Goal: Communication & Community: Share content

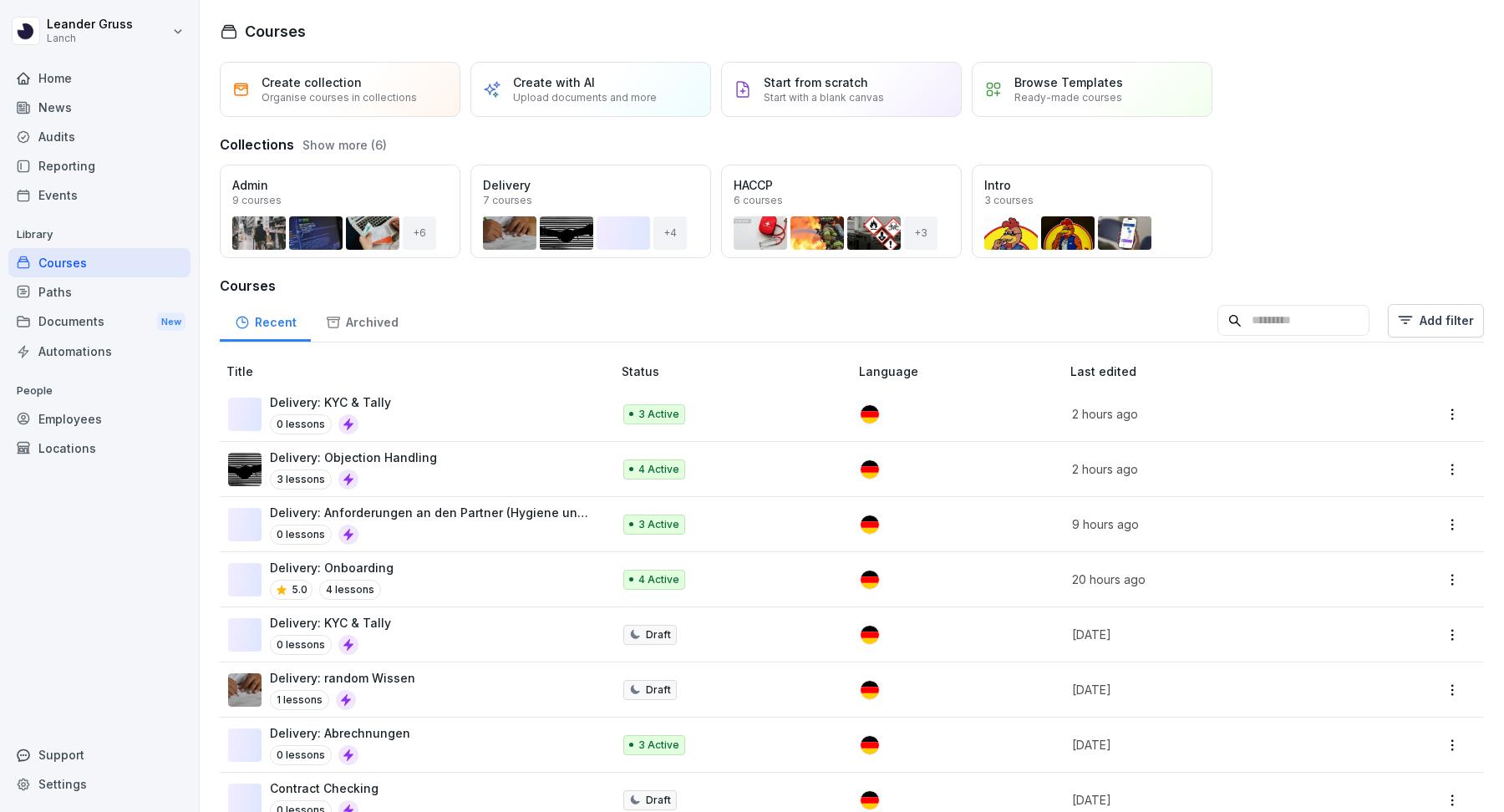
click at [126, 109] on div "News" at bounding box center [99, 107] width 182 height 29
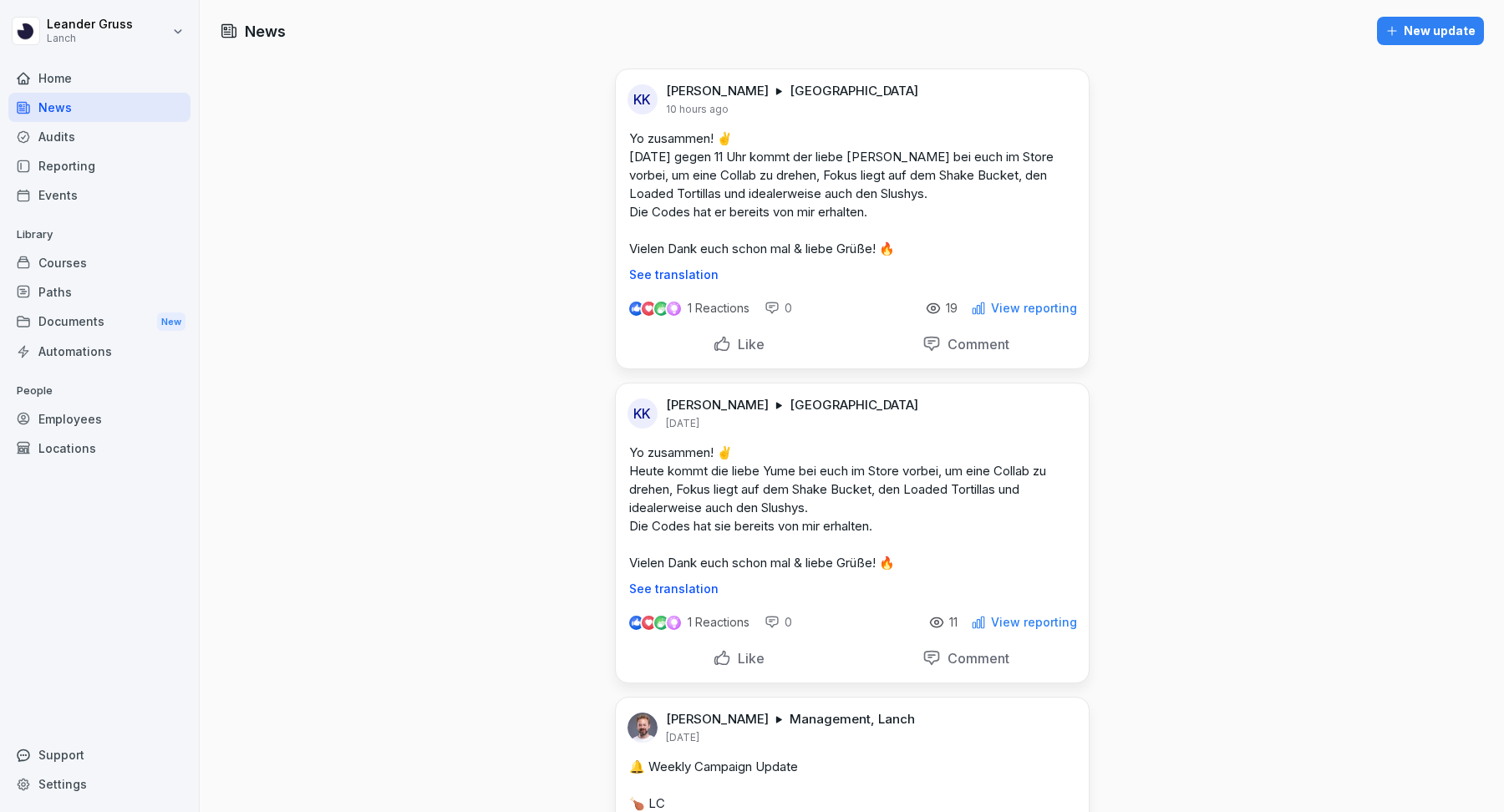
click at [1433, 32] on div "New update" at bounding box center [1431, 31] width 90 height 18
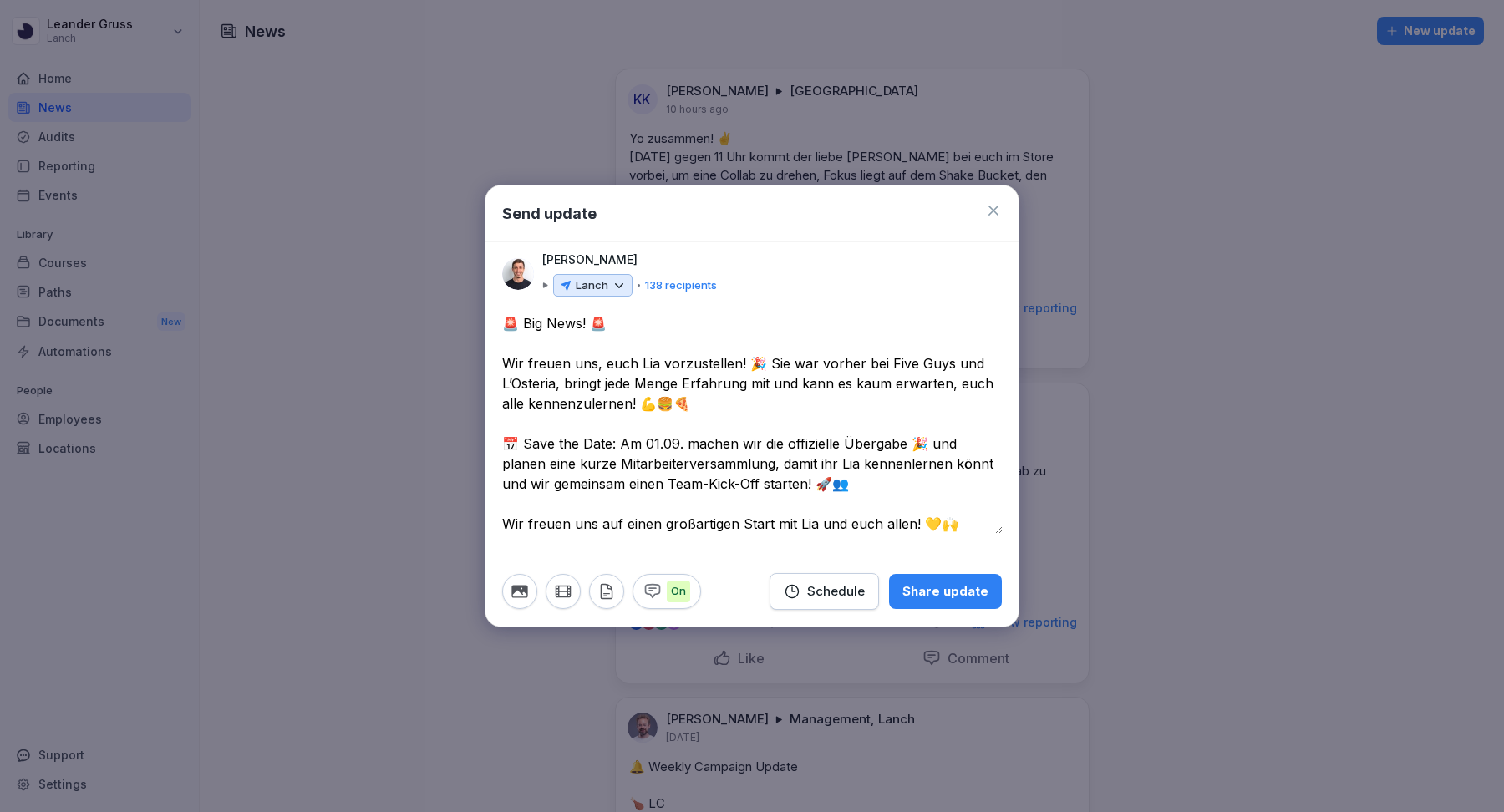
type textarea "**********"
click at [616, 283] on icon at bounding box center [620, 285] width 7 height 4
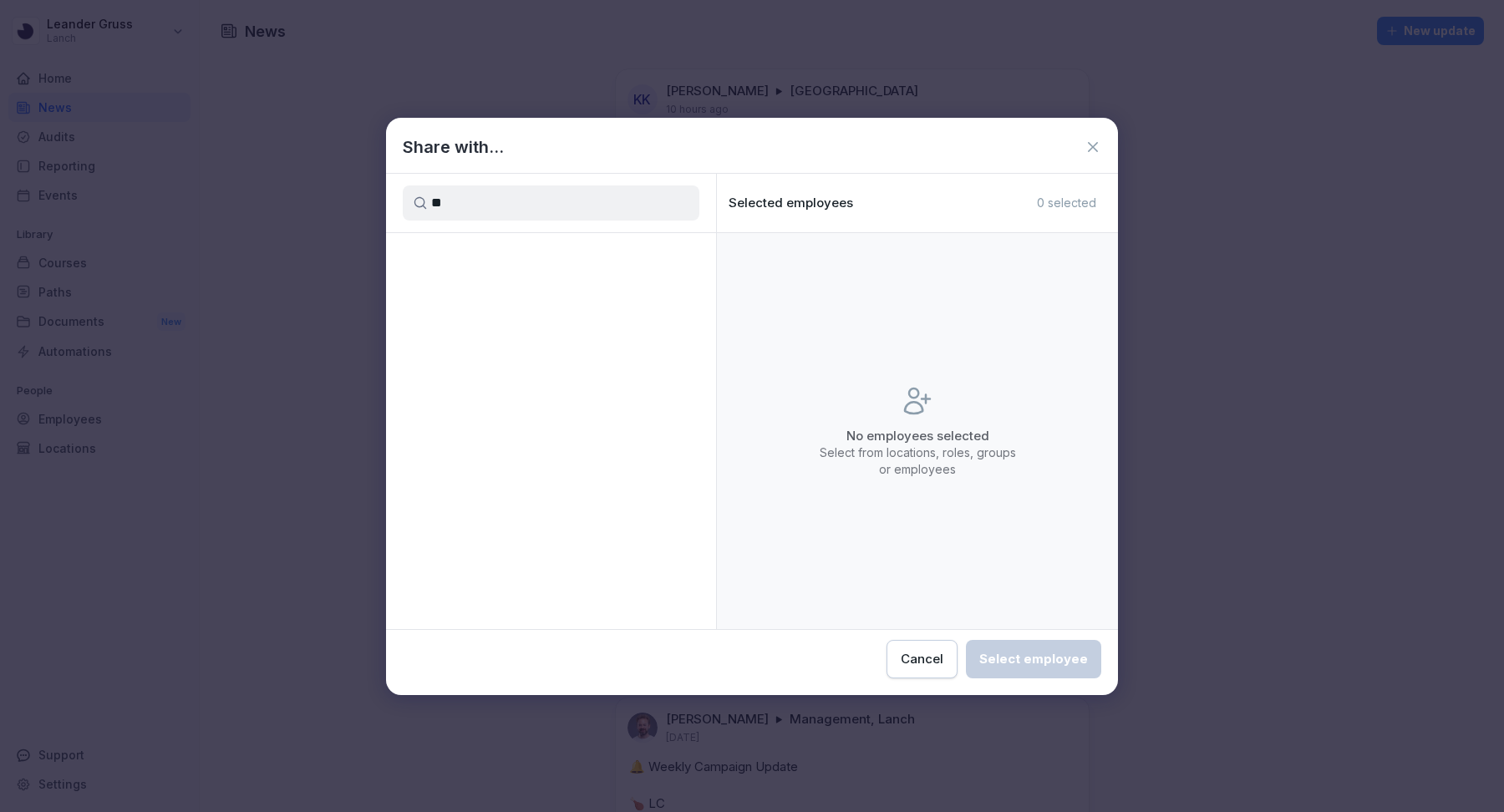
type input "*"
type input "***"
click at [665, 272] on div "[GEOGRAPHIC_DATA]" at bounding box center [551, 274] width 330 height 30
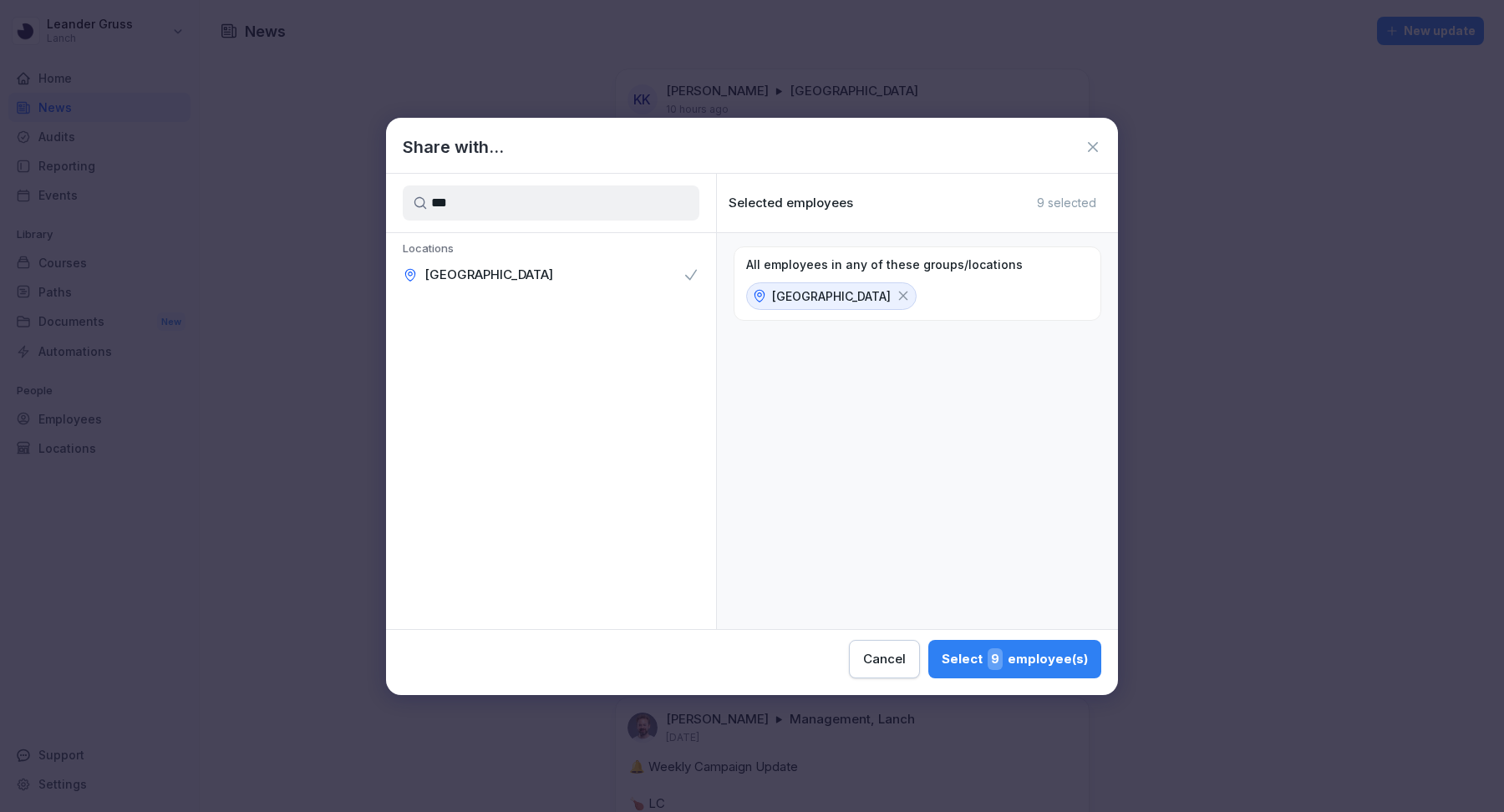
click at [1014, 660] on div "Select 9 employee(s)" at bounding box center [1015, 660] width 146 height 22
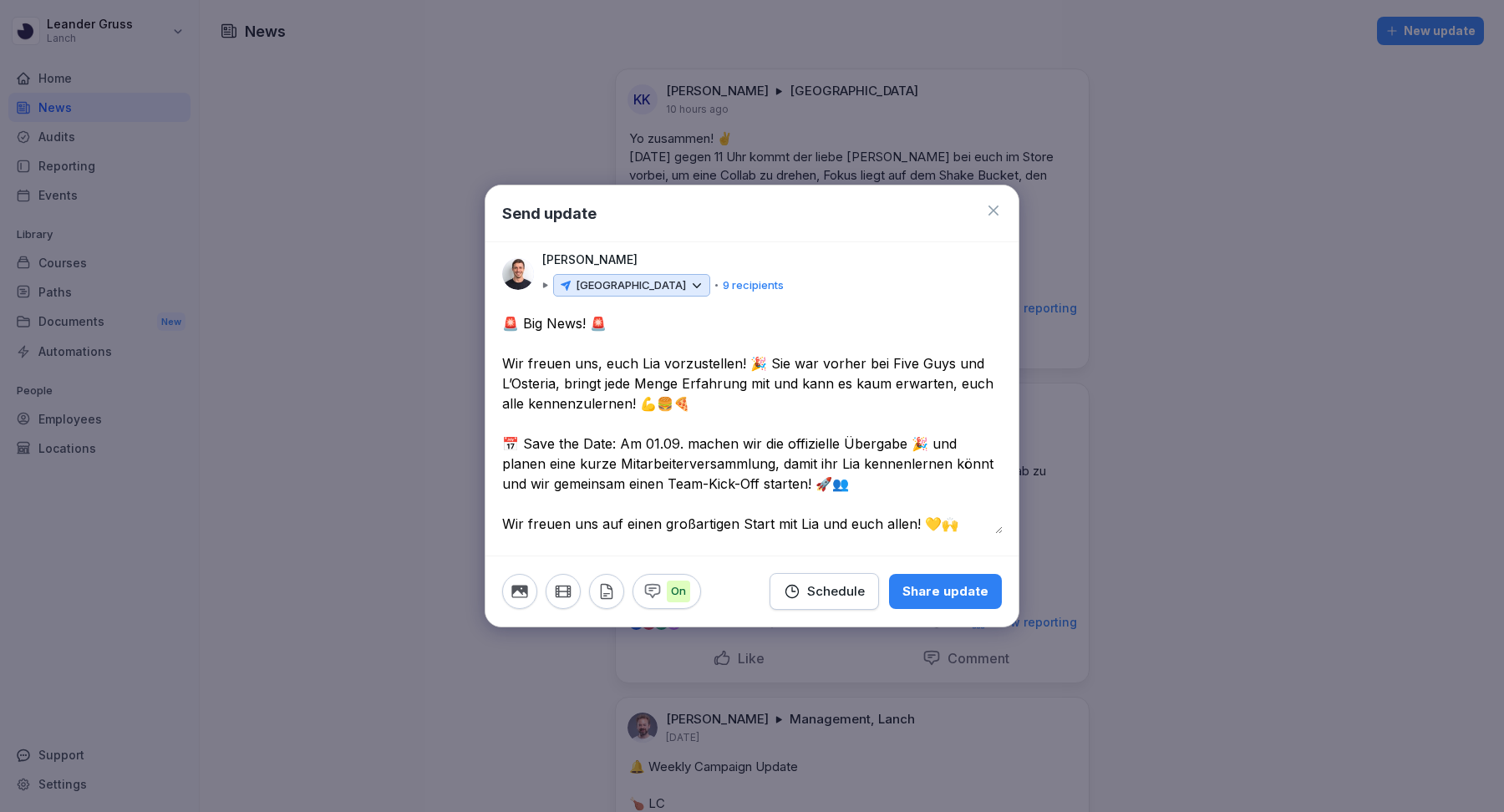
click at [725, 467] on textarea "**********" at bounding box center [752, 423] width 501 height 221
drag, startPoint x: 964, startPoint y: 524, endPoint x: 466, endPoint y: 307, distance: 543.2
click at [466, 307] on body "Leander Gruss Lanch Home News Audits Reporting Events Library Courses Paths Doc…" at bounding box center [752, 406] width 1504 height 812
type textarea "**********"
click at [962, 587] on div "Share update" at bounding box center [945, 592] width 86 height 18
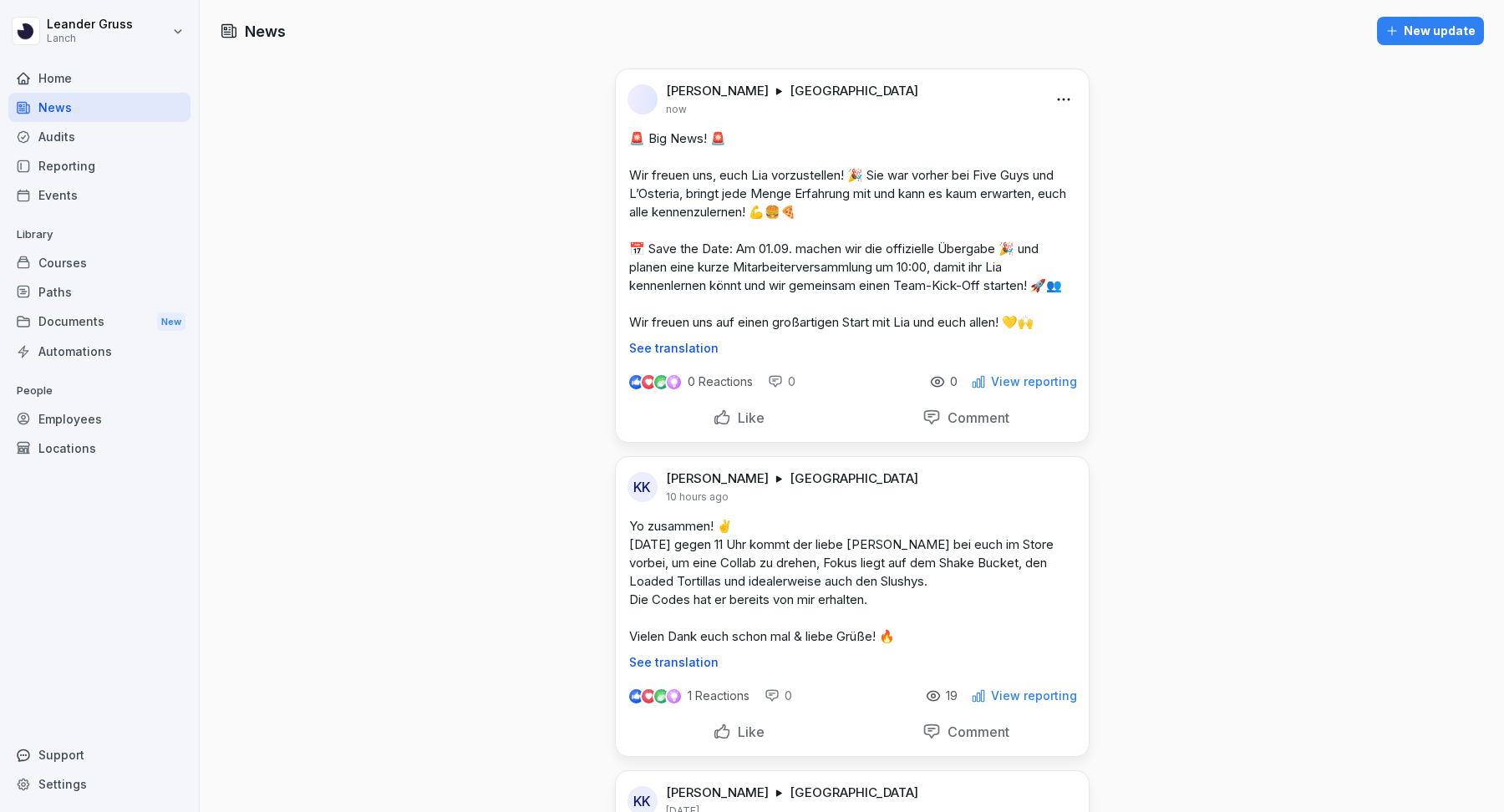
click at [1066, 106] on html "Leander Gruss Lanch Home News Audits Reporting Events Library Courses Paths Doc…" at bounding box center [752, 406] width 1504 height 812
click at [1023, 139] on div "Edit" at bounding box center [995, 134] width 161 height 33
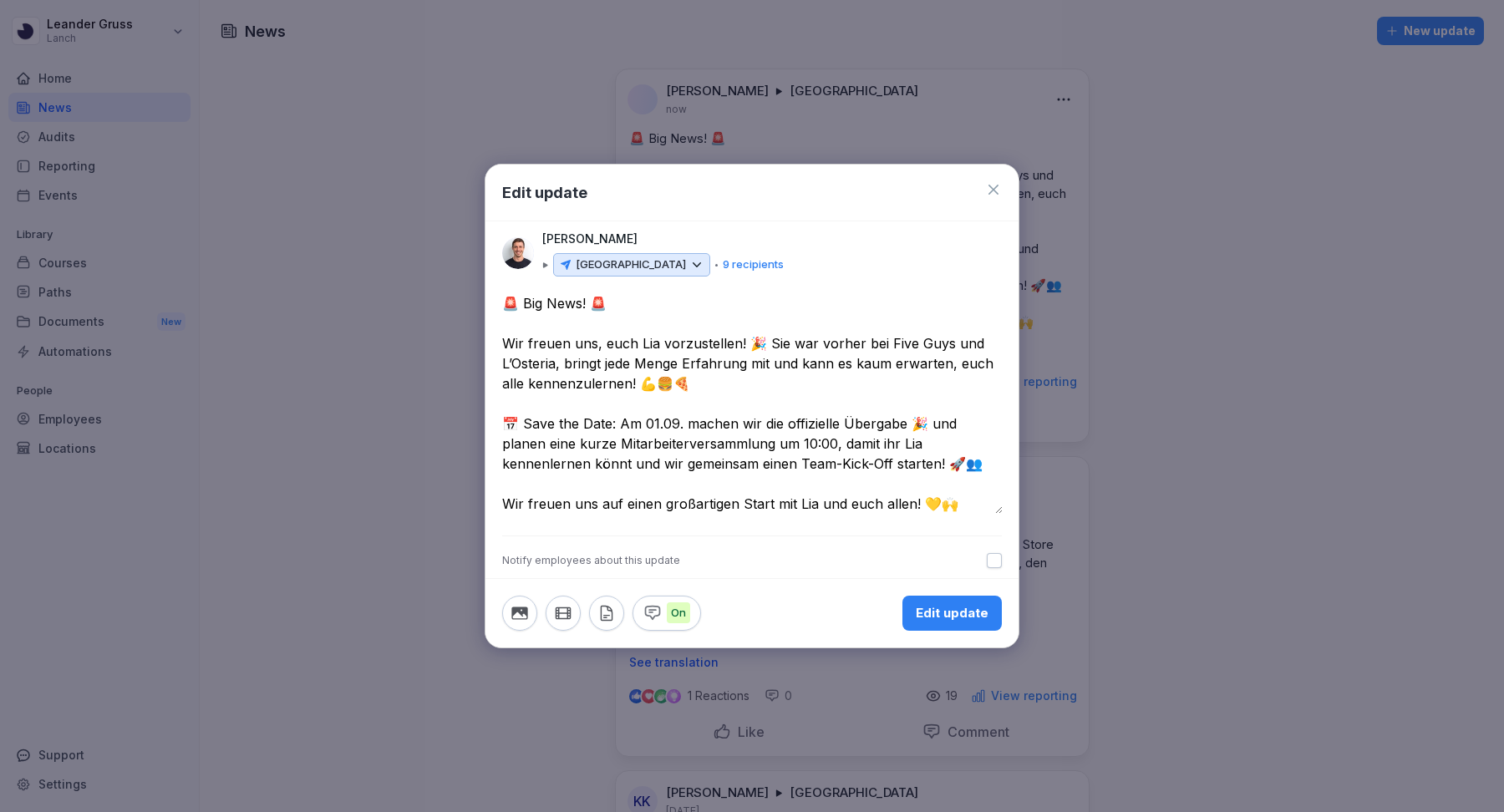
click at [734, 344] on textarea "**********" at bounding box center [752, 403] width 501 height 221
type textarea "**********"
click at [961, 615] on div "Edit update" at bounding box center [952, 614] width 73 height 18
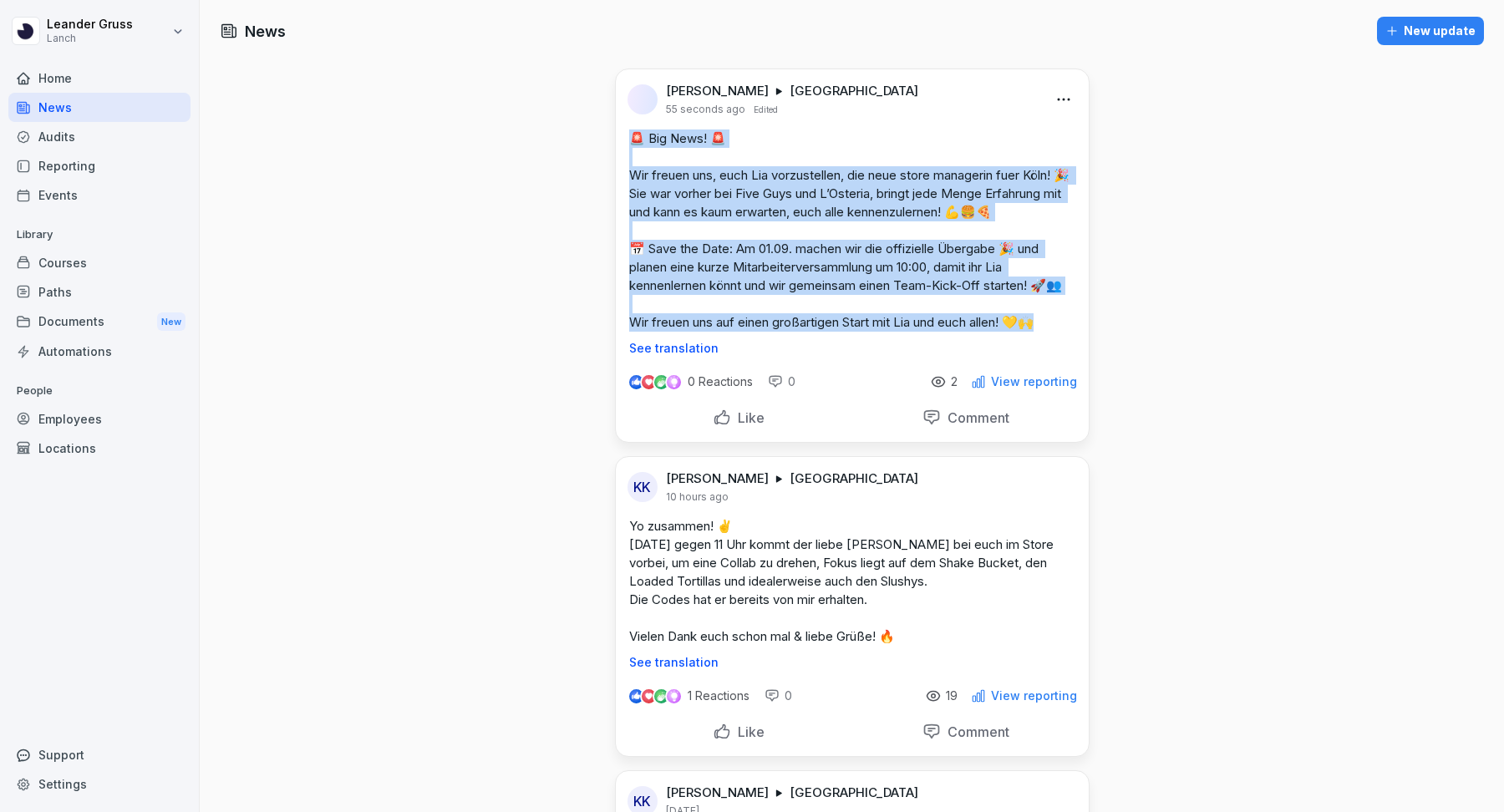
drag, startPoint x: 1056, startPoint y: 318, endPoint x: 628, endPoint y: 134, distance: 465.9
click at [629, 134] on p "🚨 Big News! 🚨 Wir freuen uns, euch Lia vorzustellen, die neue store managerin f…" at bounding box center [852, 231] width 447 height 202
copy p "🚨 Big News! 🚨 Wir freuen uns, euch Lia vorzustellen, die neue store managerin f…"
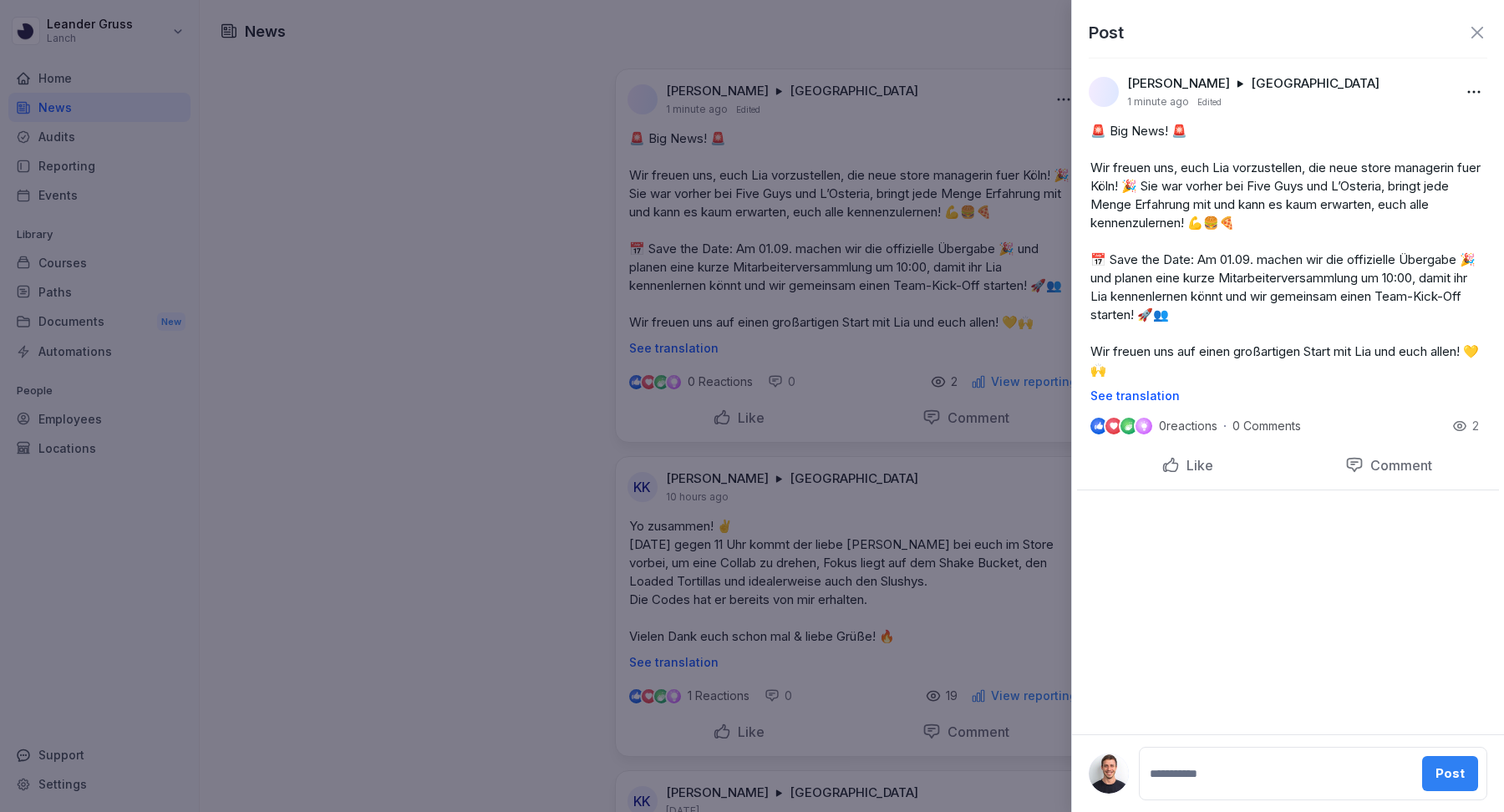
click at [1477, 31] on icon at bounding box center [1477, 32] width 12 height 12
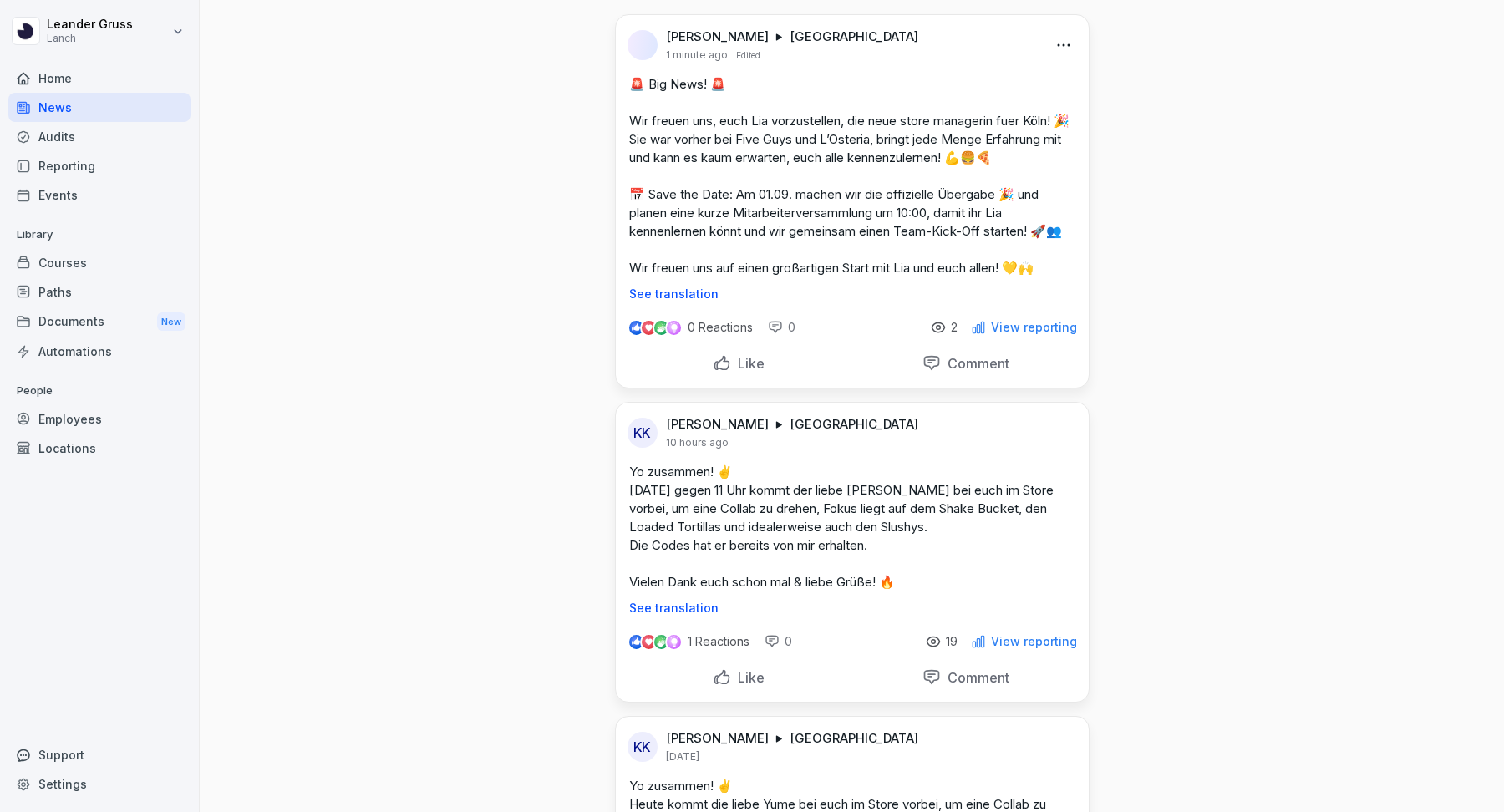
scroll to position [72, 0]
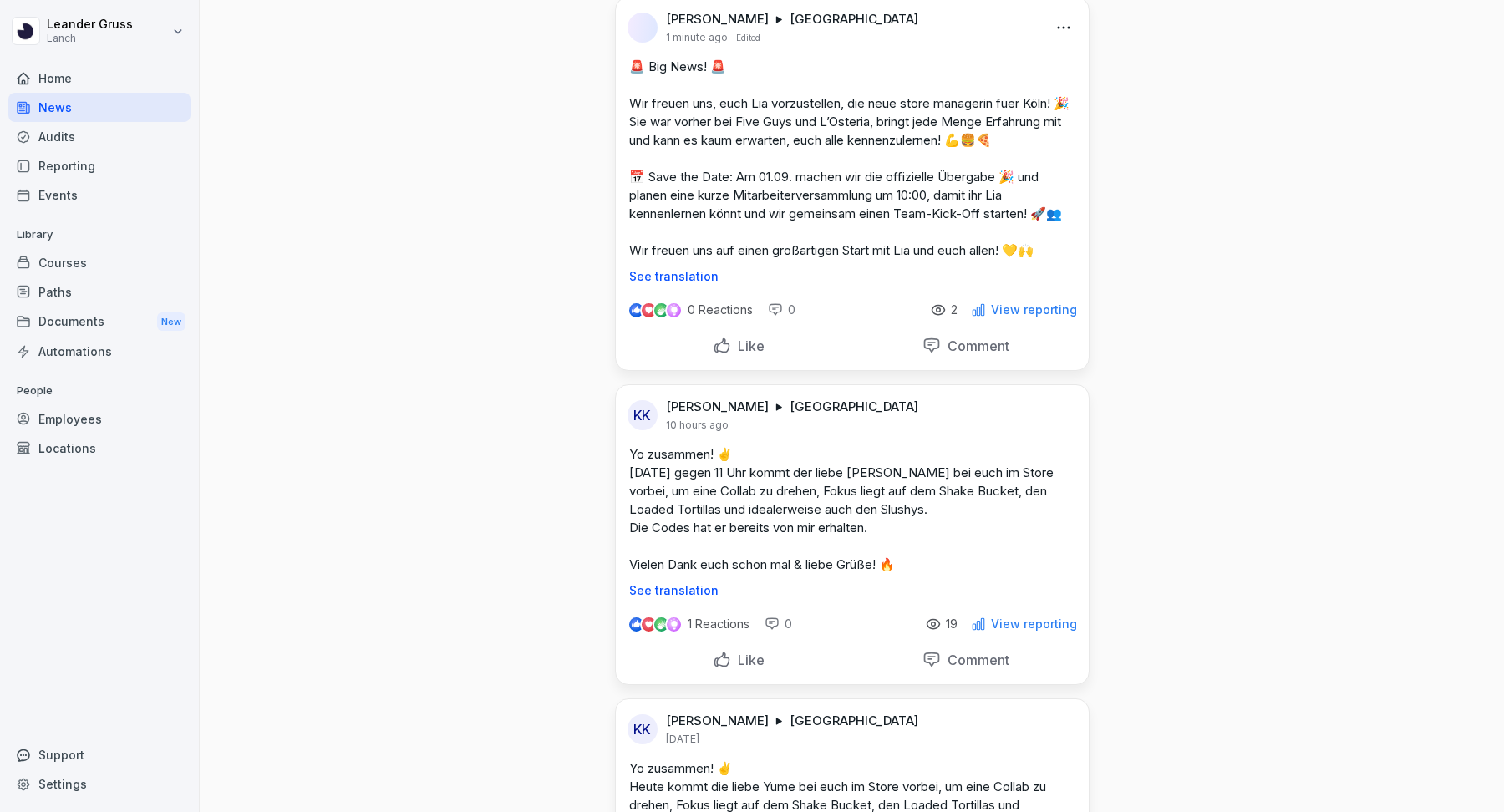
click at [98, 142] on div "Audits" at bounding box center [99, 136] width 182 height 29
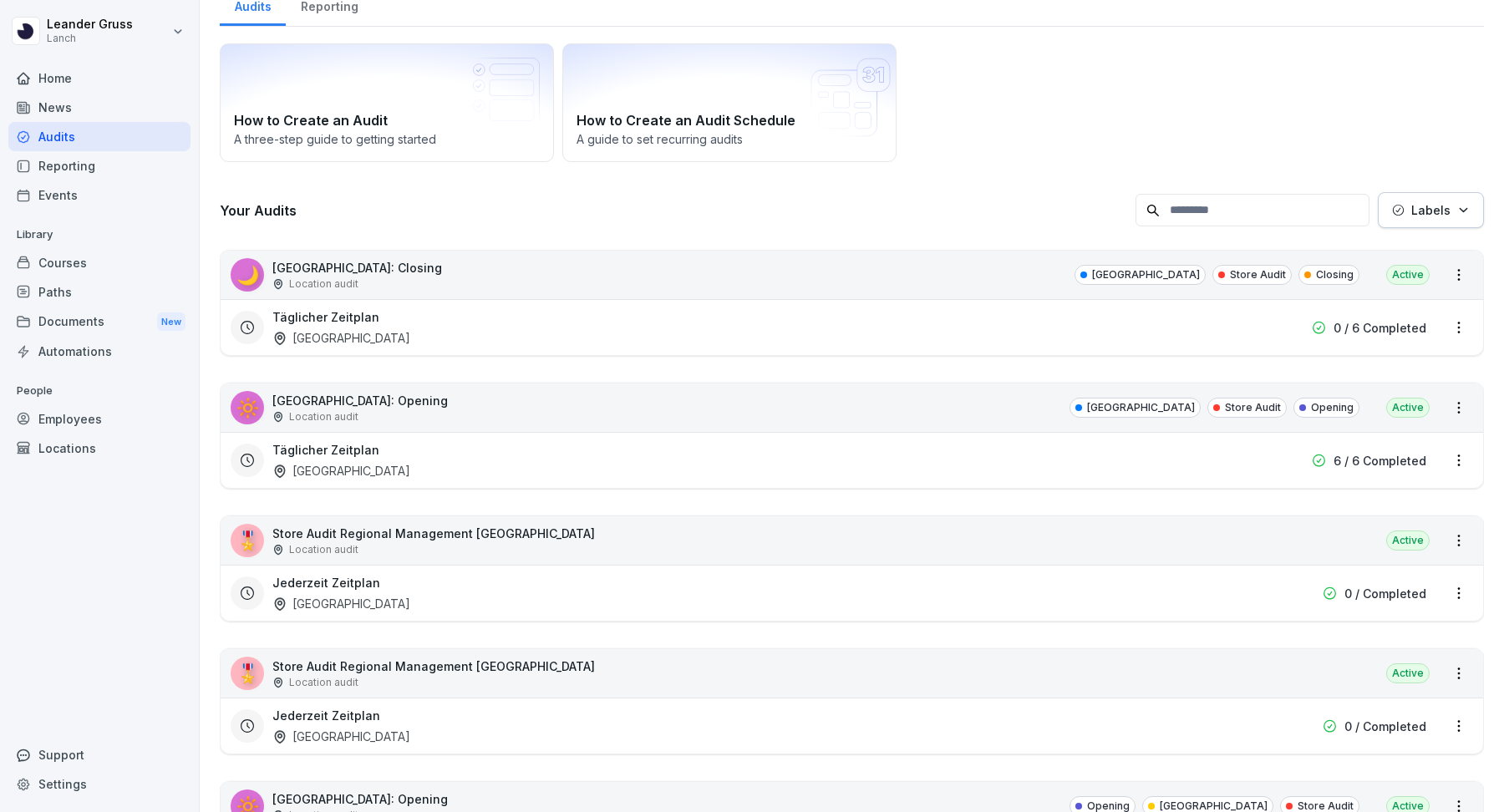
scroll to position [17, 0]
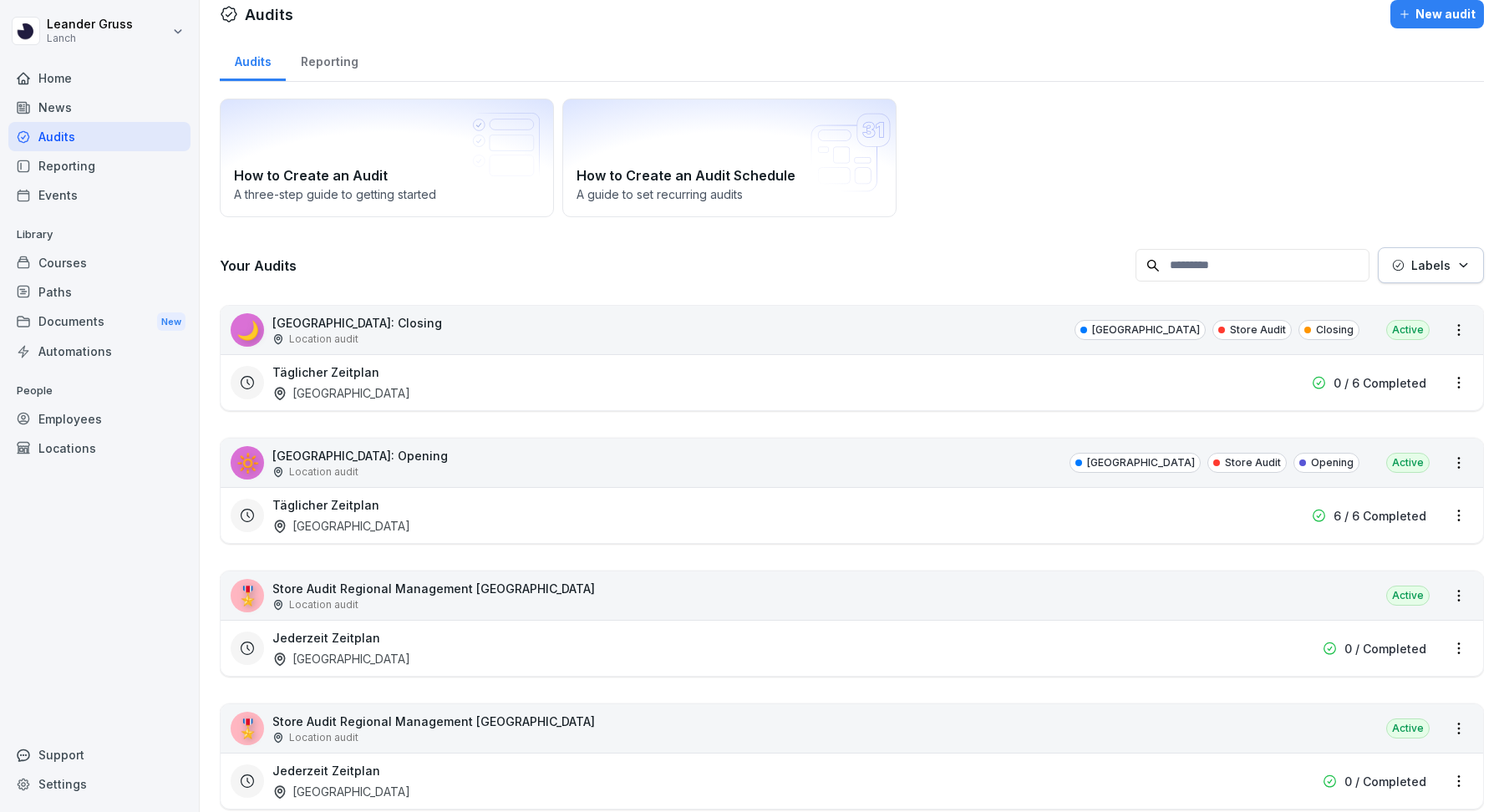
click at [83, 161] on div "Reporting" at bounding box center [99, 166] width 182 height 29
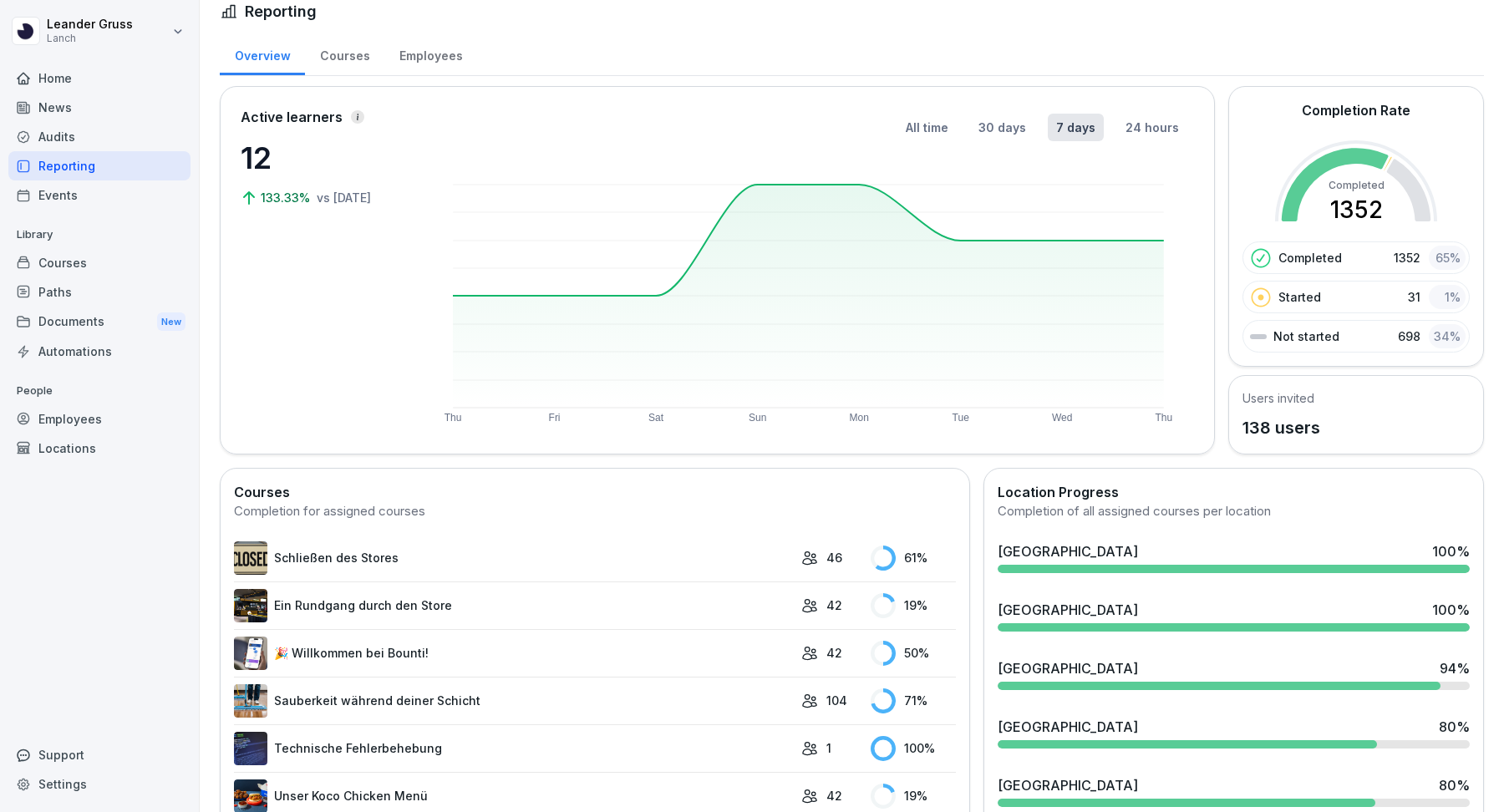
scroll to position [64, 0]
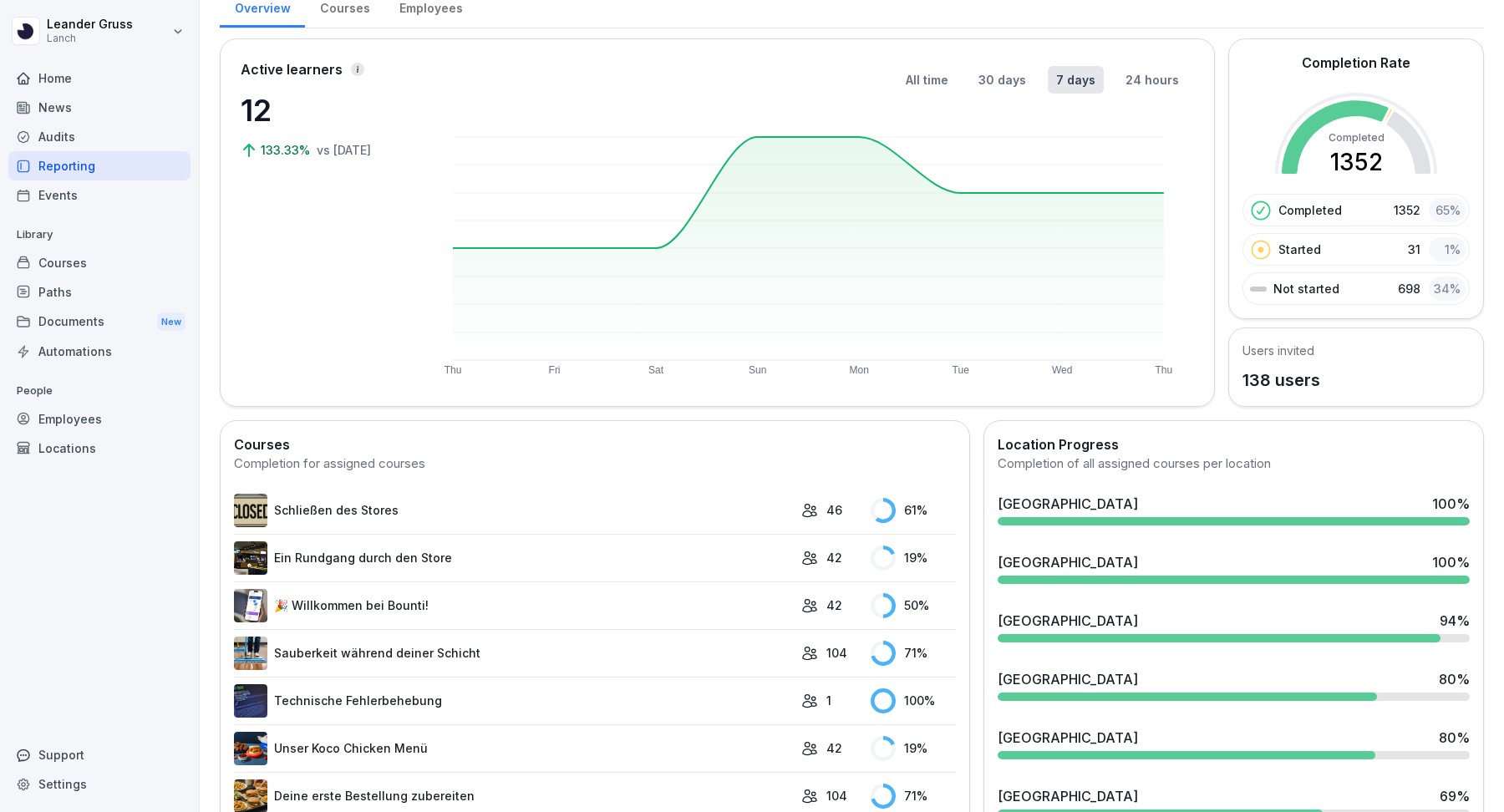
click at [81, 203] on div "Events" at bounding box center [99, 195] width 182 height 29
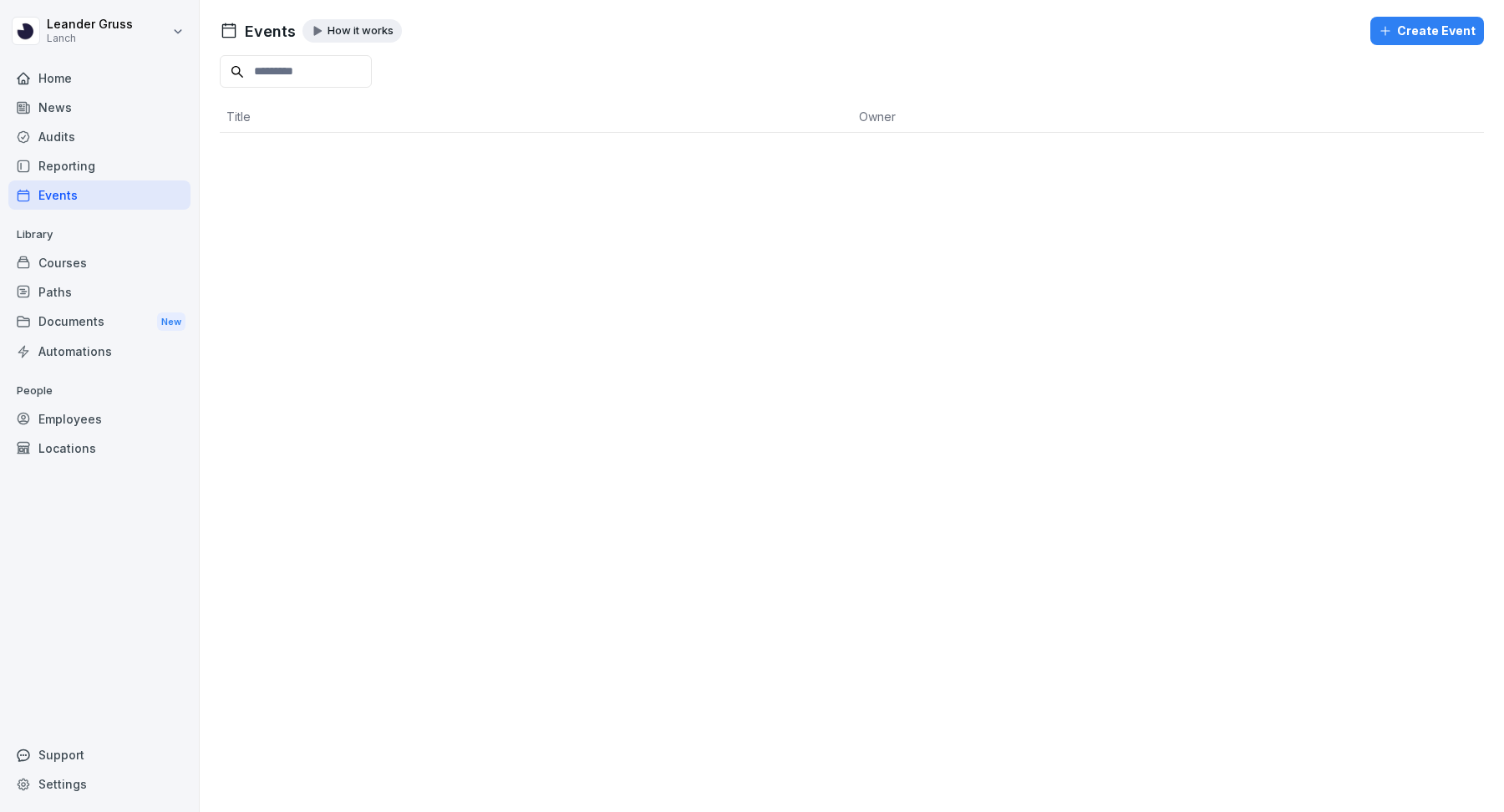
click at [85, 257] on div "Courses" at bounding box center [99, 263] width 182 height 29
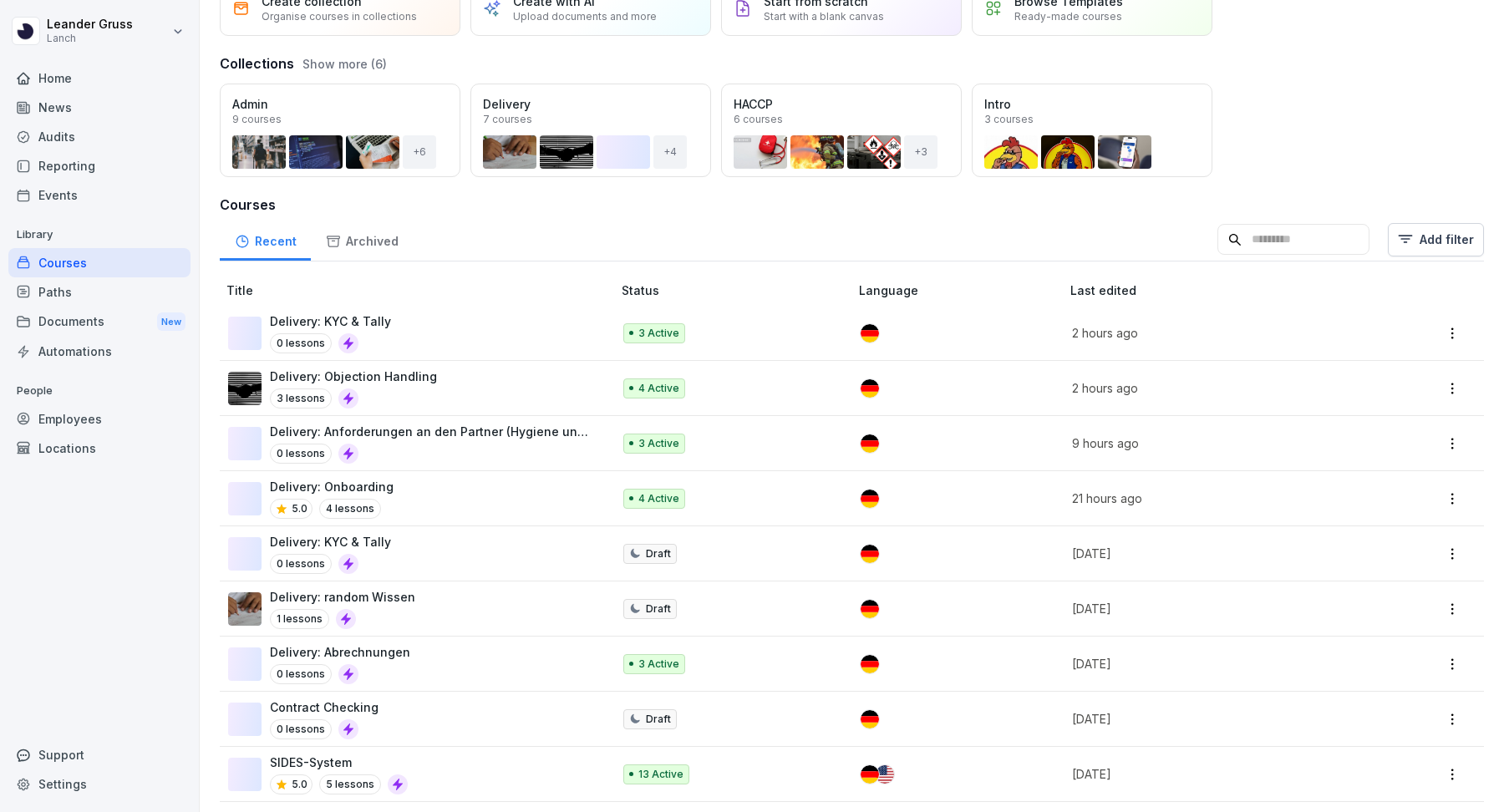
scroll to position [189, 0]
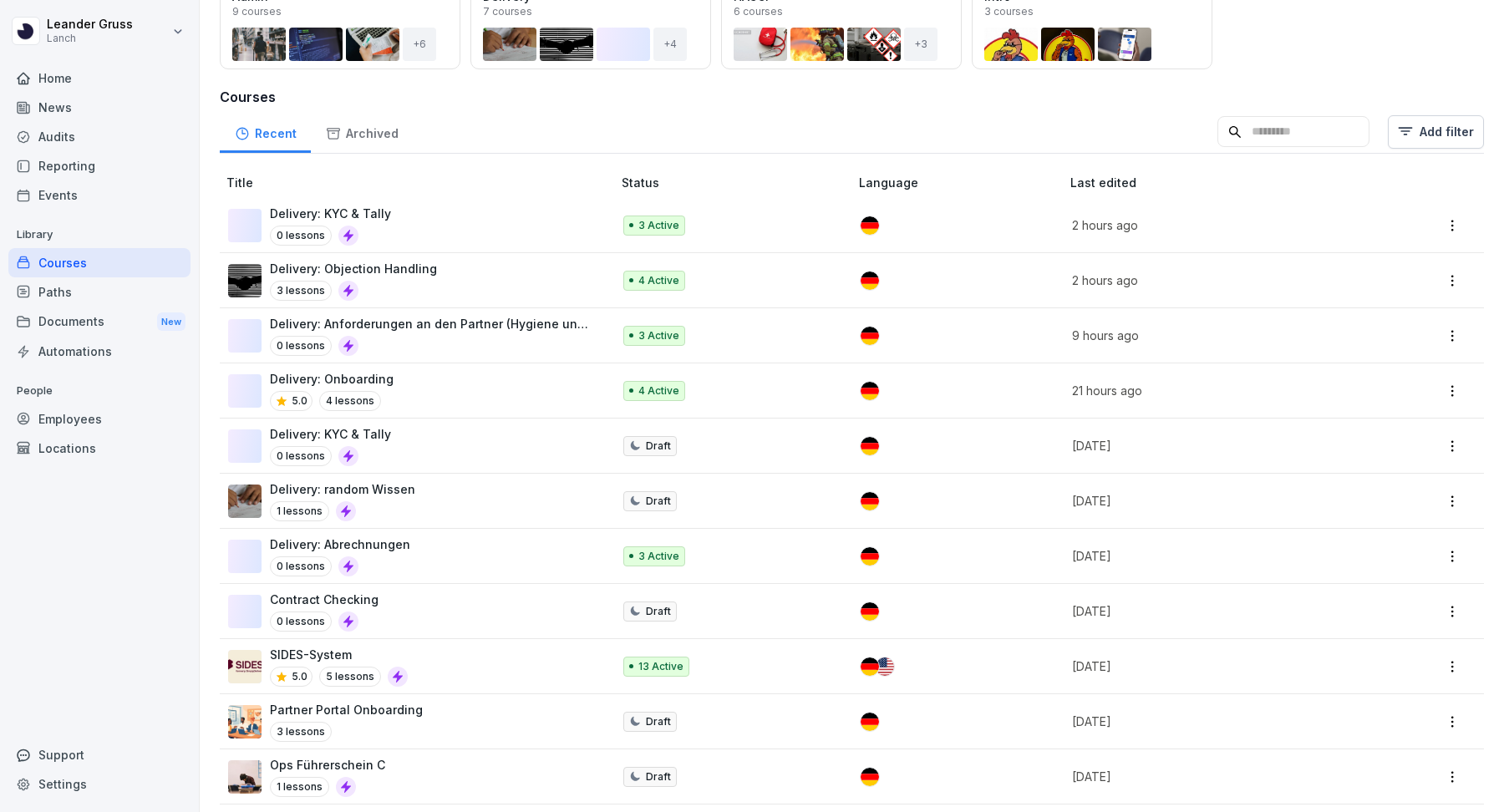
click at [121, 302] on div "Paths" at bounding box center [99, 292] width 182 height 29
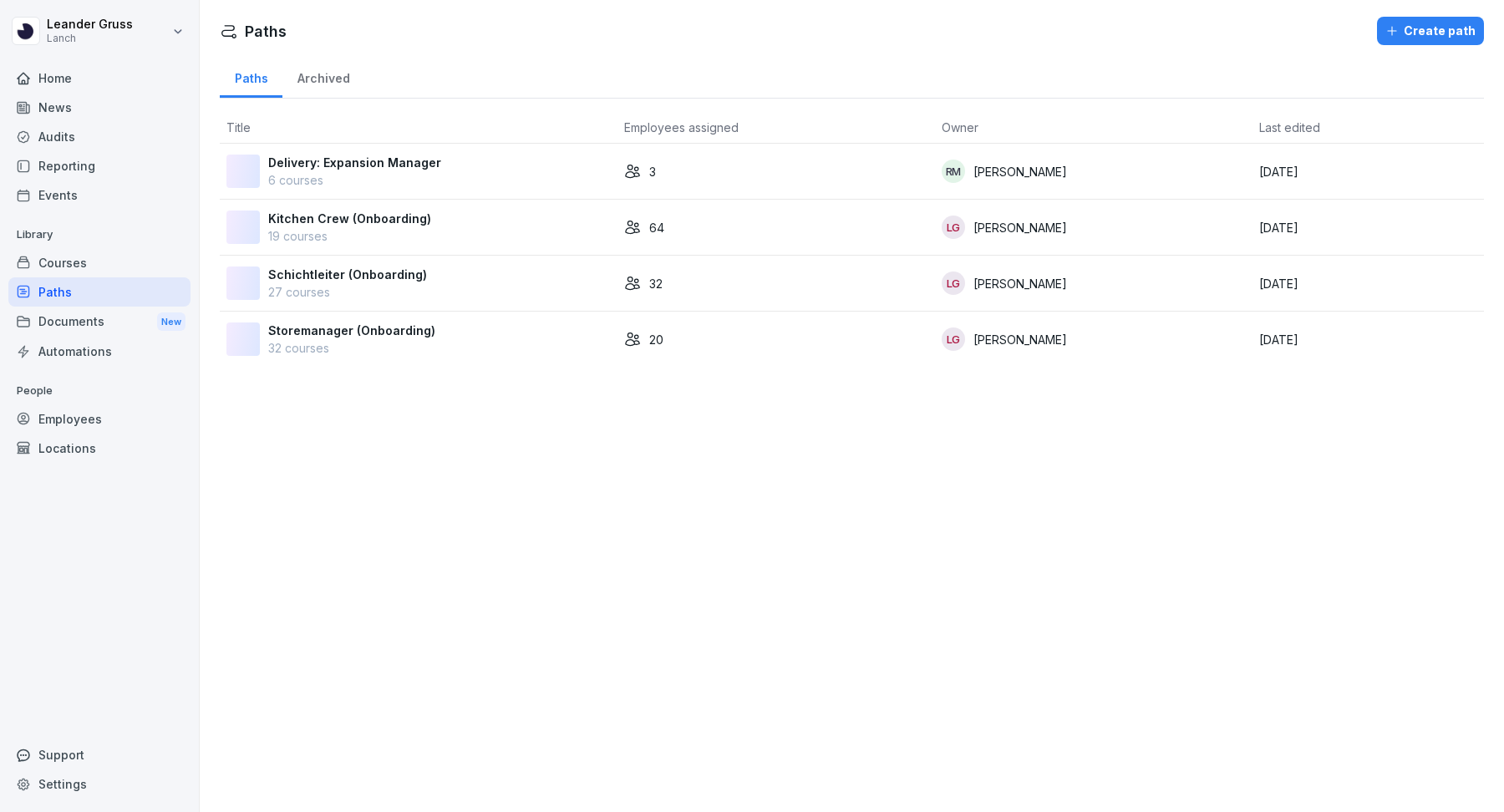
click at [108, 327] on div "Documents New" at bounding box center [99, 322] width 182 height 31
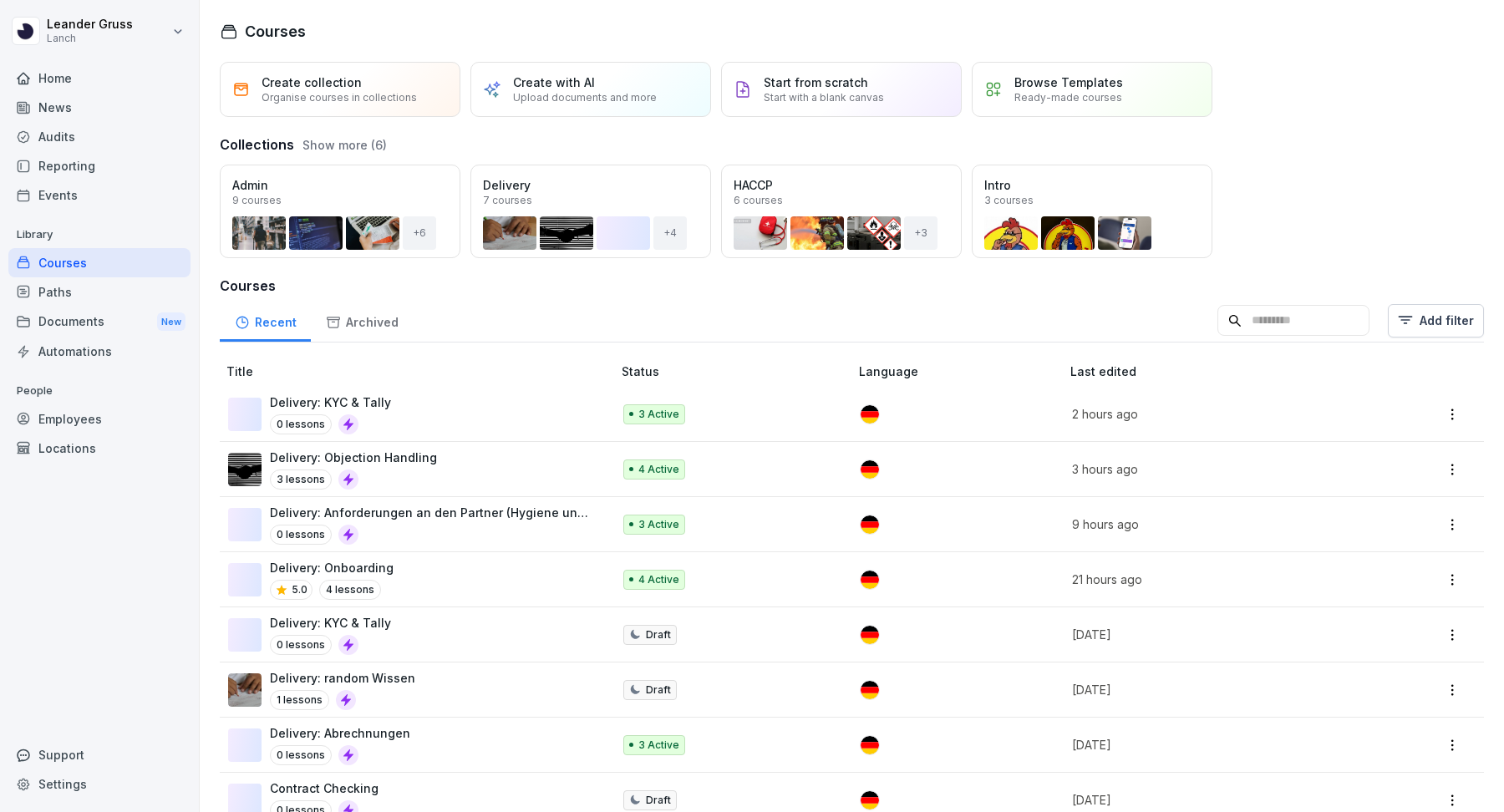
click at [69, 114] on div "News" at bounding box center [99, 107] width 182 height 29
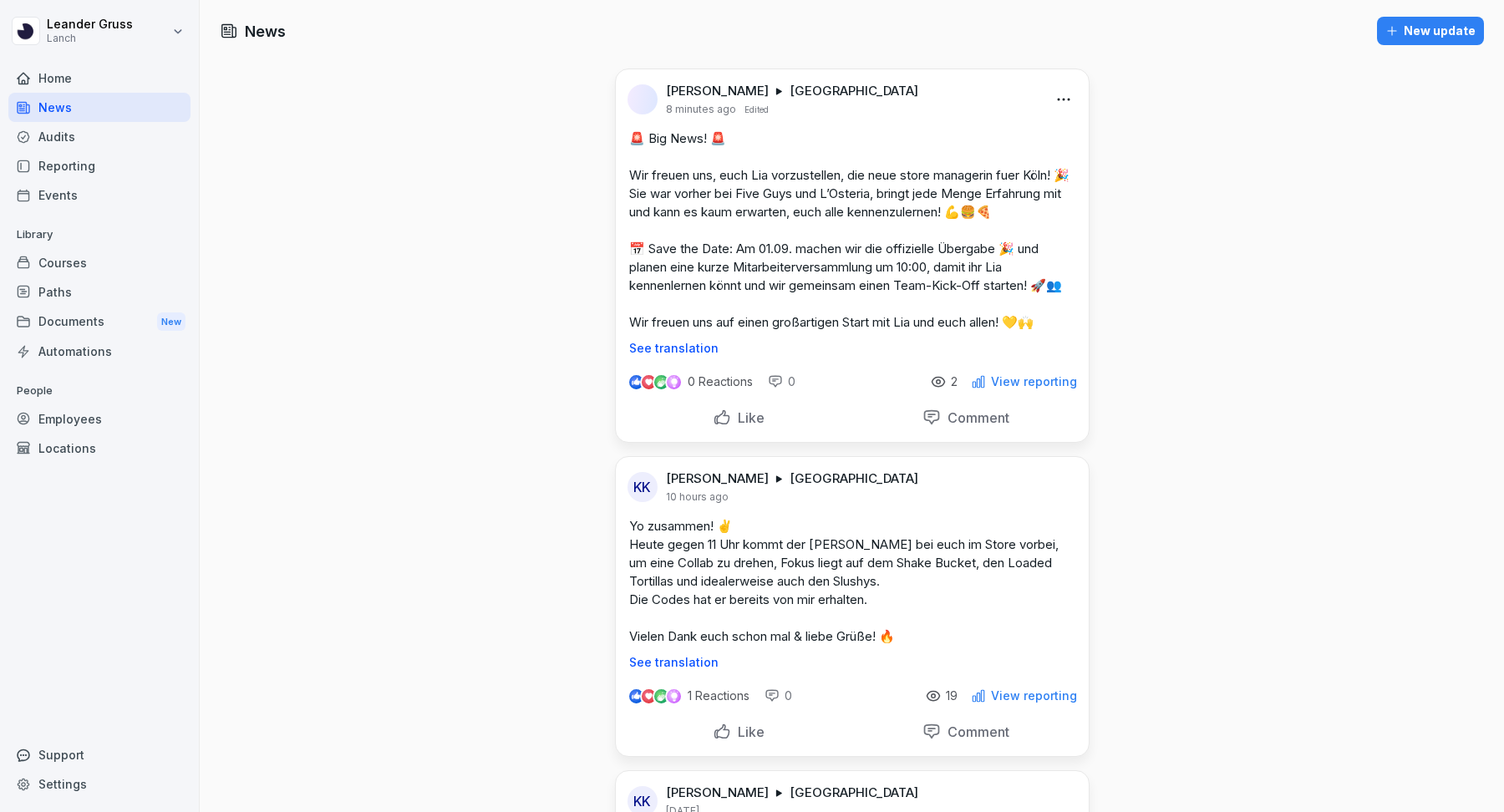
click at [749, 414] on p "Like" at bounding box center [747, 418] width 33 height 17
click at [1414, 28] on div "New update" at bounding box center [1431, 31] width 90 height 18
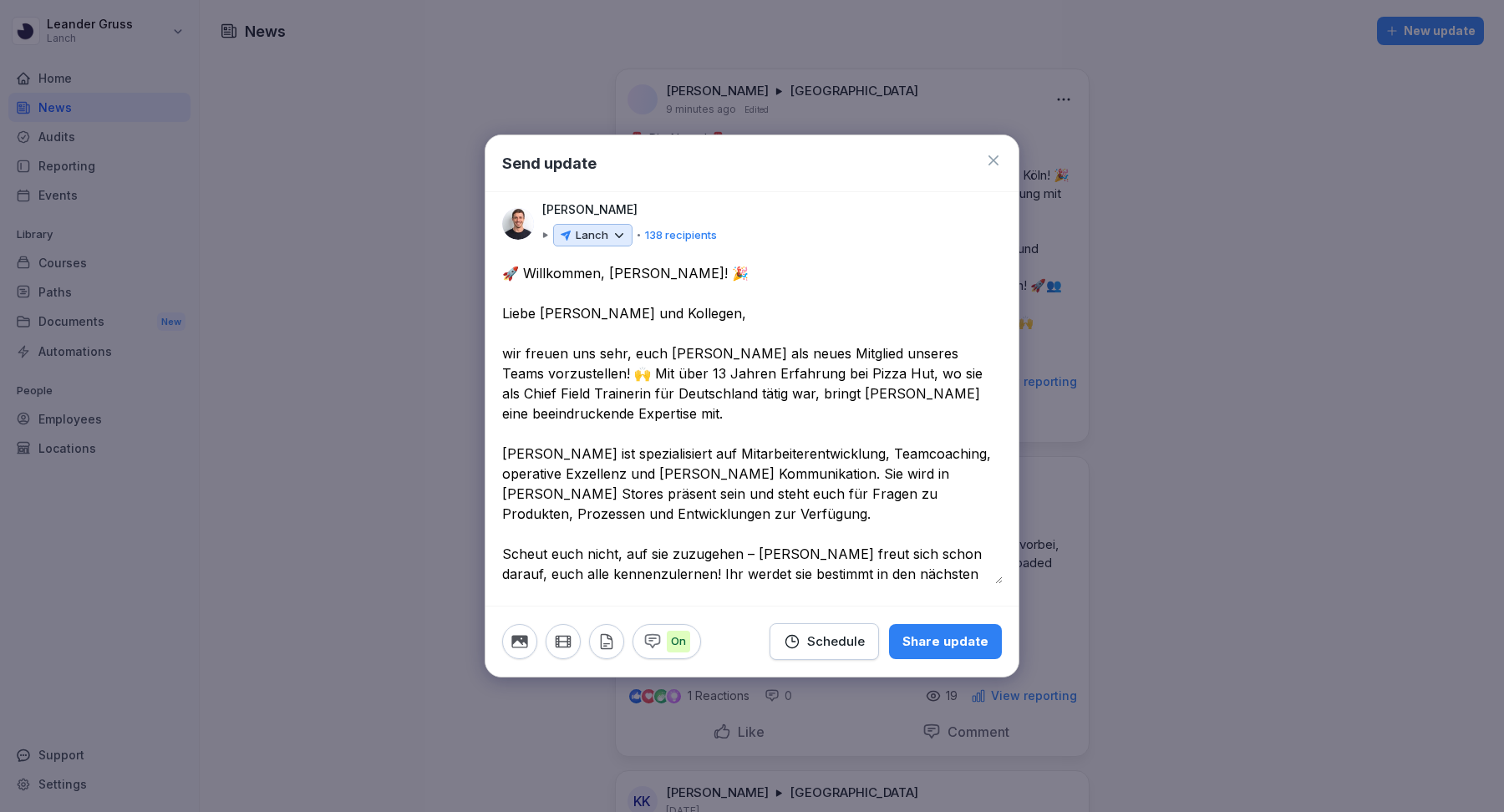
type textarea "**********"
click at [529, 630] on button "button" at bounding box center [520, 641] width 35 height 35
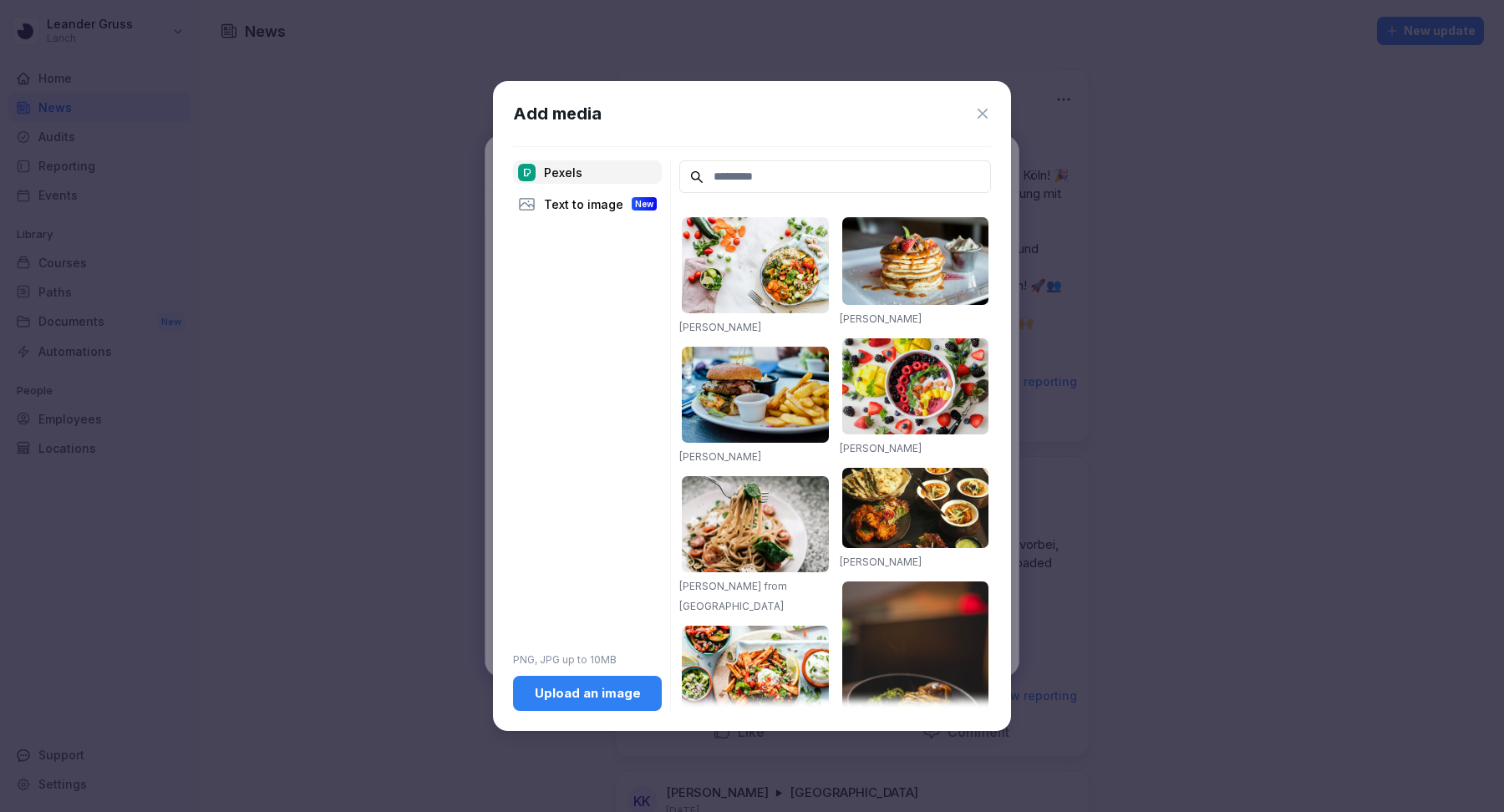
click at [595, 204] on div "Text to image New" at bounding box center [587, 204] width 149 height 23
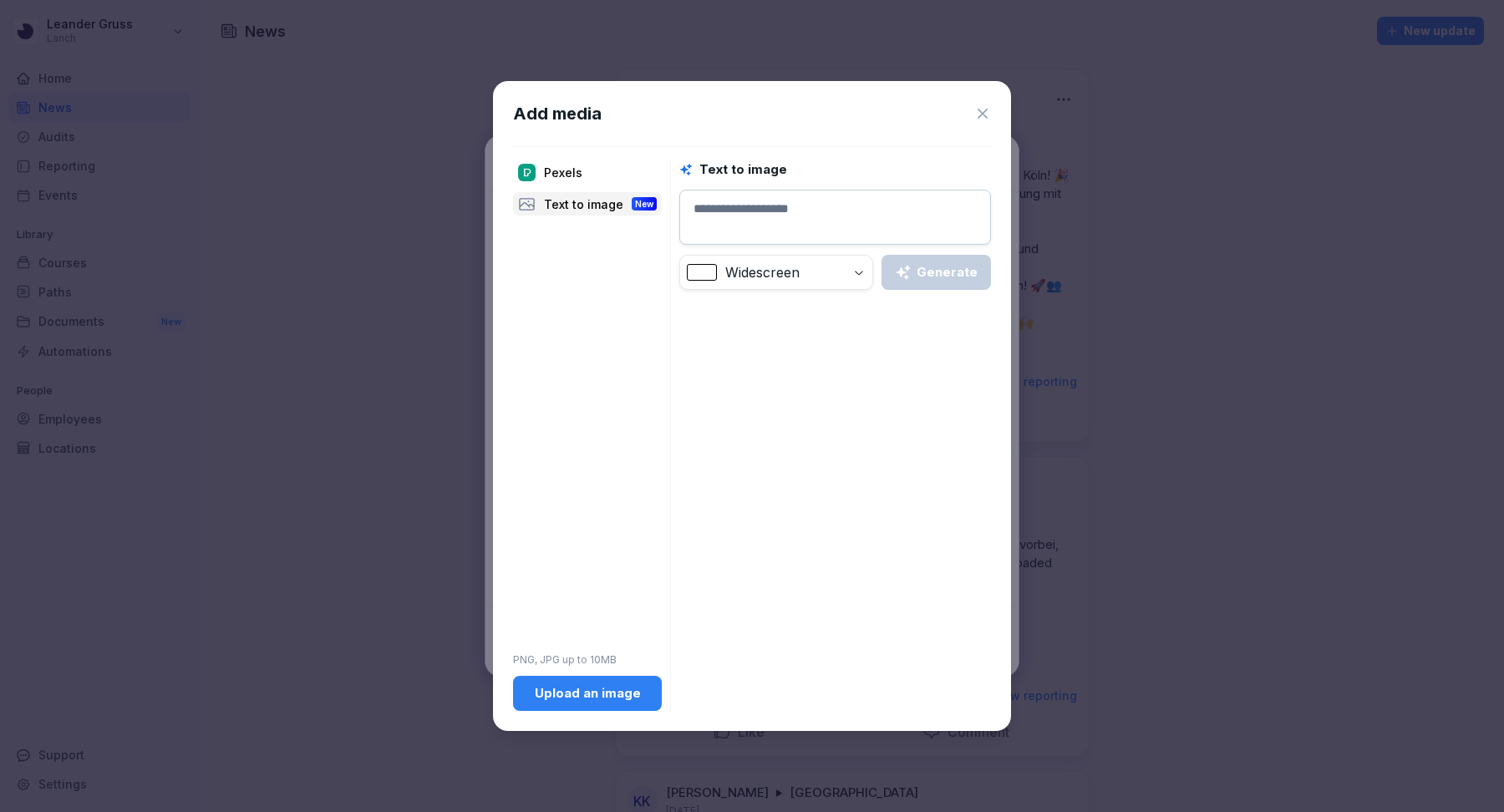
click at [569, 169] on div "Pexels" at bounding box center [587, 172] width 149 height 23
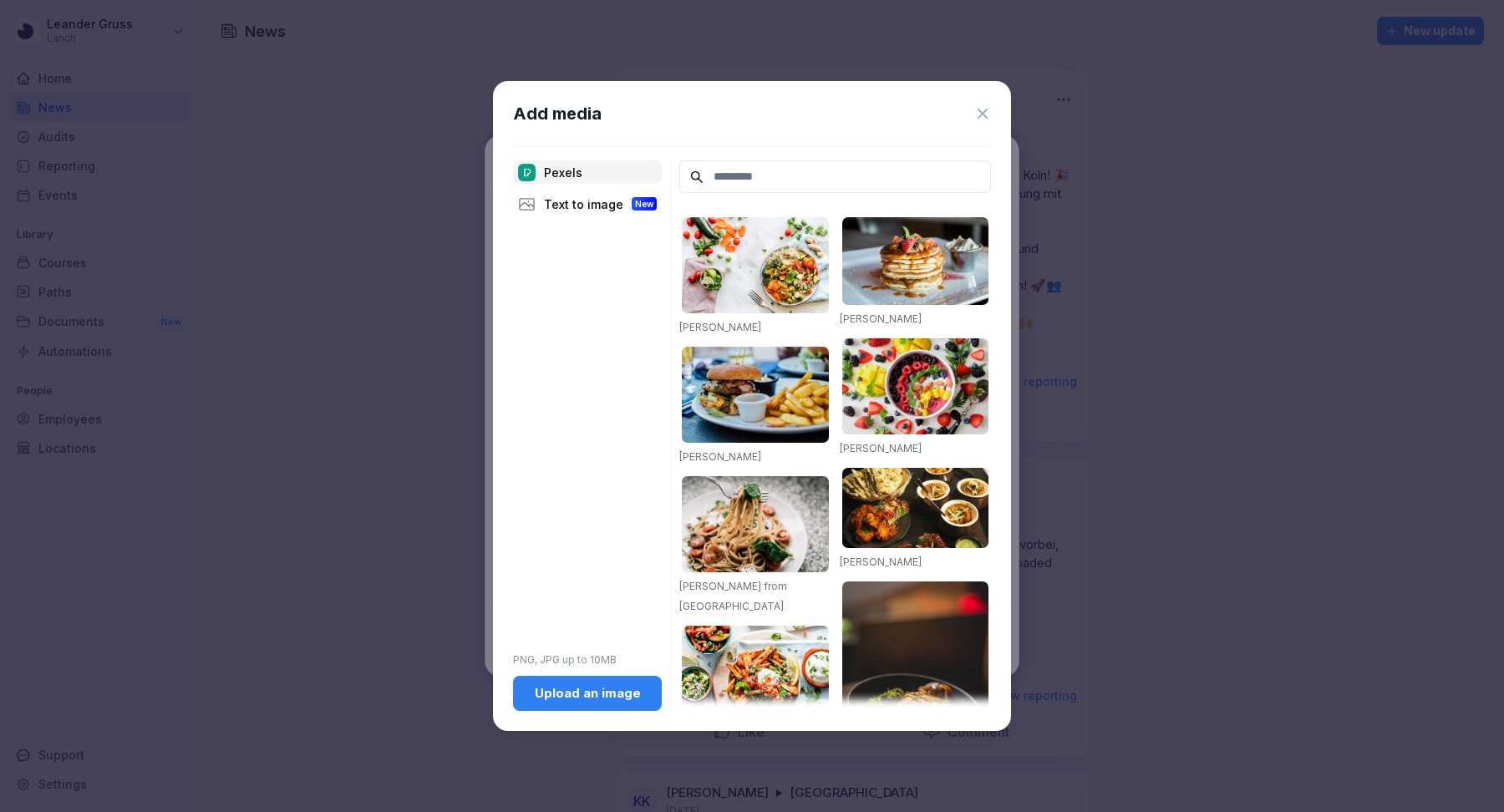
click at [591, 697] on div "Upload an image" at bounding box center [587, 694] width 122 height 18
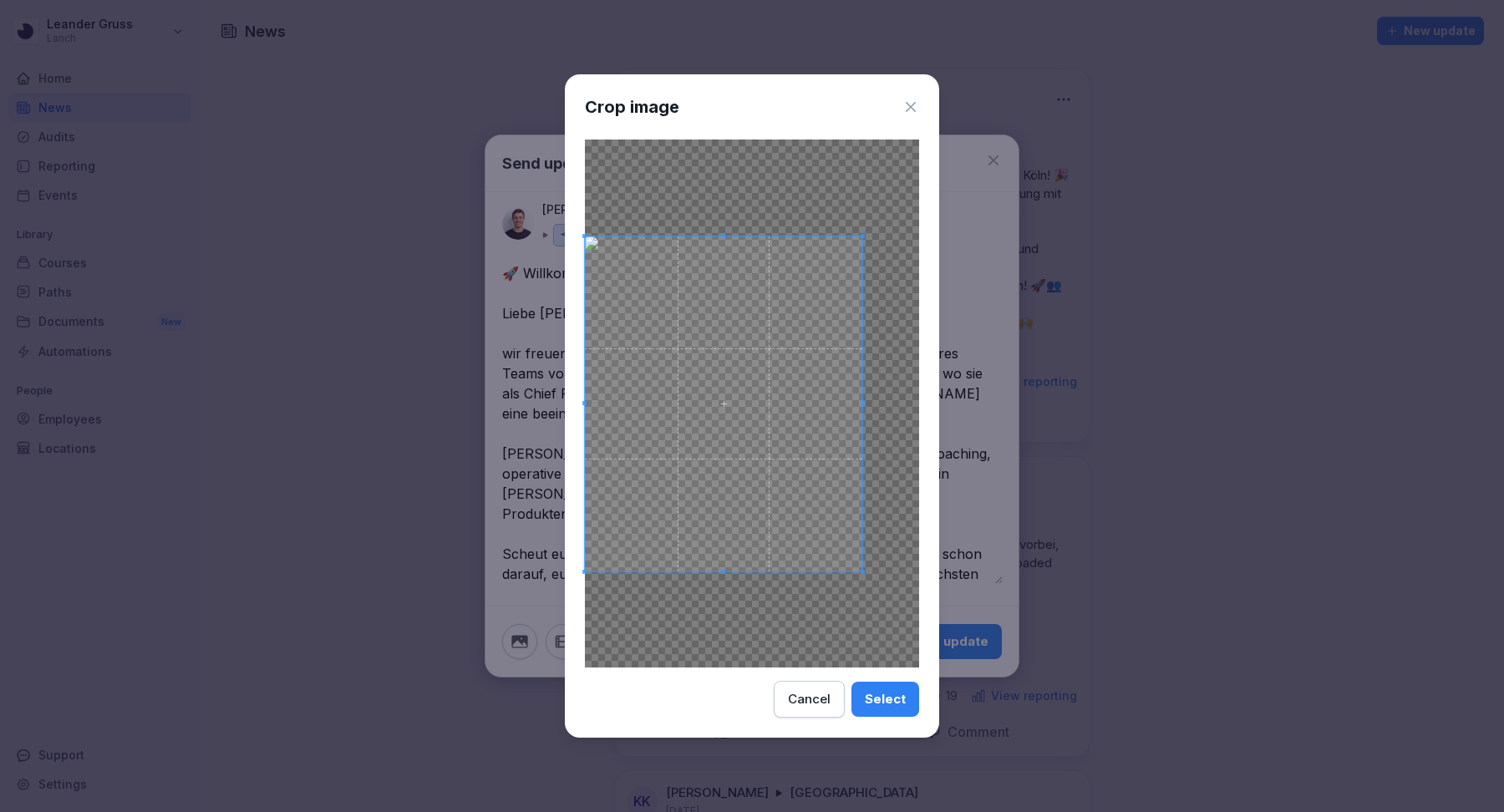
click at [863, 572] on span at bounding box center [863, 572] width 5 height 5
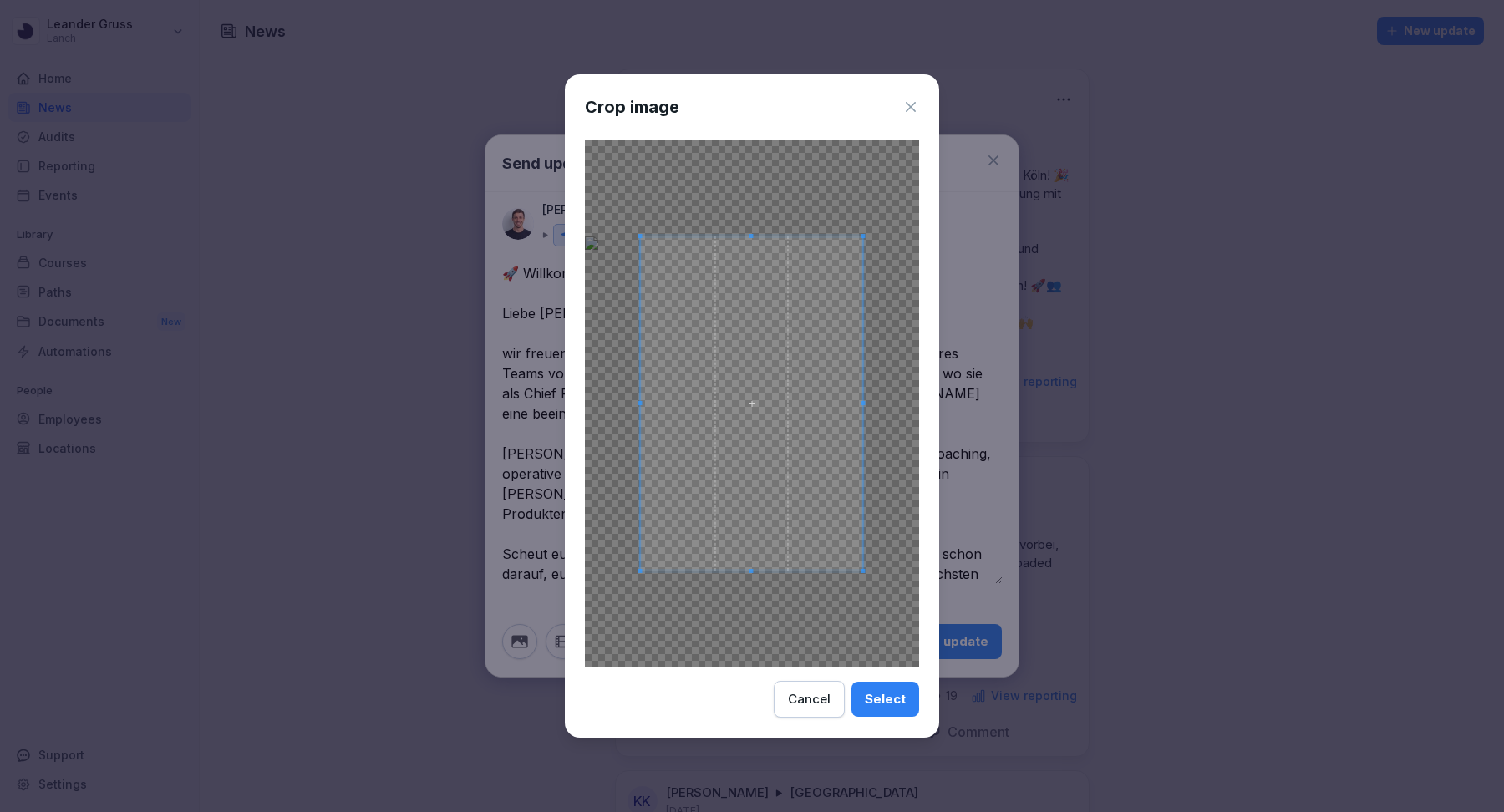
click at [640, 572] on span at bounding box center [640, 571] width 5 height 5
click at [897, 702] on div "Select" at bounding box center [885, 699] width 41 height 18
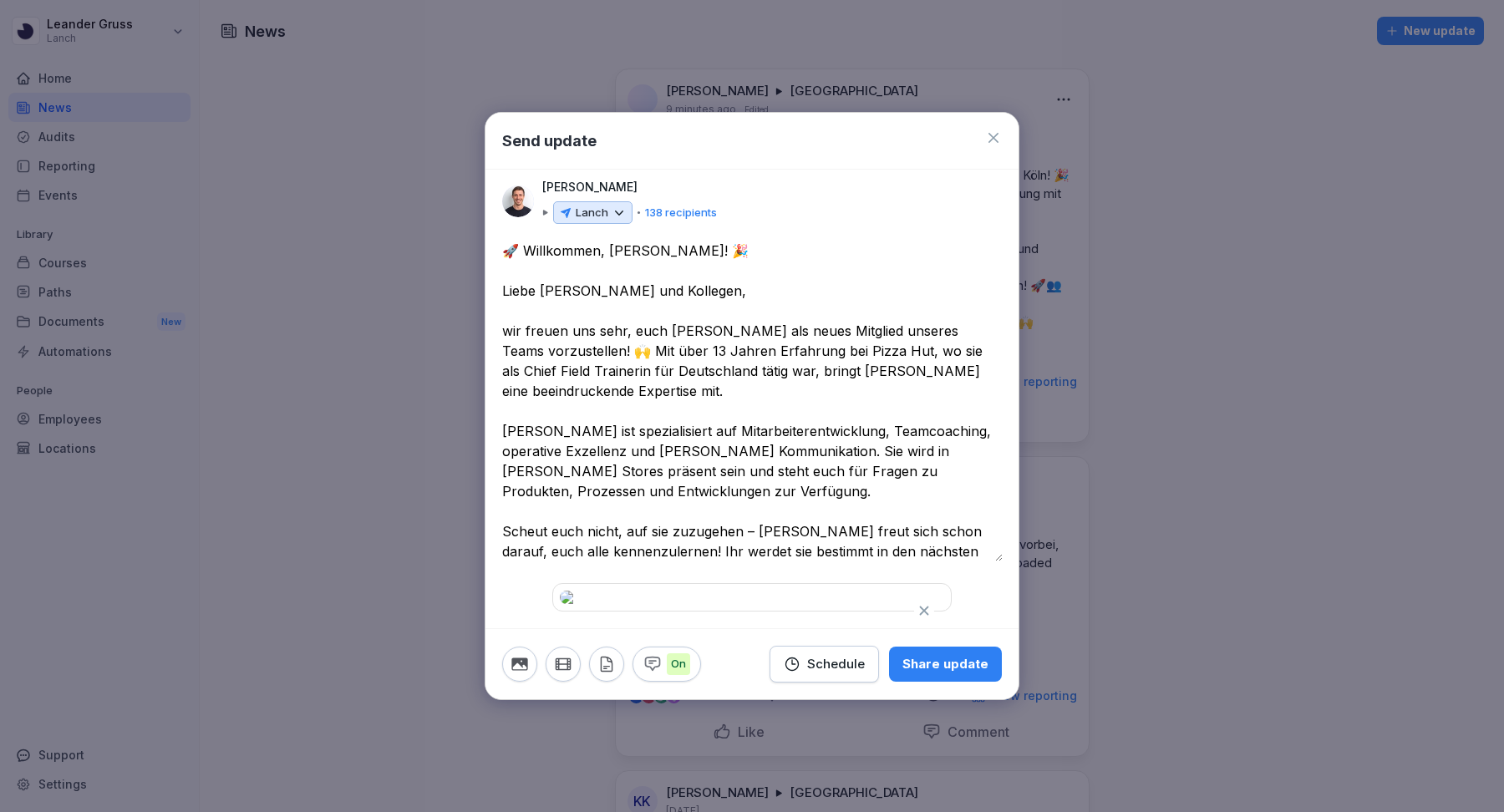
scroll to position [175, 0]
click at [982, 674] on div "Share update" at bounding box center [945, 664] width 86 height 18
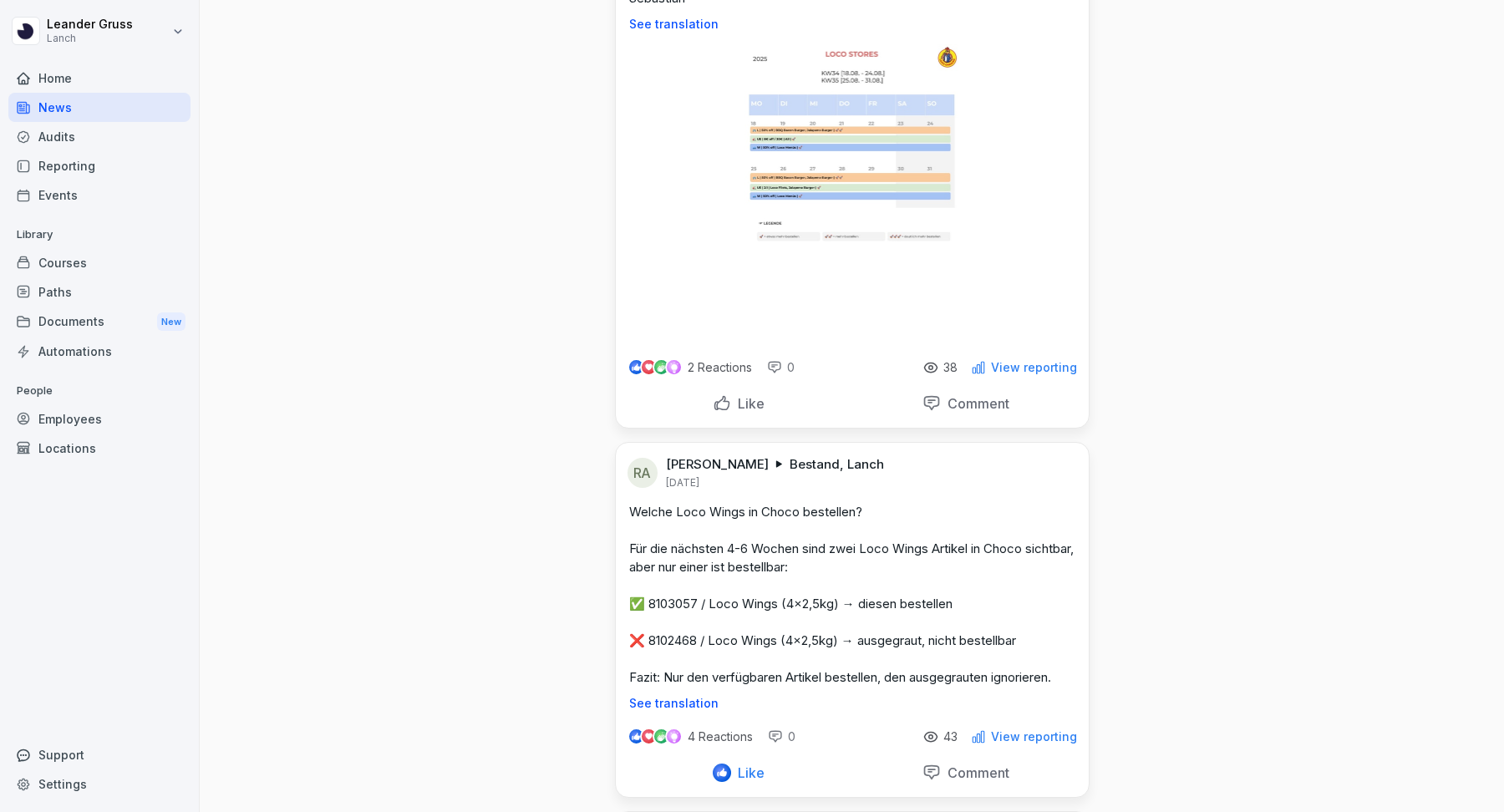
scroll to position [2154, 0]
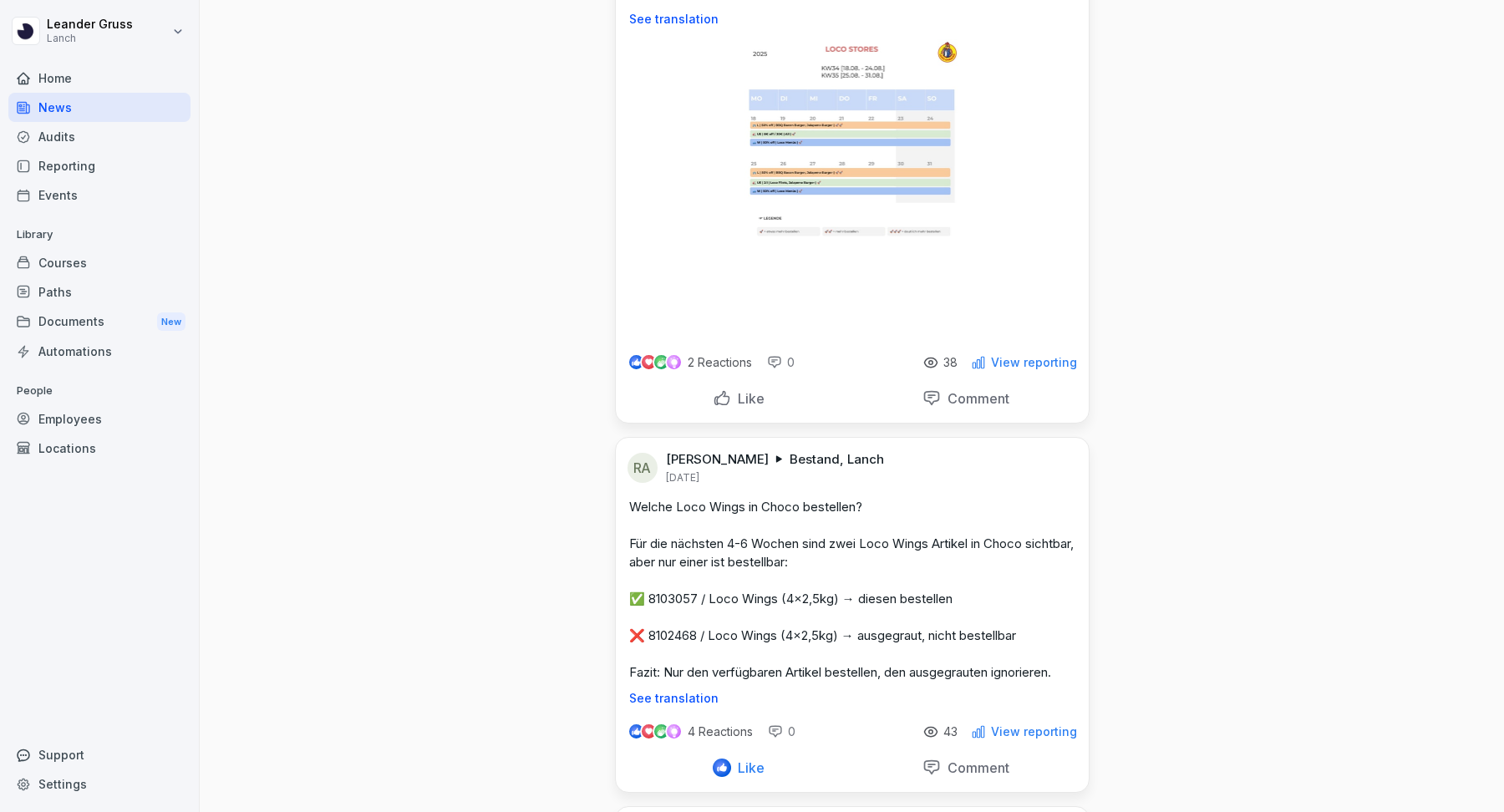
click at [1037, 725] on p "View reporting" at bounding box center [1034, 732] width 86 height 14
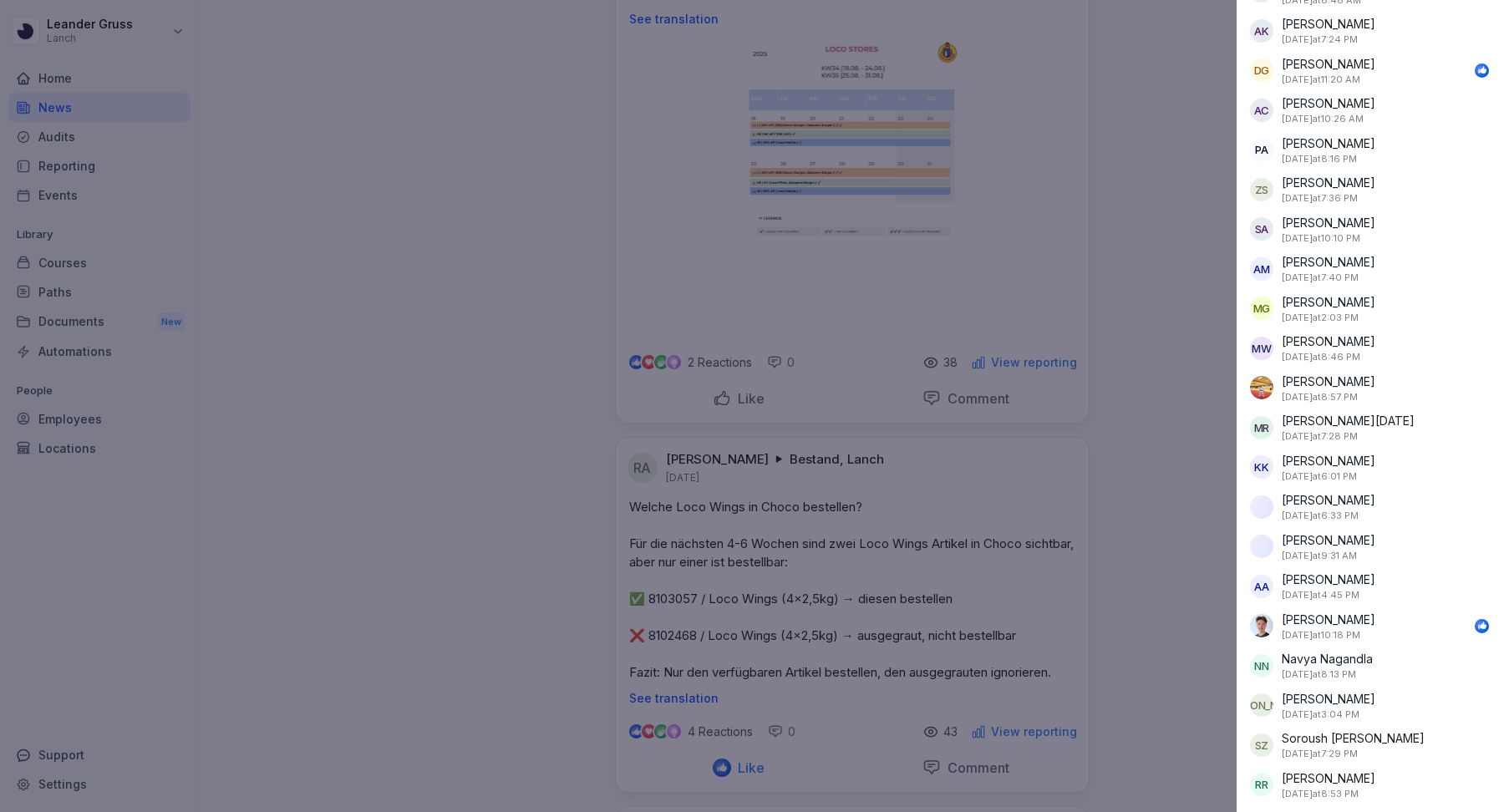
scroll to position [0, 0]
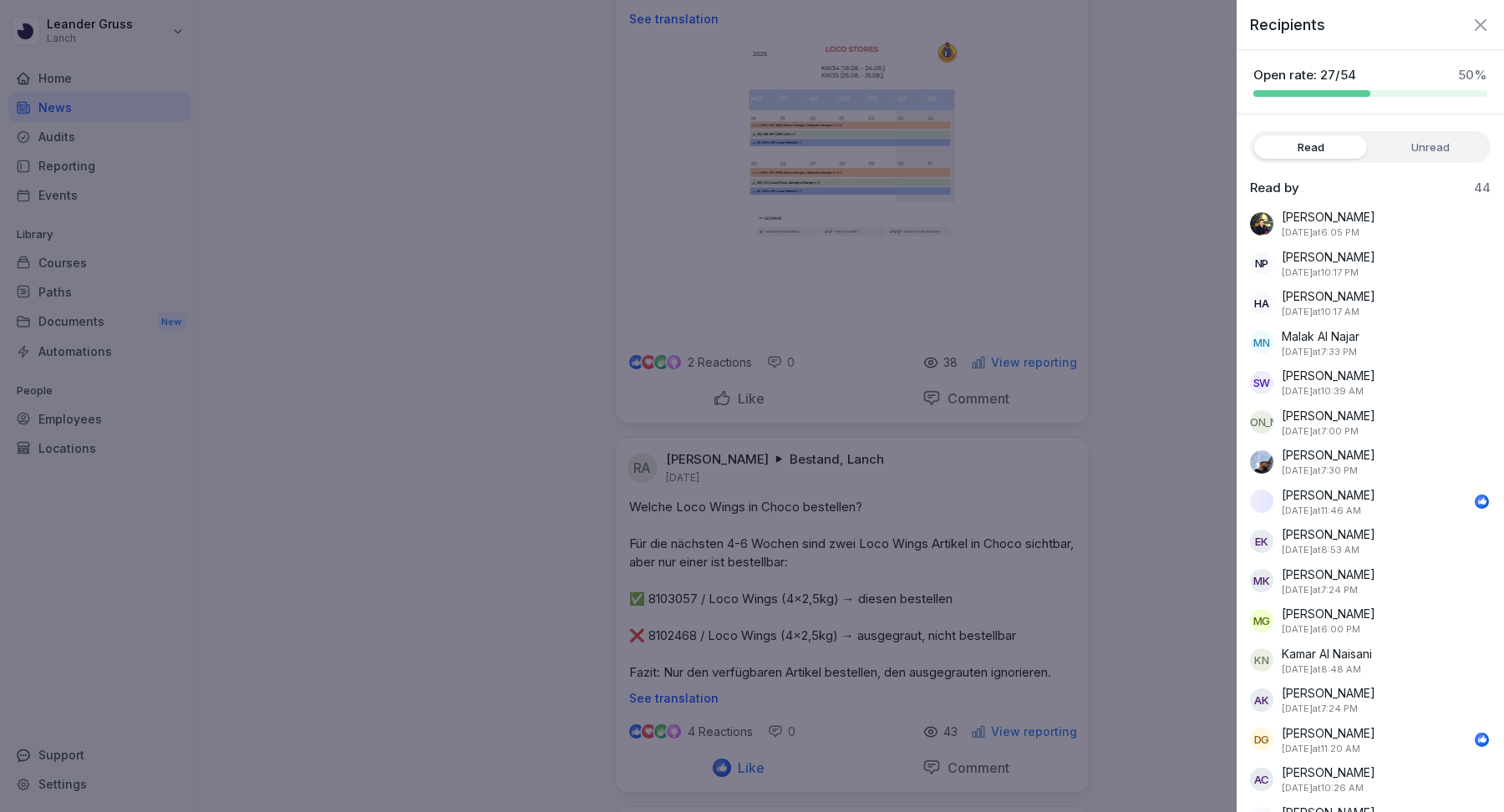
click at [1480, 16] on icon "button" at bounding box center [1481, 25] width 20 height 20
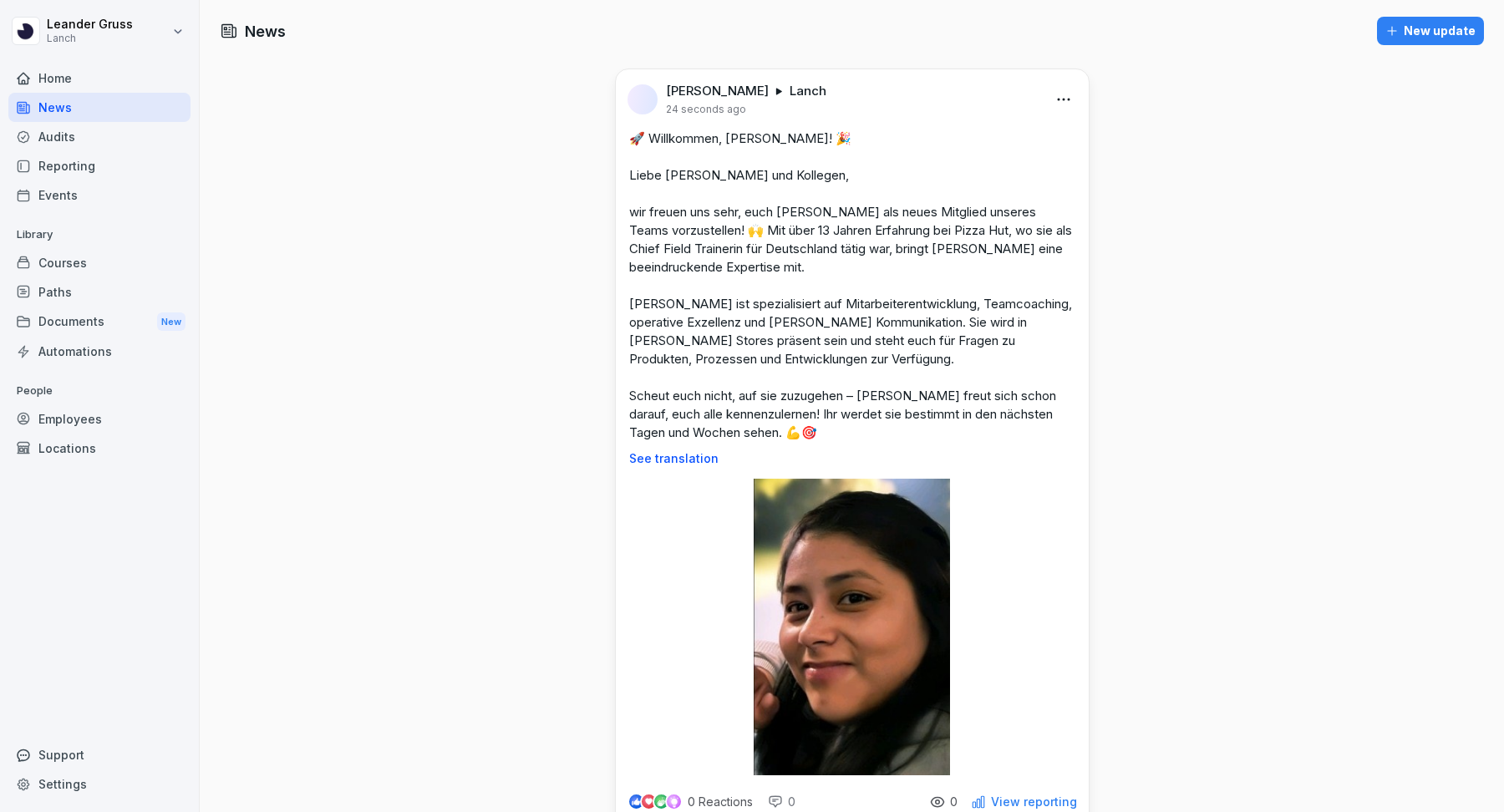
click at [97, 129] on div "Audits" at bounding box center [99, 136] width 182 height 29
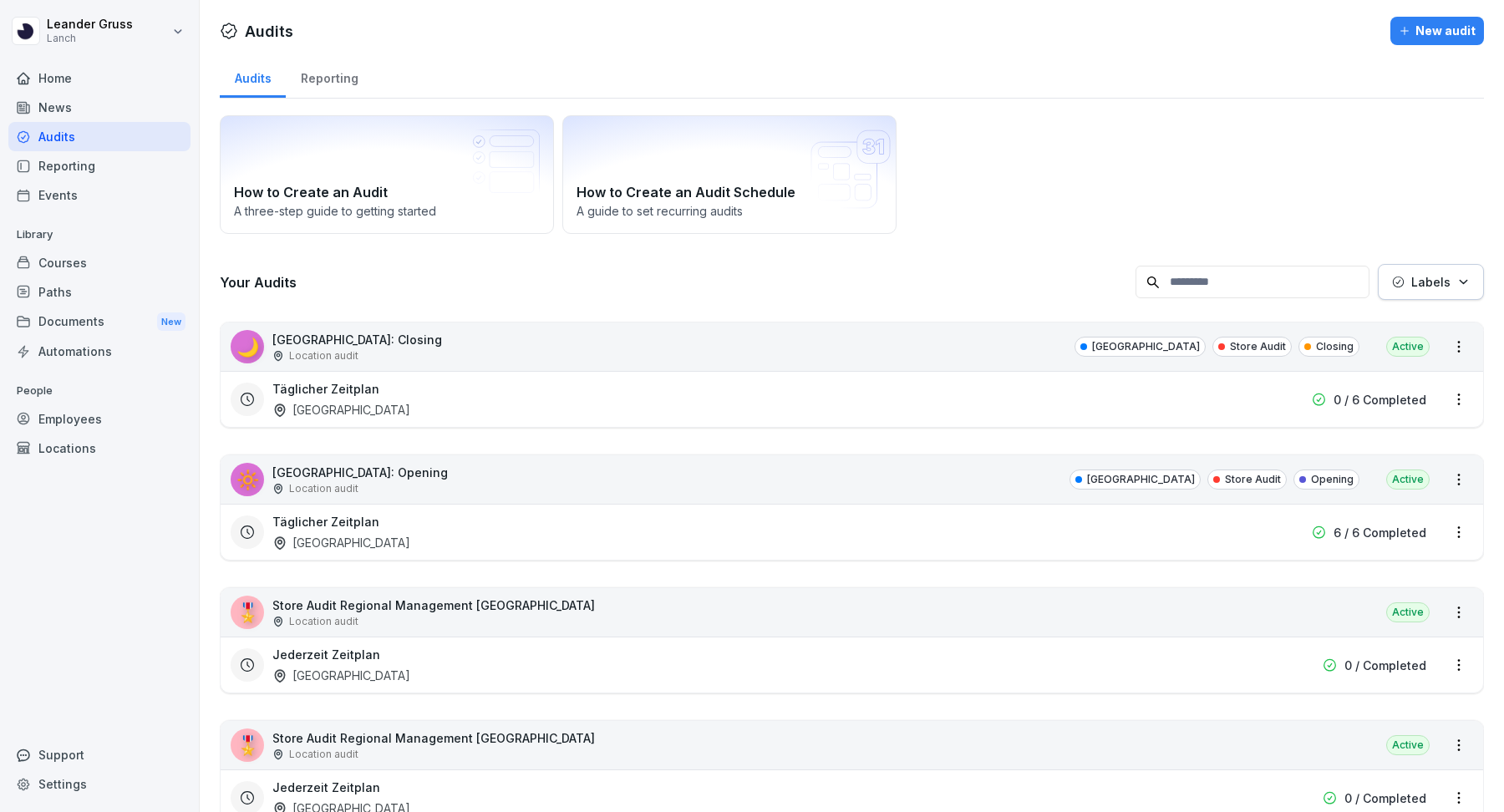
click at [78, 174] on div "Reporting" at bounding box center [99, 166] width 182 height 29
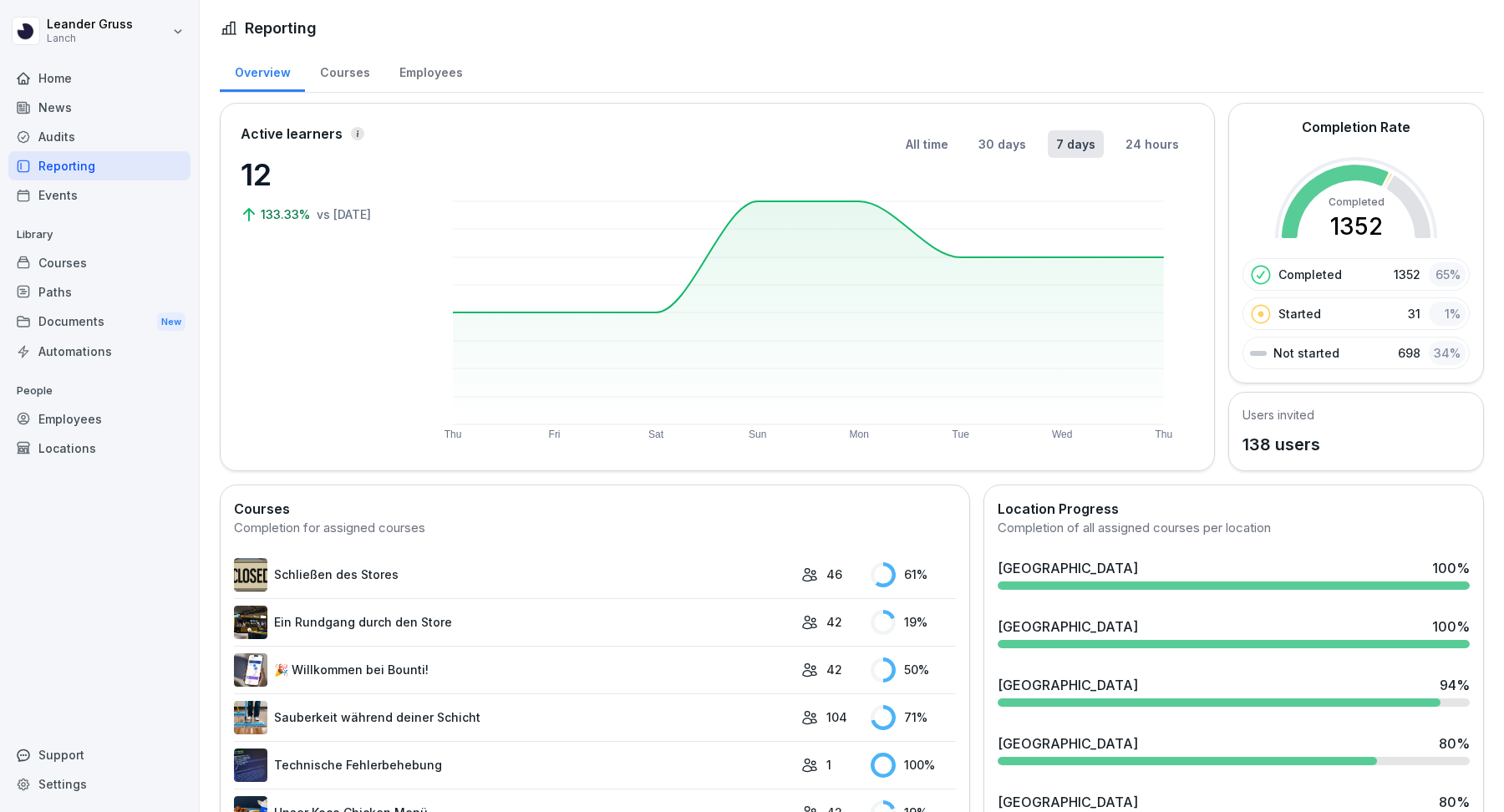
click at [96, 128] on div "Audits" at bounding box center [99, 136] width 182 height 29
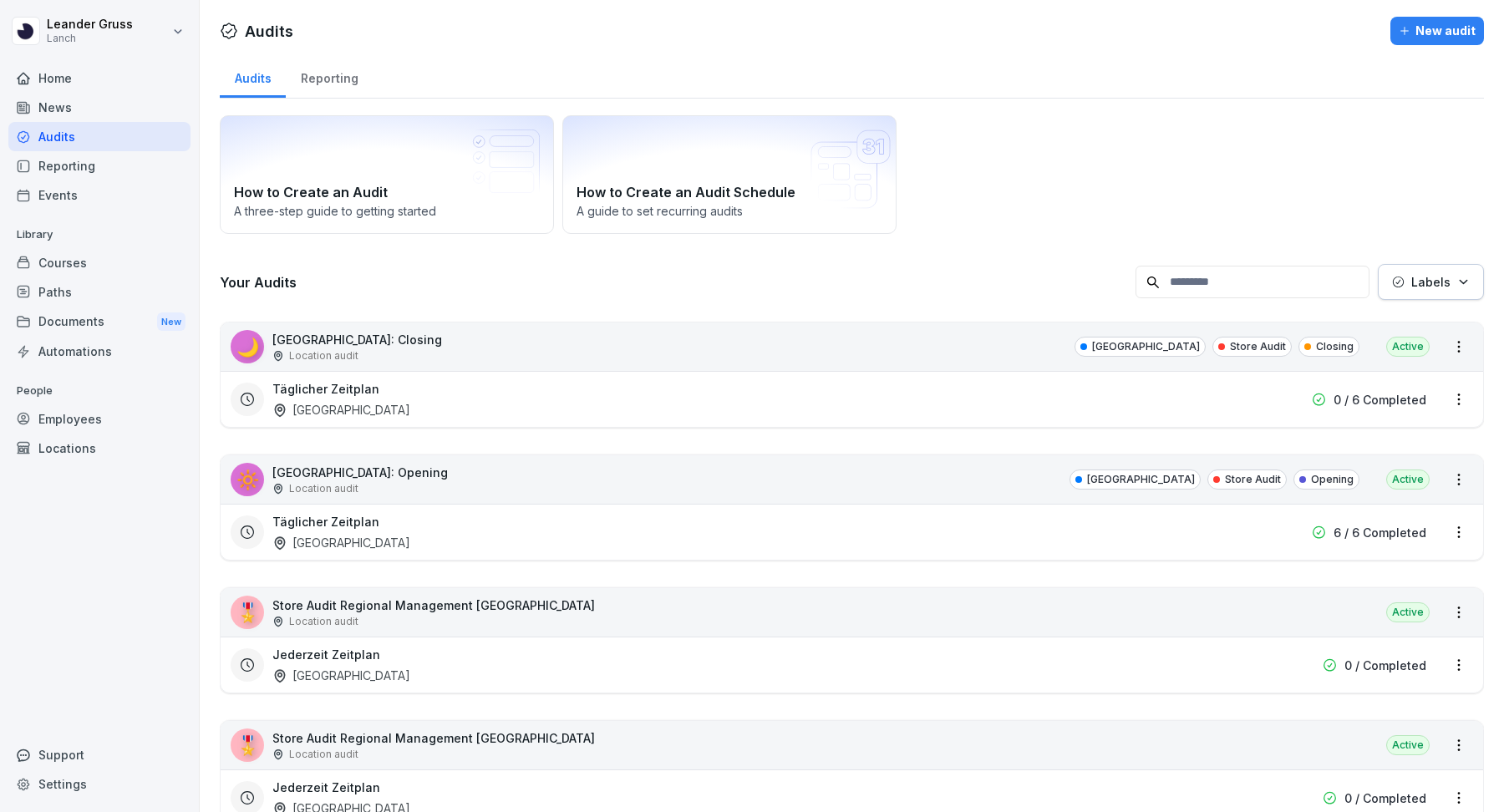
click at [77, 101] on div "News" at bounding box center [99, 107] width 182 height 29
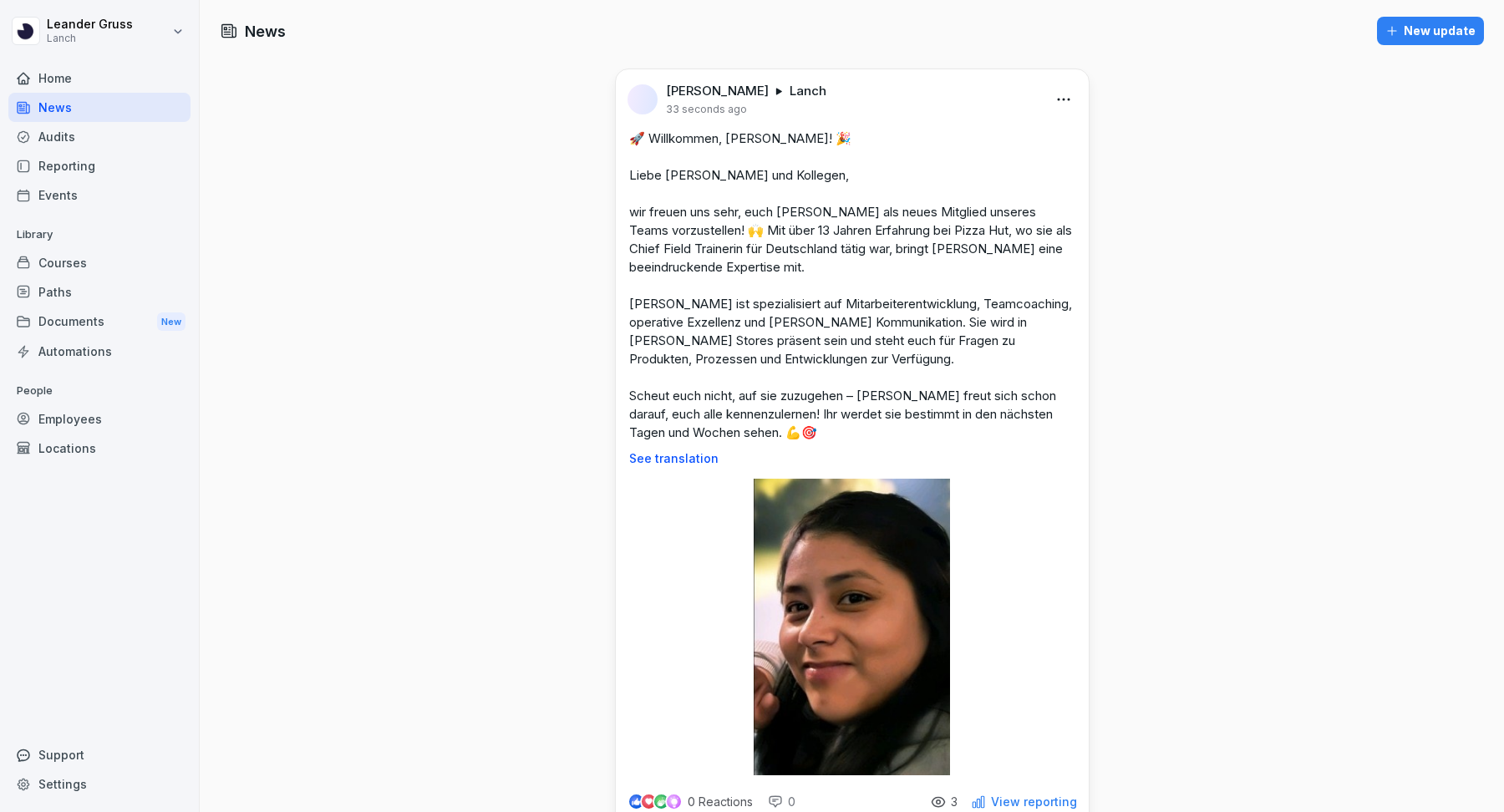
click at [75, 77] on div "Home" at bounding box center [99, 78] width 182 height 29
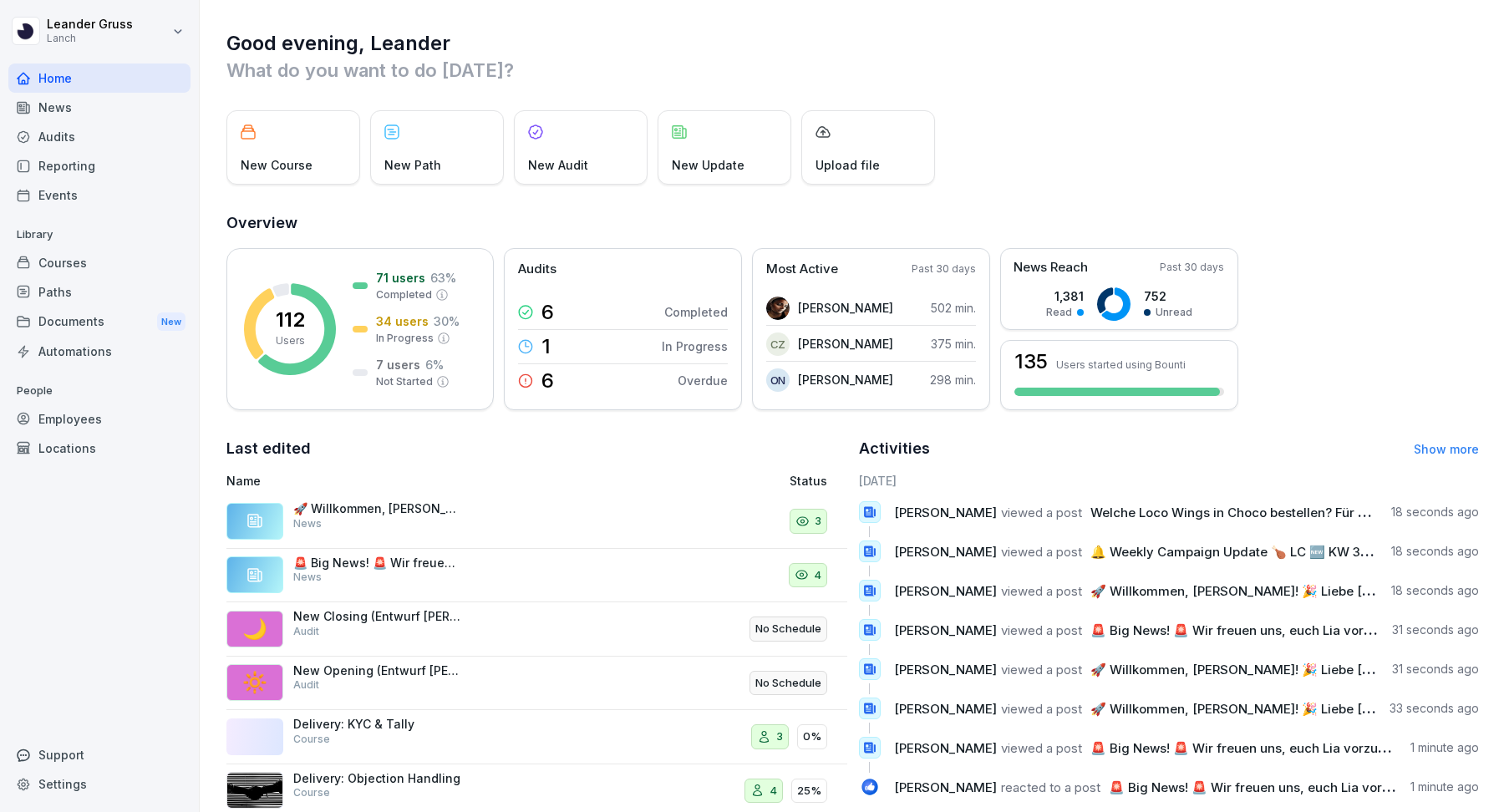
scroll to position [33, 0]
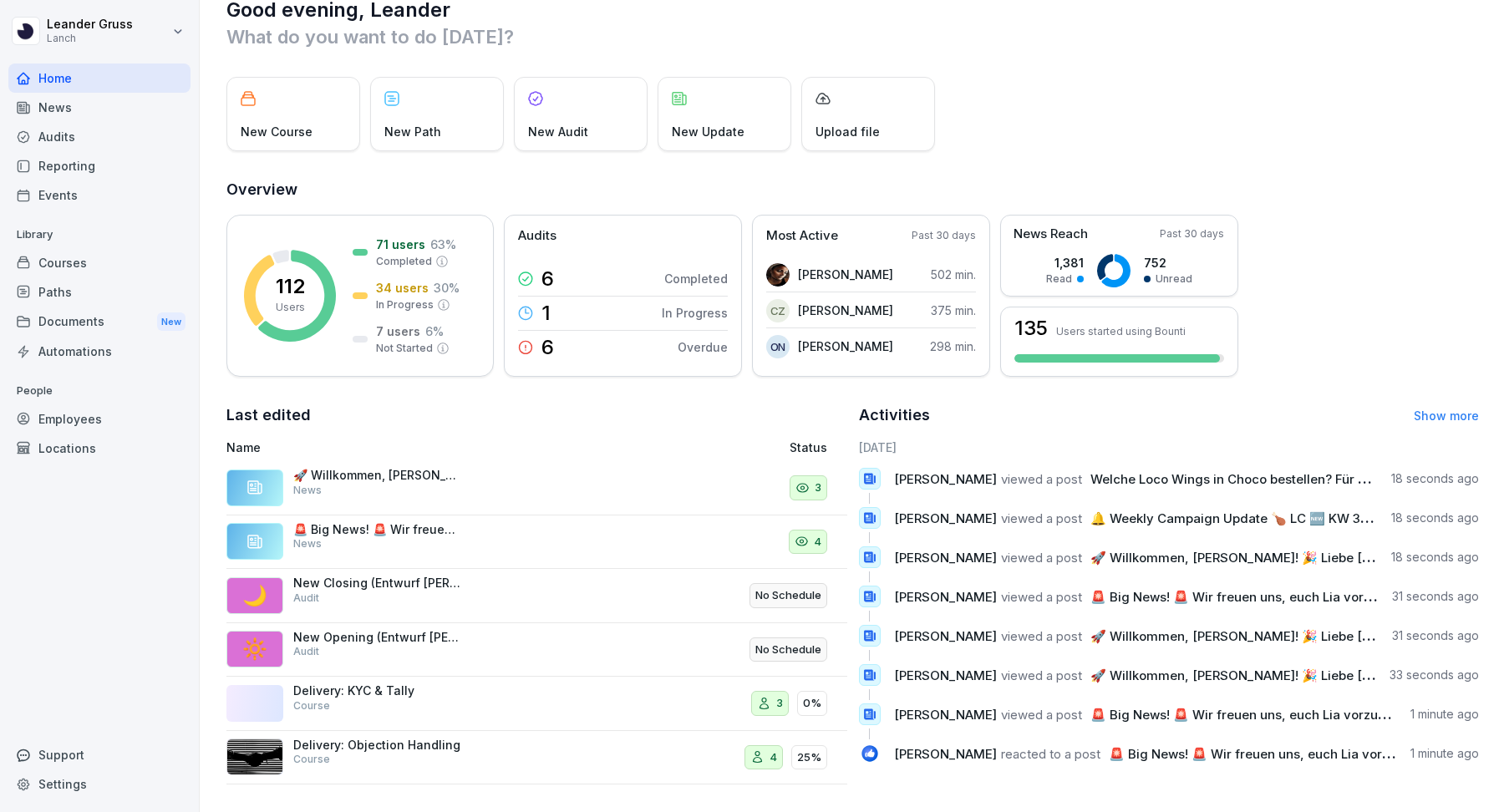
click at [49, 112] on div "News" at bounding box center [99, 107] width 182 height 29
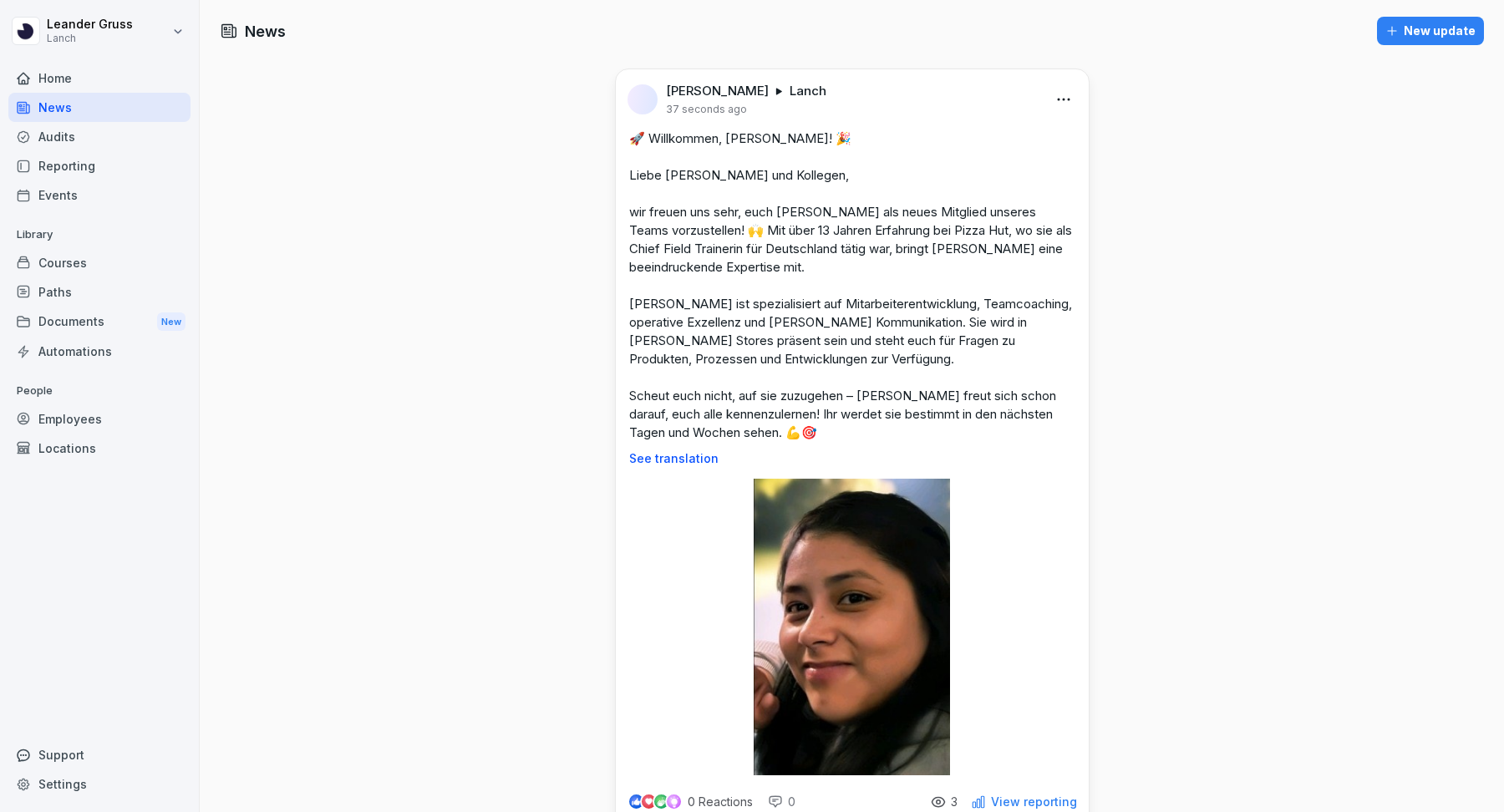
click at [69, 138] on div "Audits" at bounding box center [99, 136] width 182 height 29
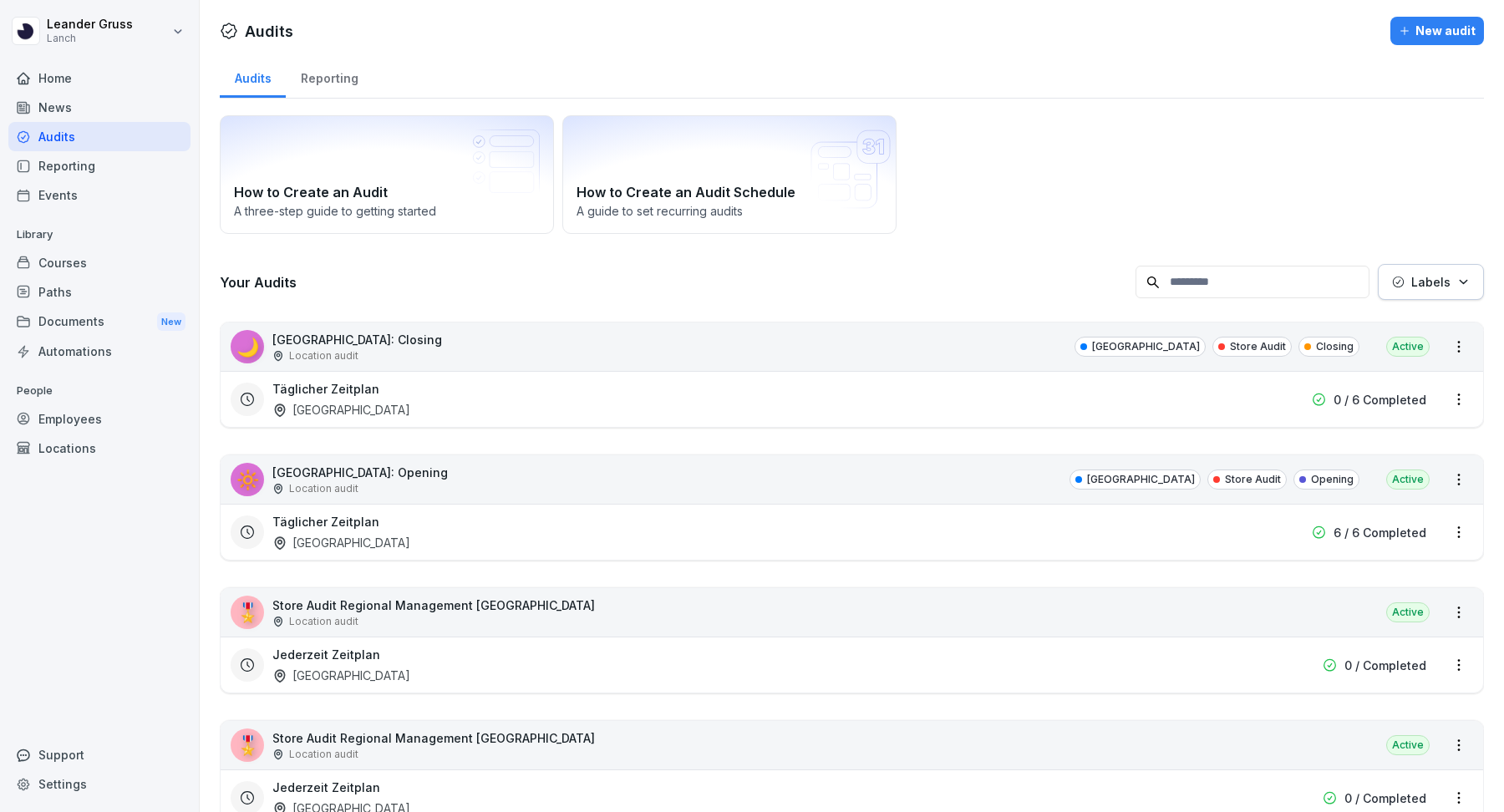
click at [147, 77] on div "Home" at bounding box center [99, 78] width 182 height 29
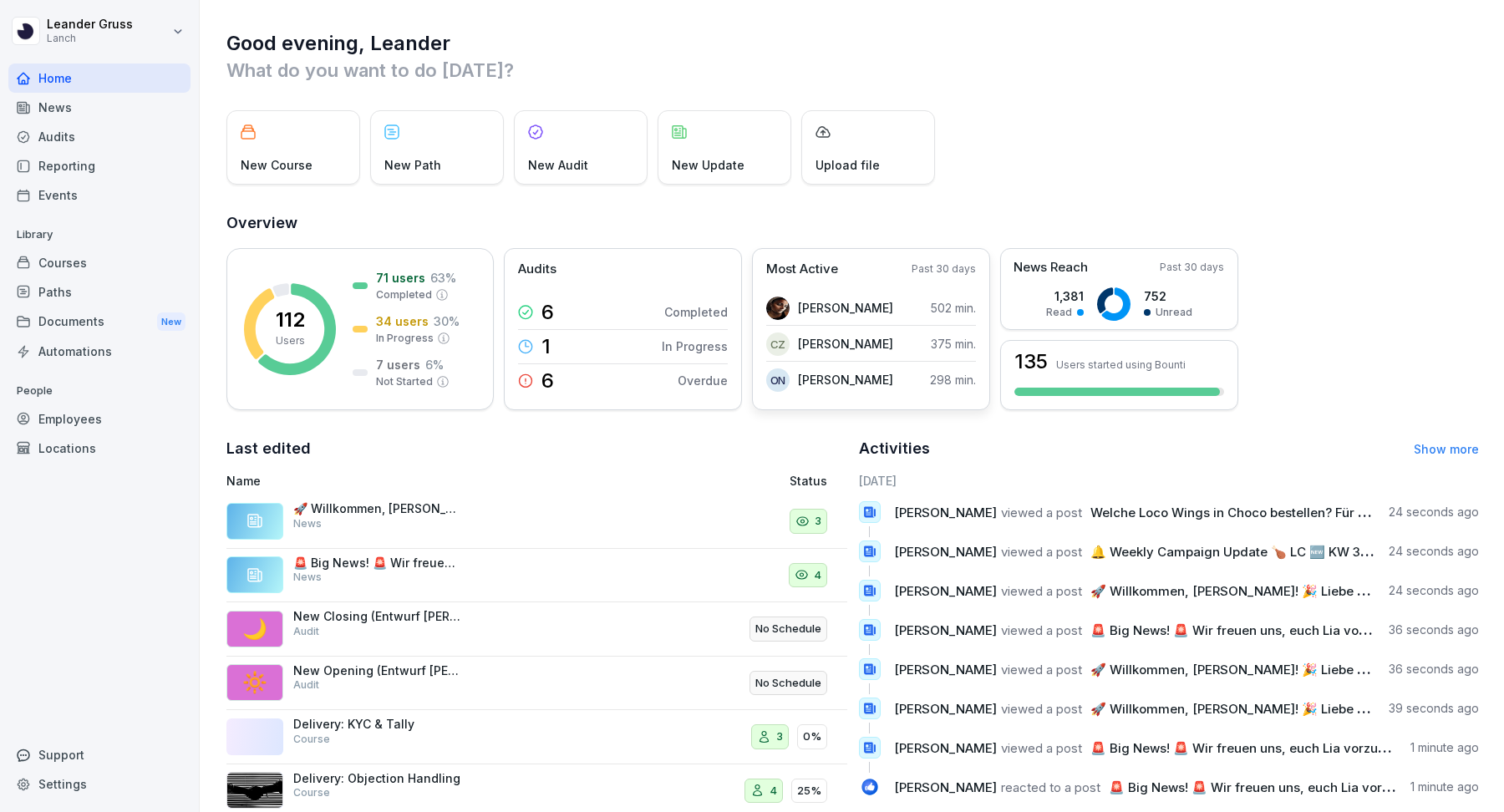
scroll to position [33, 0]
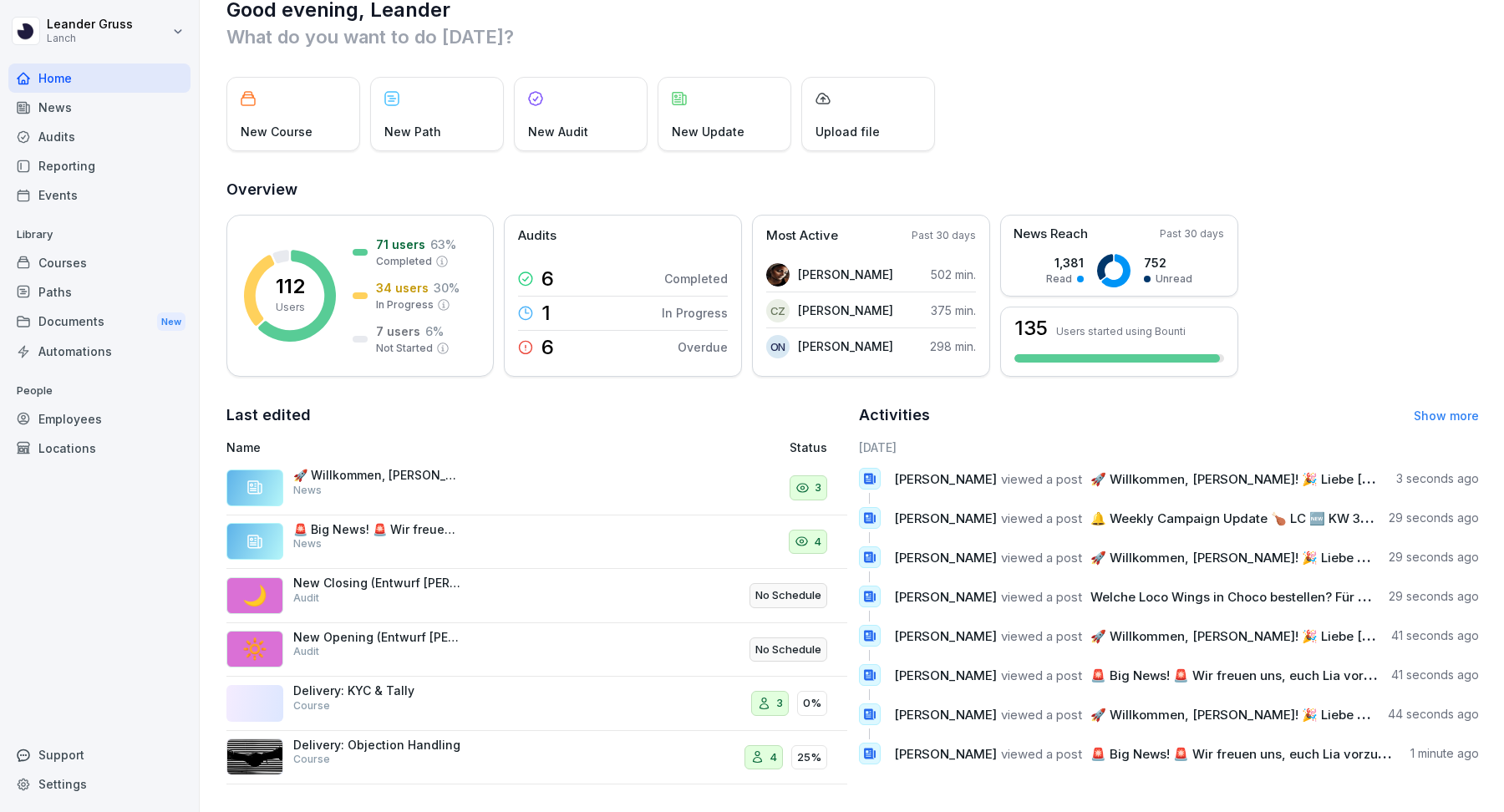
click at [62, 110] on div "News" at bounding box center [99, 107] width 182 height 29
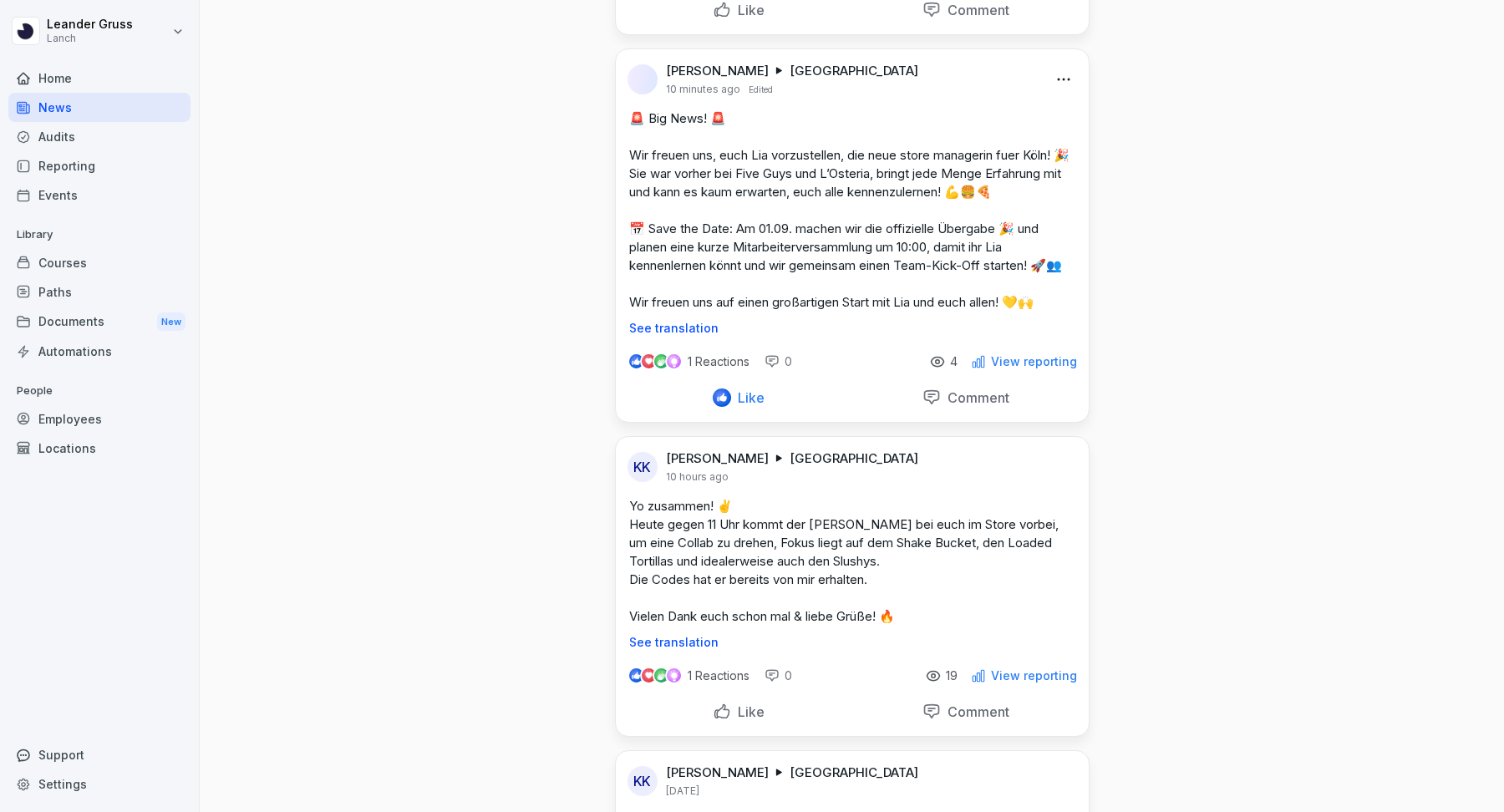
scroll to position [727, 0]
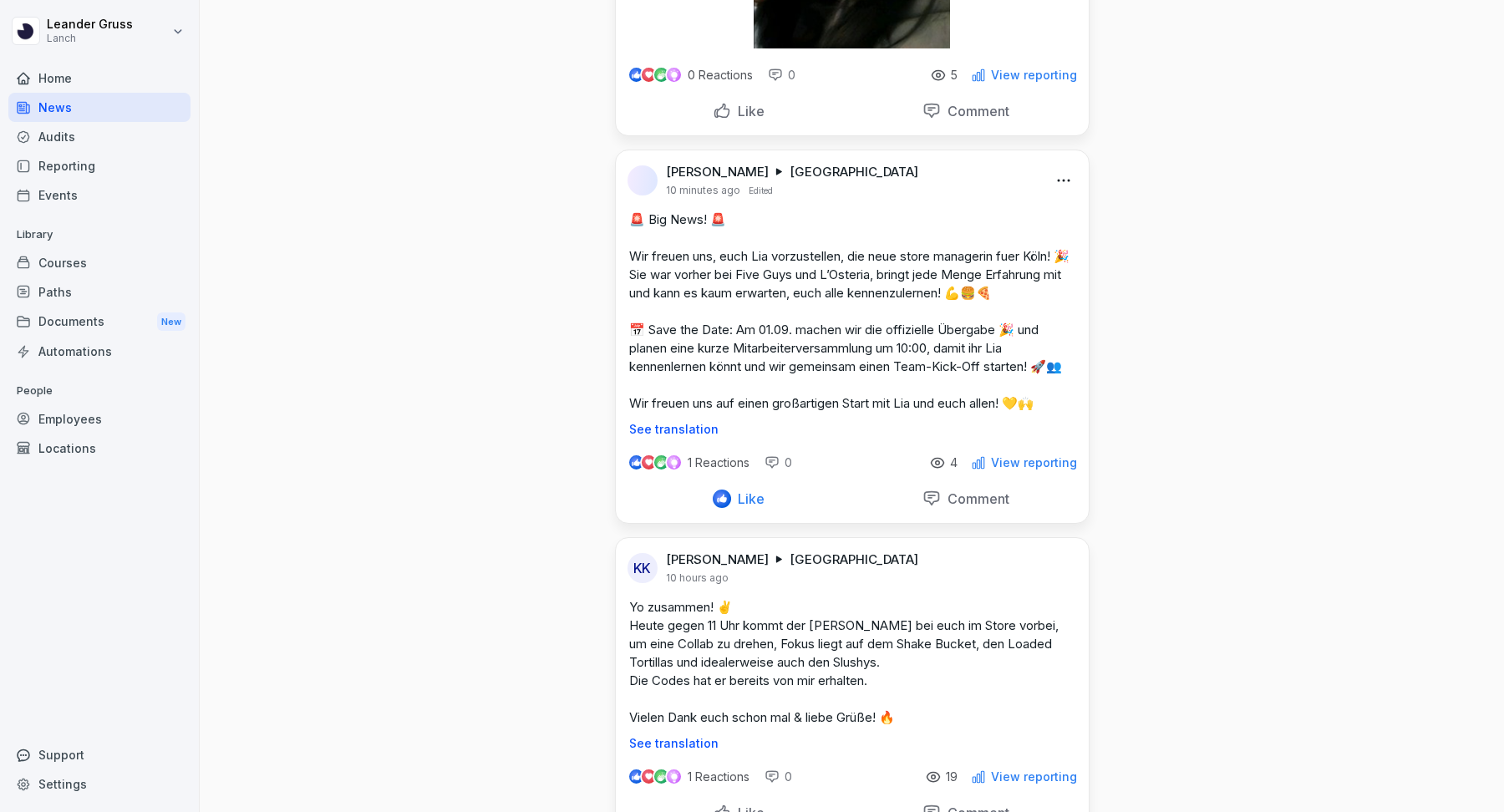
click at [1022, 458] on p "View reporting" at bounding box center [1034, 463] width 86 height 14
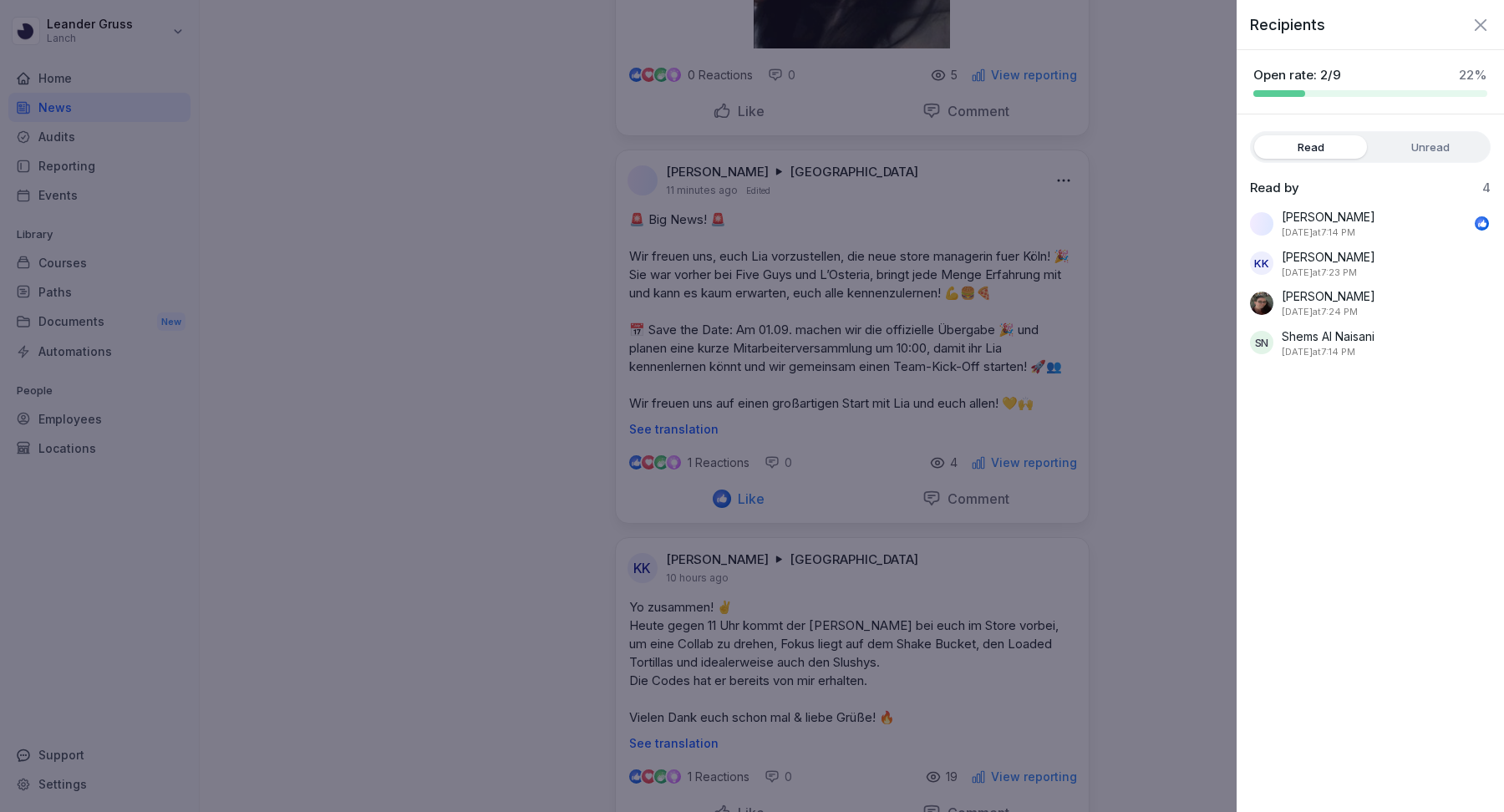
click at [1360, 302] on div "[PERSON_NAME] [DATE] at 7:24 PM" at bounding box center [1370, 303] width 241 height 32
click at [1481, 24] on icon "button" at bounding box center [1481, 23] width 12 height 12
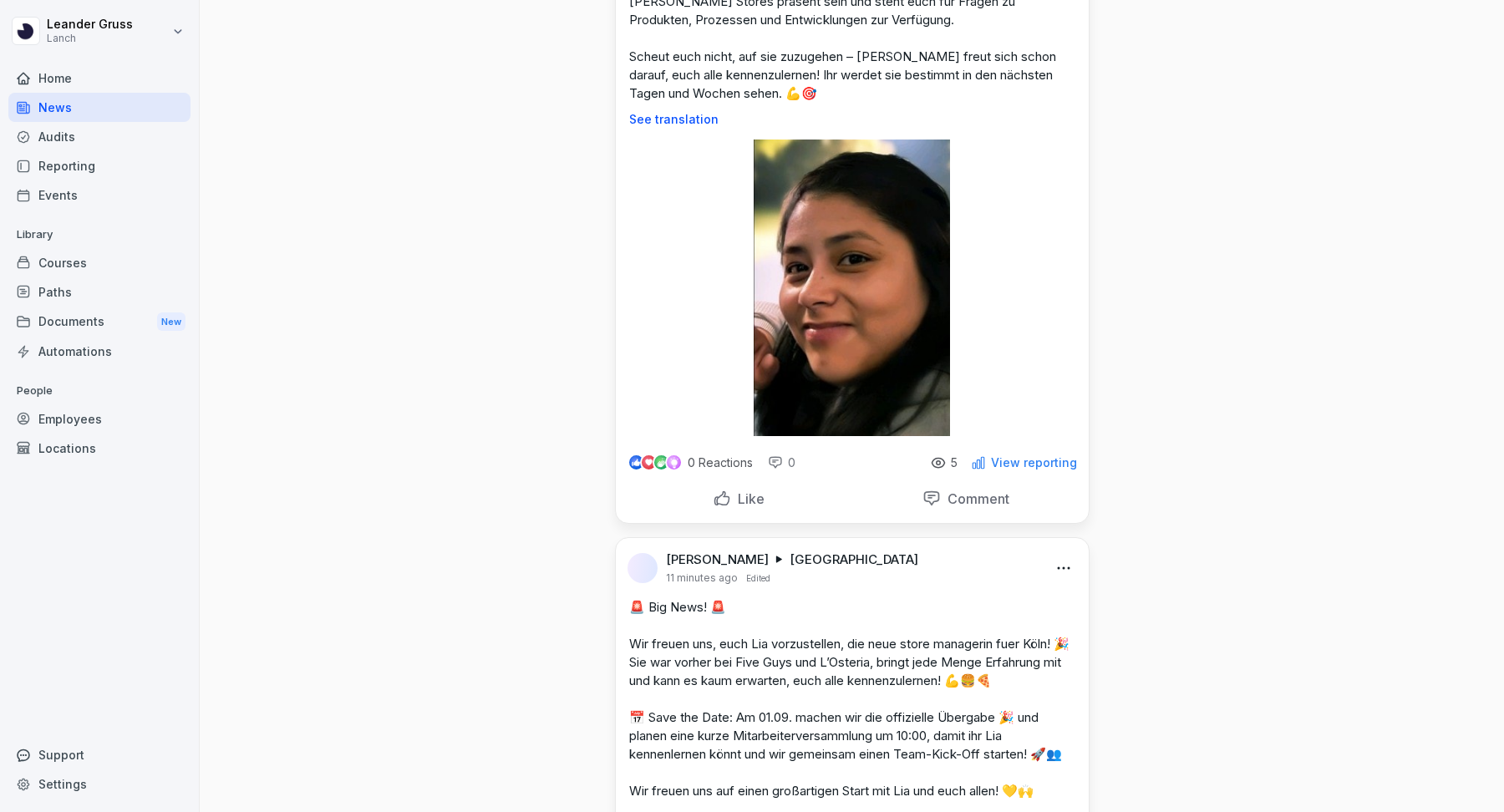
scroll to position [624, 0]
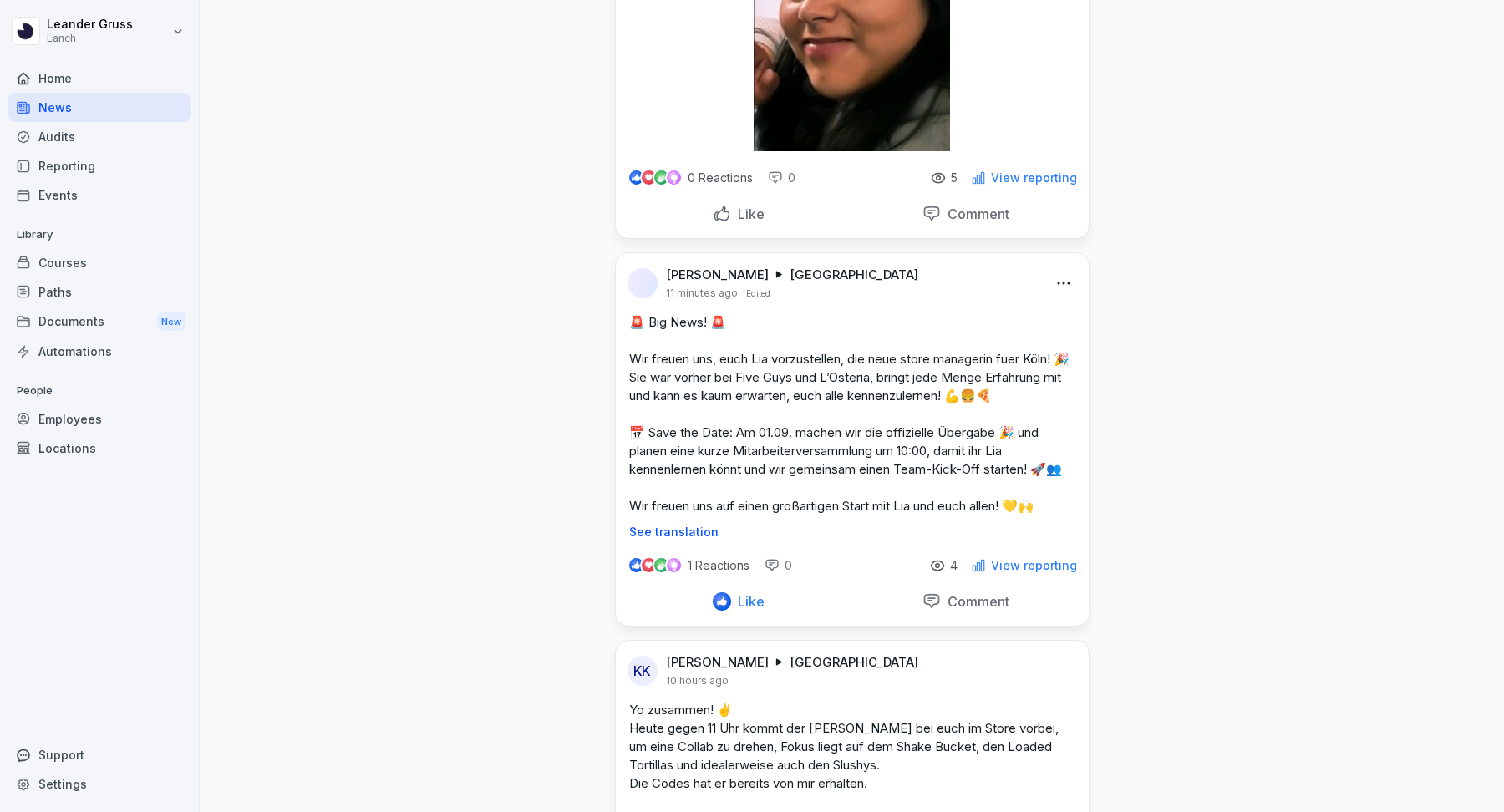
click at [1047, 180] on p "View reporting" at bounding box center [1034, 178] width 86 height 14
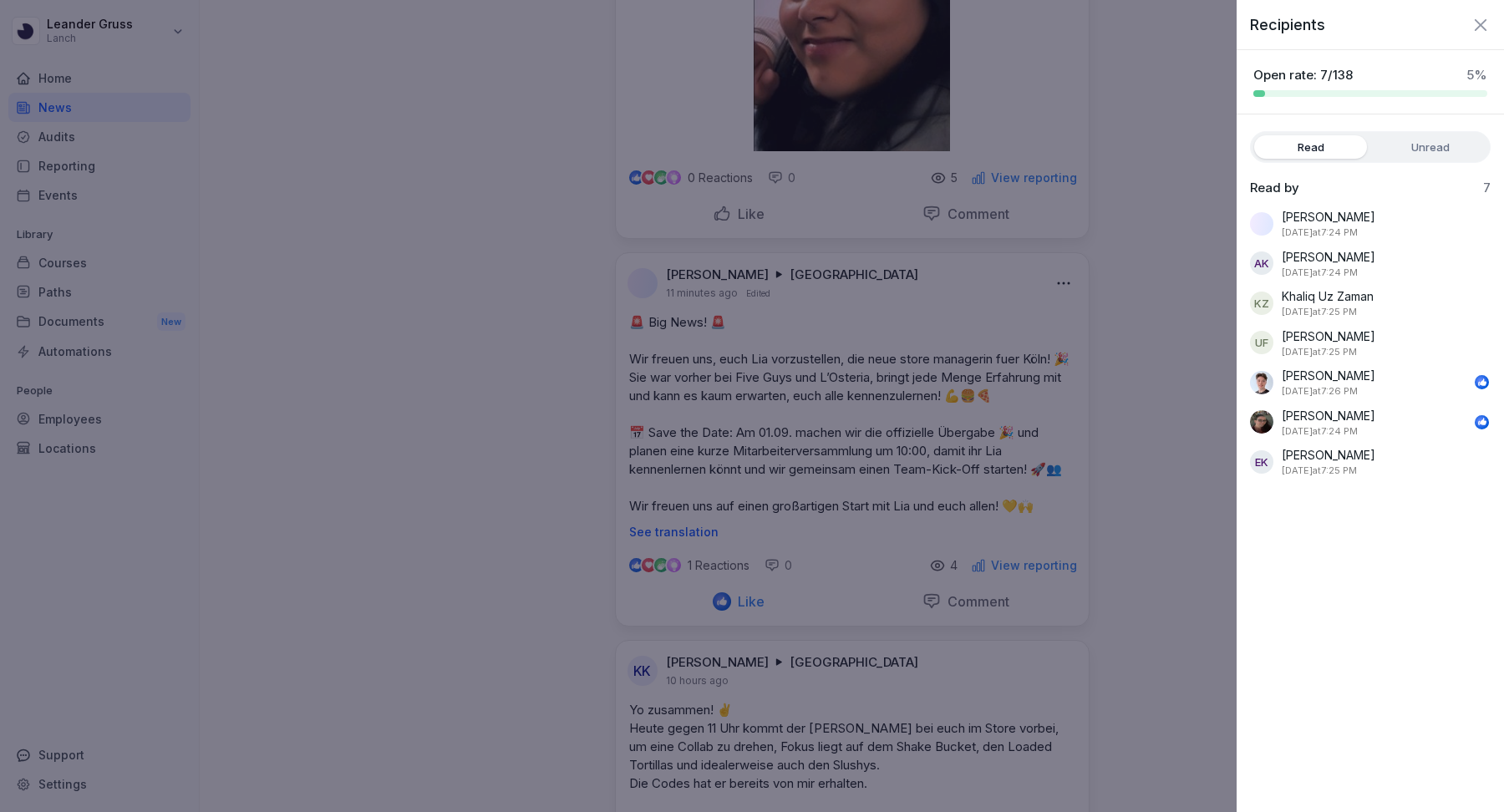
click at [1472, 28] on icon "button" at bounding box center [1481, 25] width 20 height 20
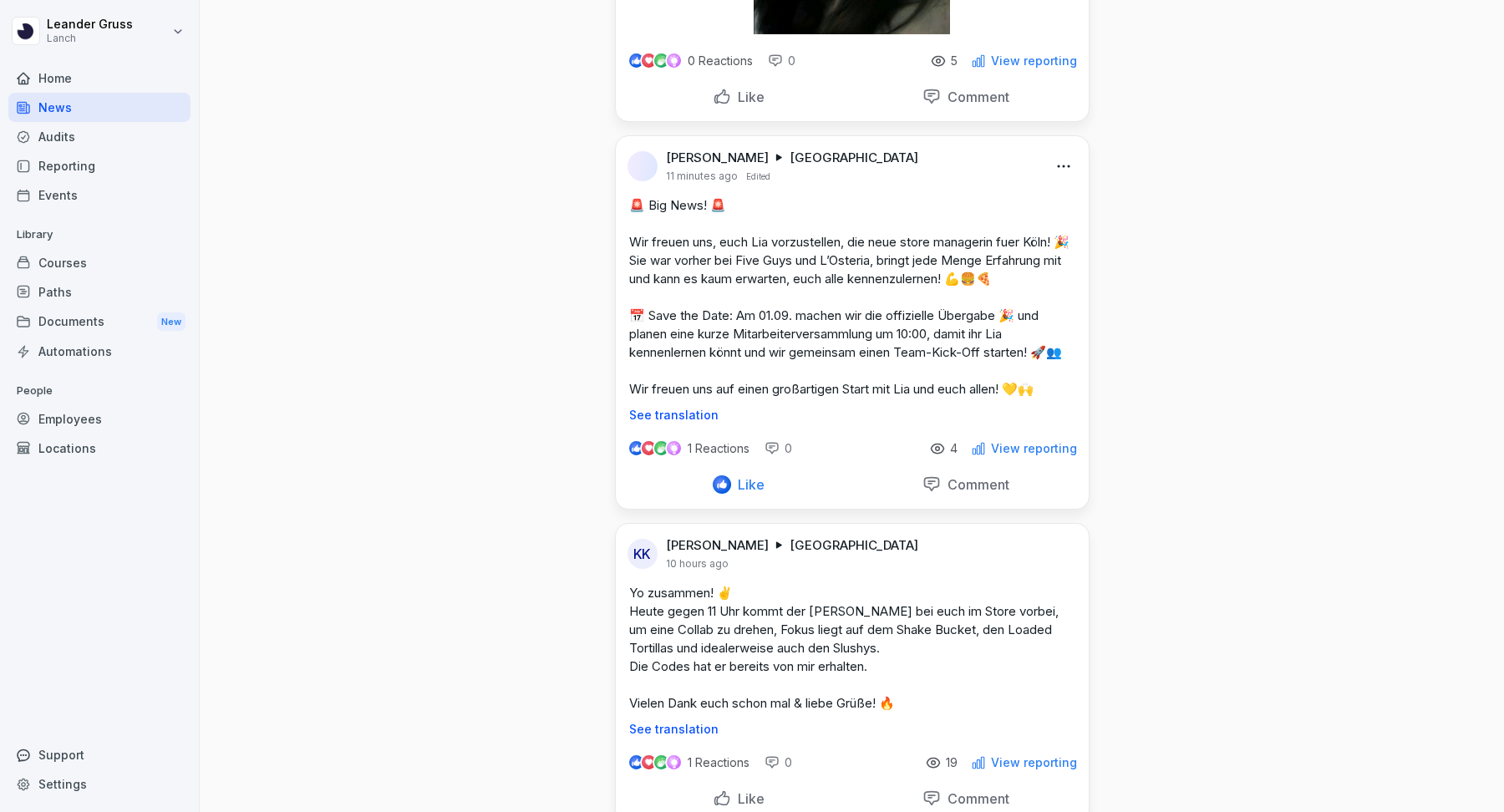
scroll to position [749, 0]
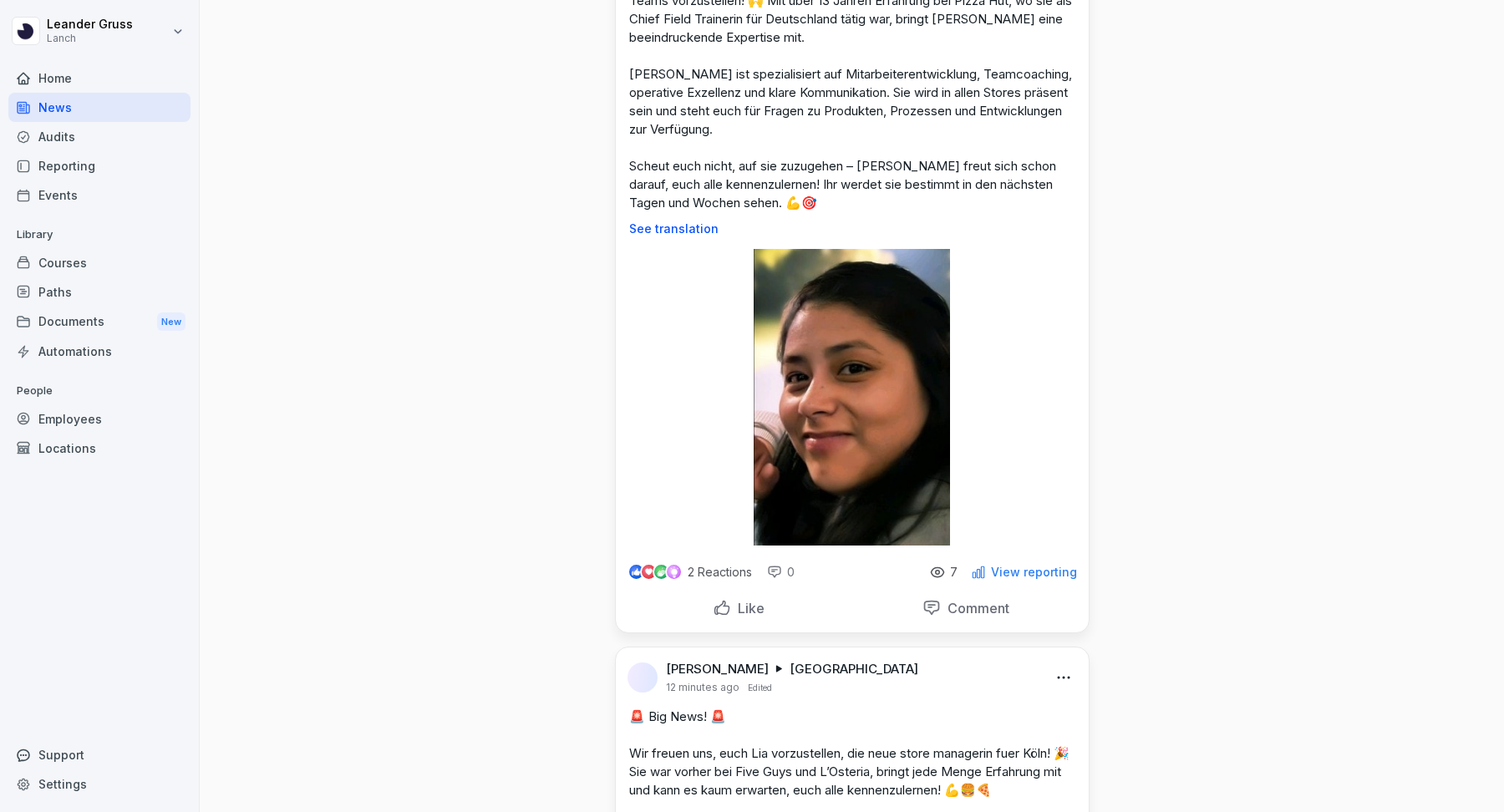
scroll to position [663, 0]
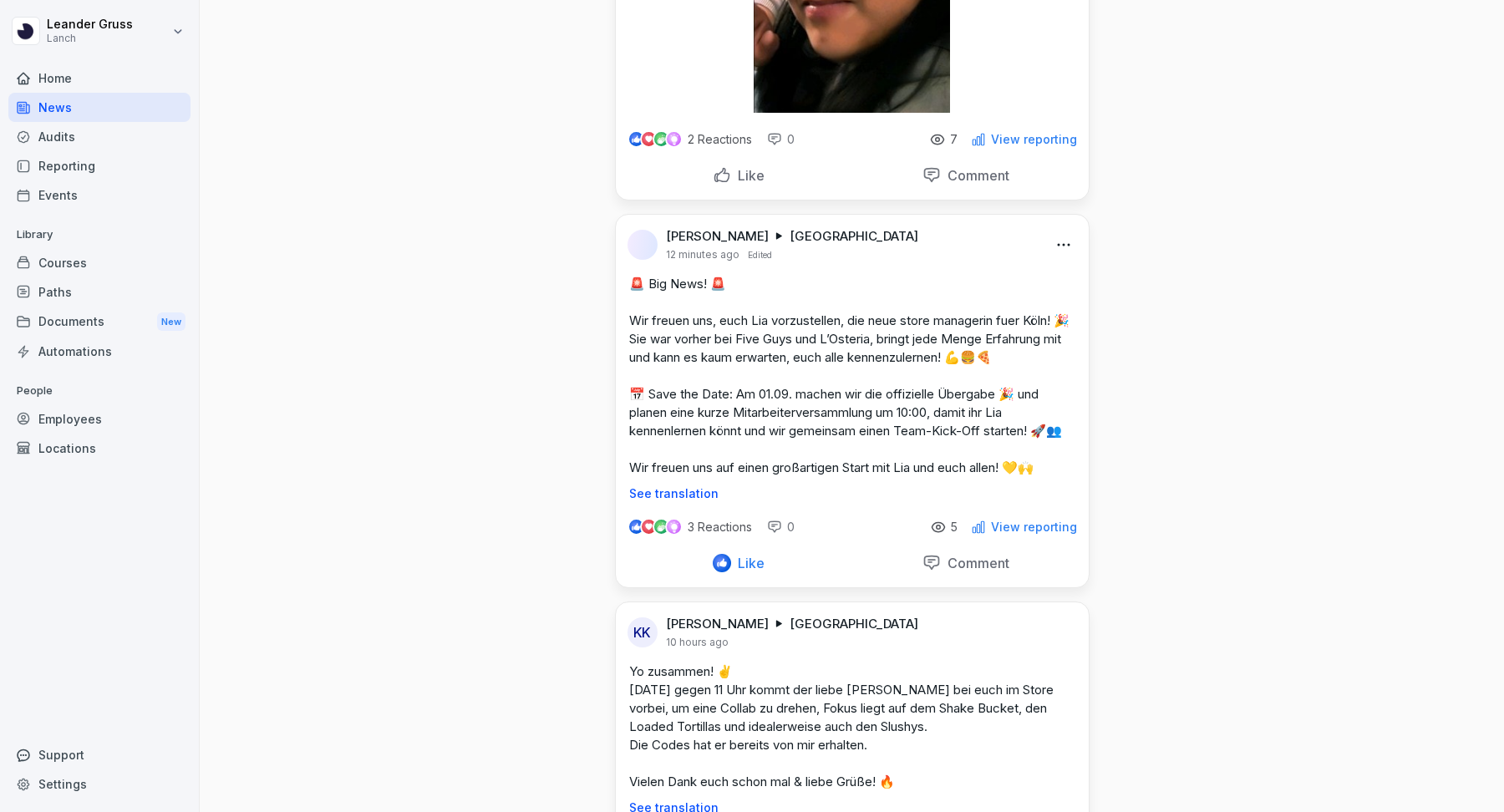
click at [1016, 527] on p "View reporting" at bounding box center [1034, 527] width 86 height 14
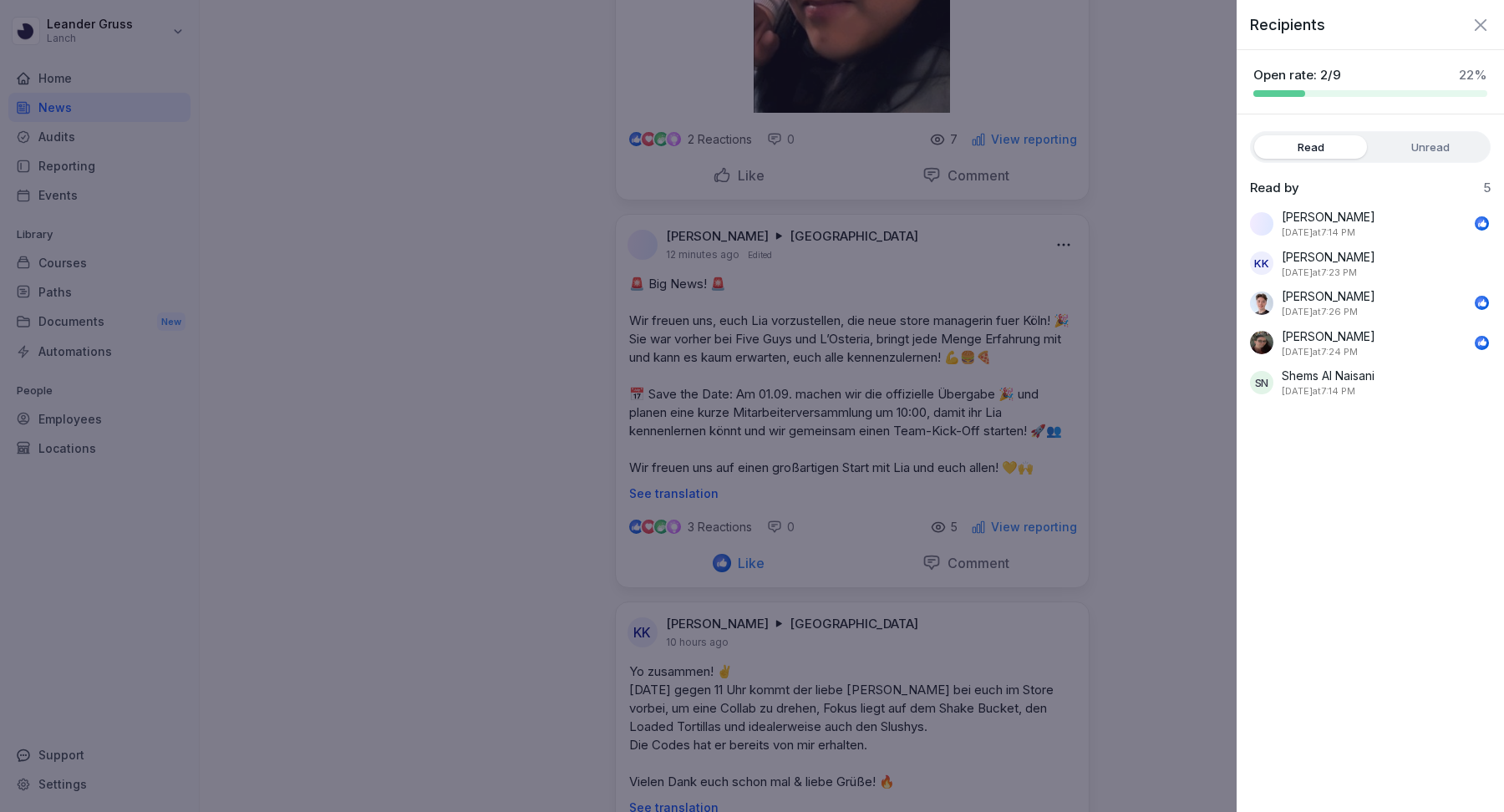
click at [1480, 26] on icon "button" at bounding box center [1481, 25] width 20 height 20
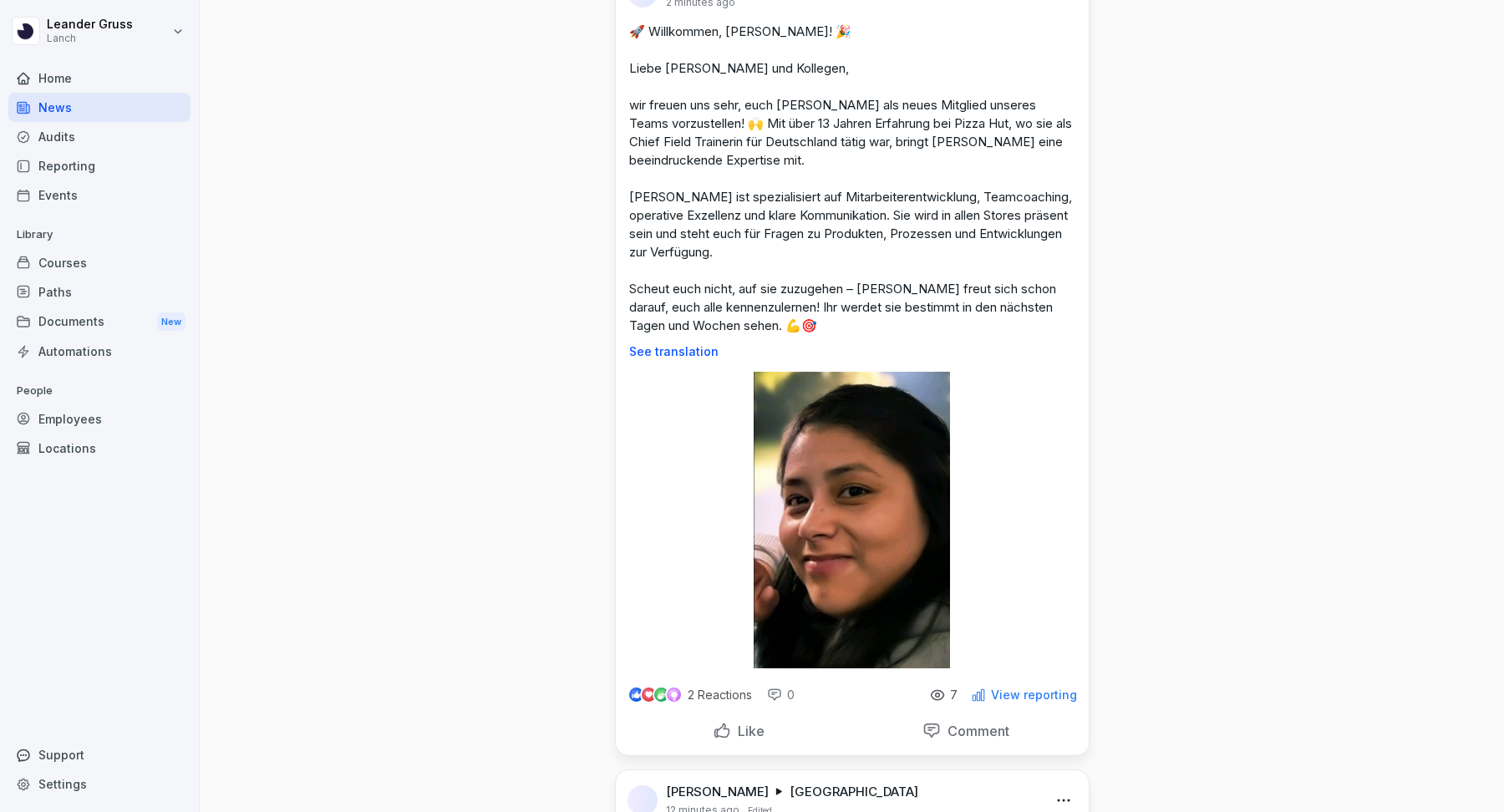
scroll to position [0, 0]
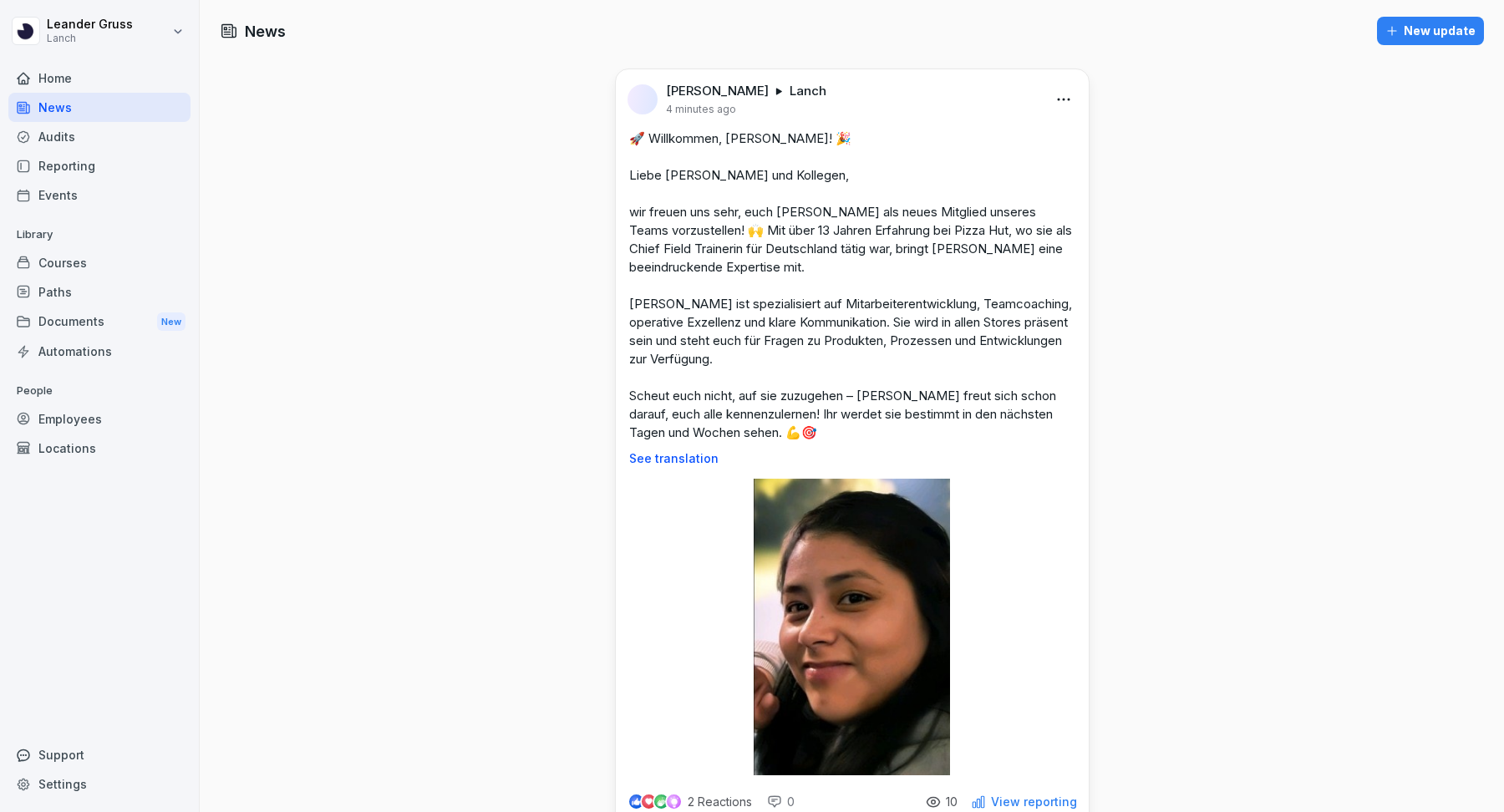
scroll to position [402, 0]
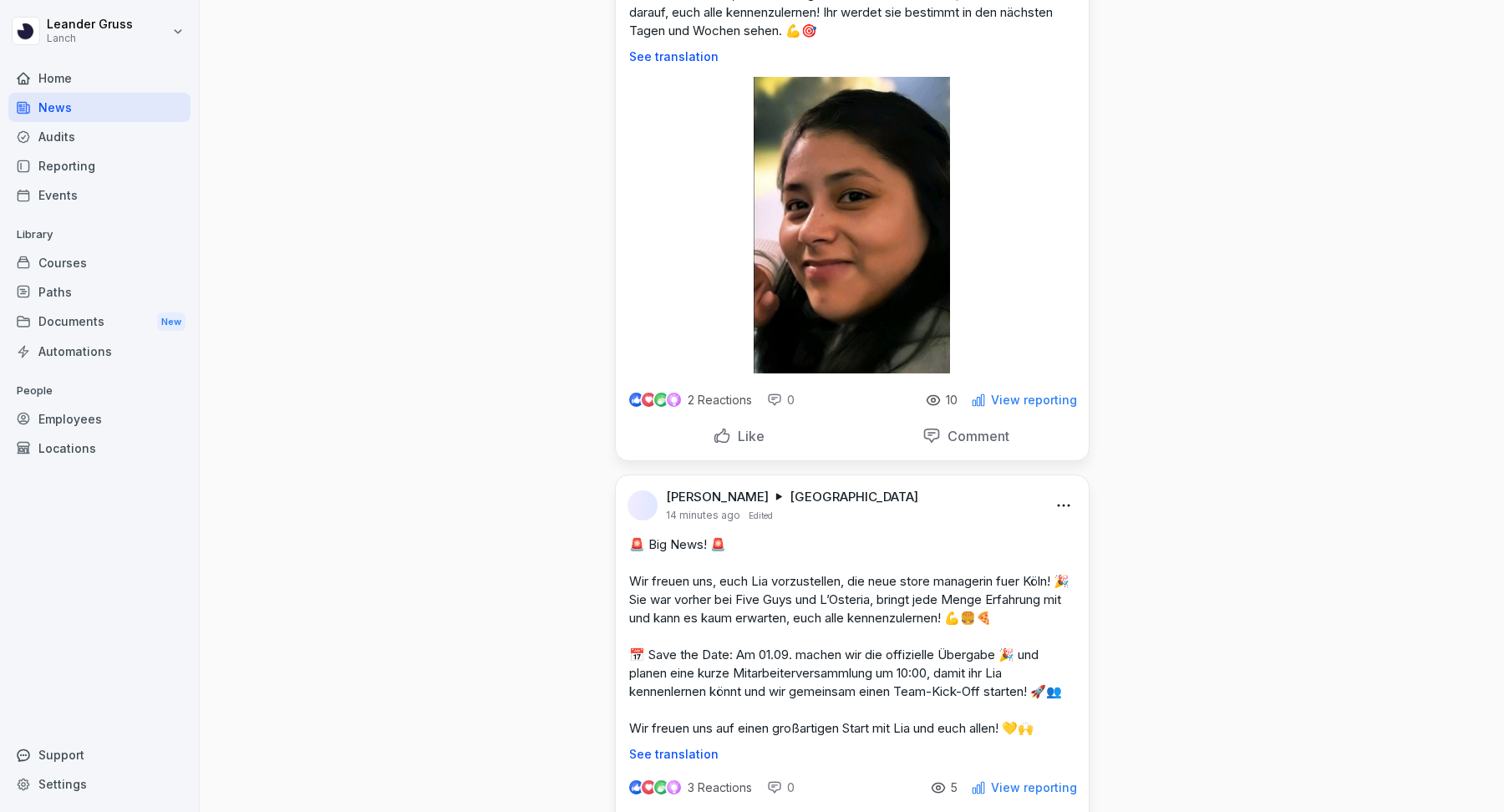
click at [1020, 401] on p "View reporting" at bounding box center [1034, 400] width 86 height 14
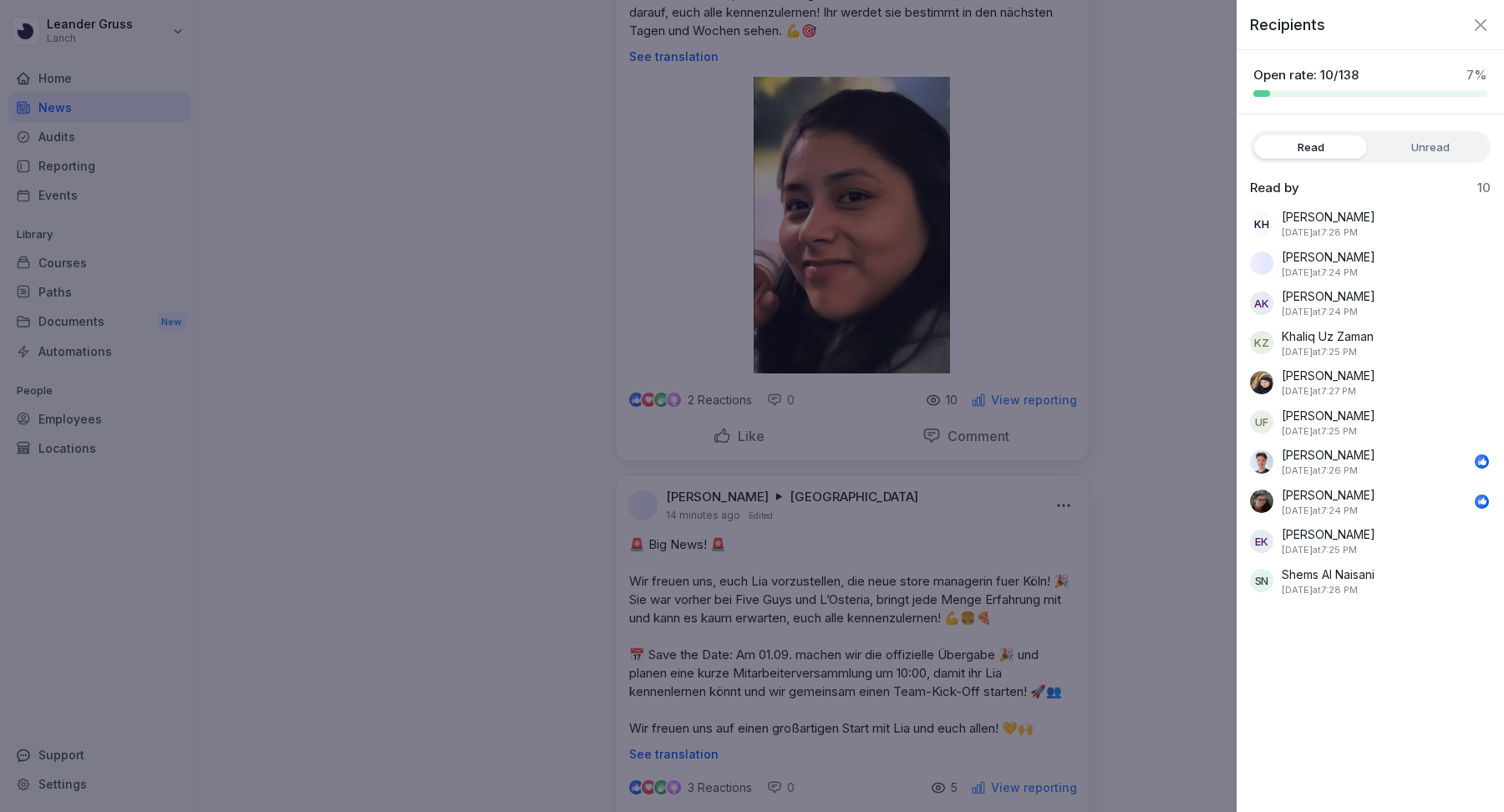
click at [1479, 23] on icon "button" at bounding box center [1481, 25] width 20 height 20
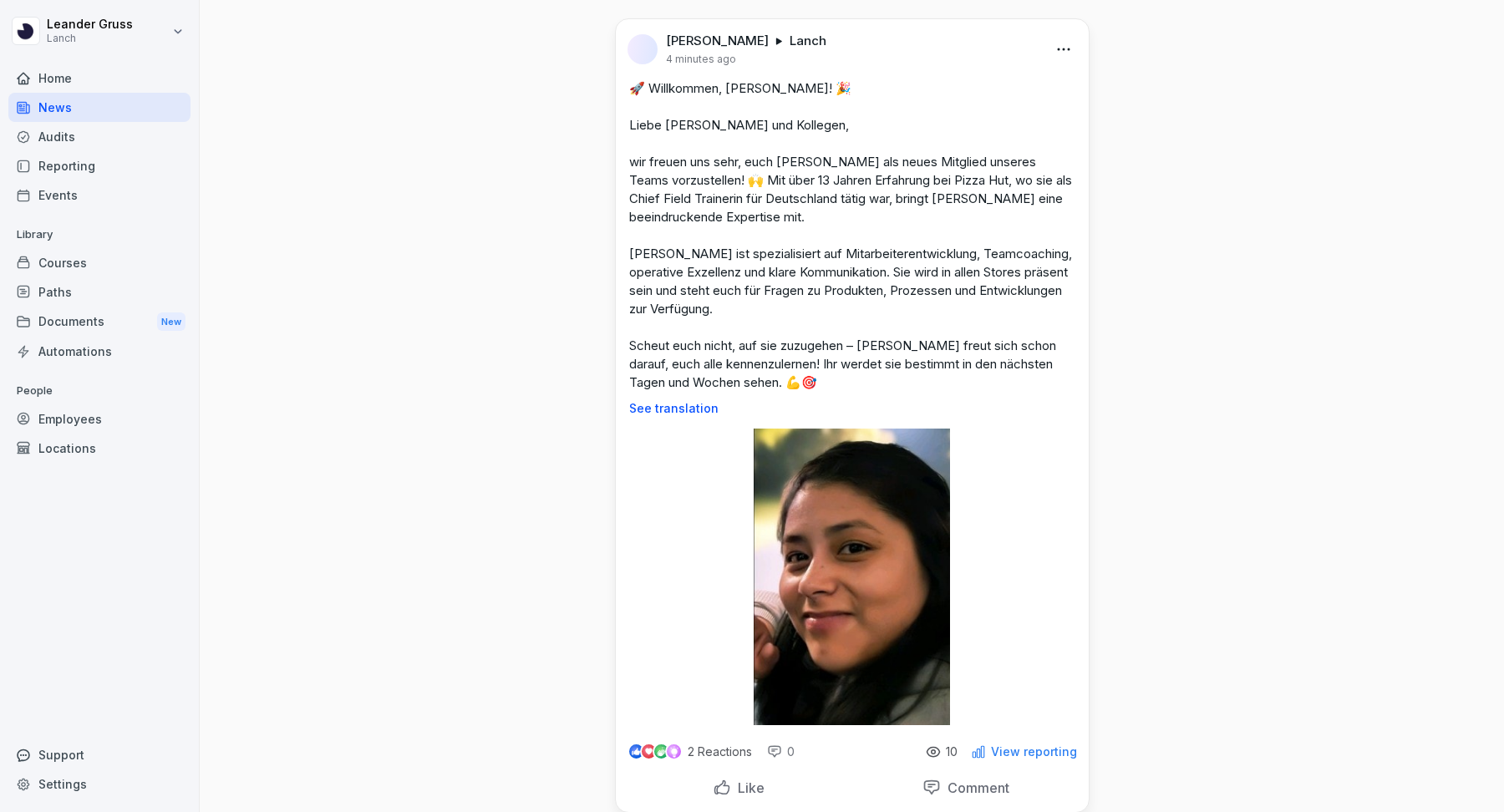
scroll to position [364, 0]
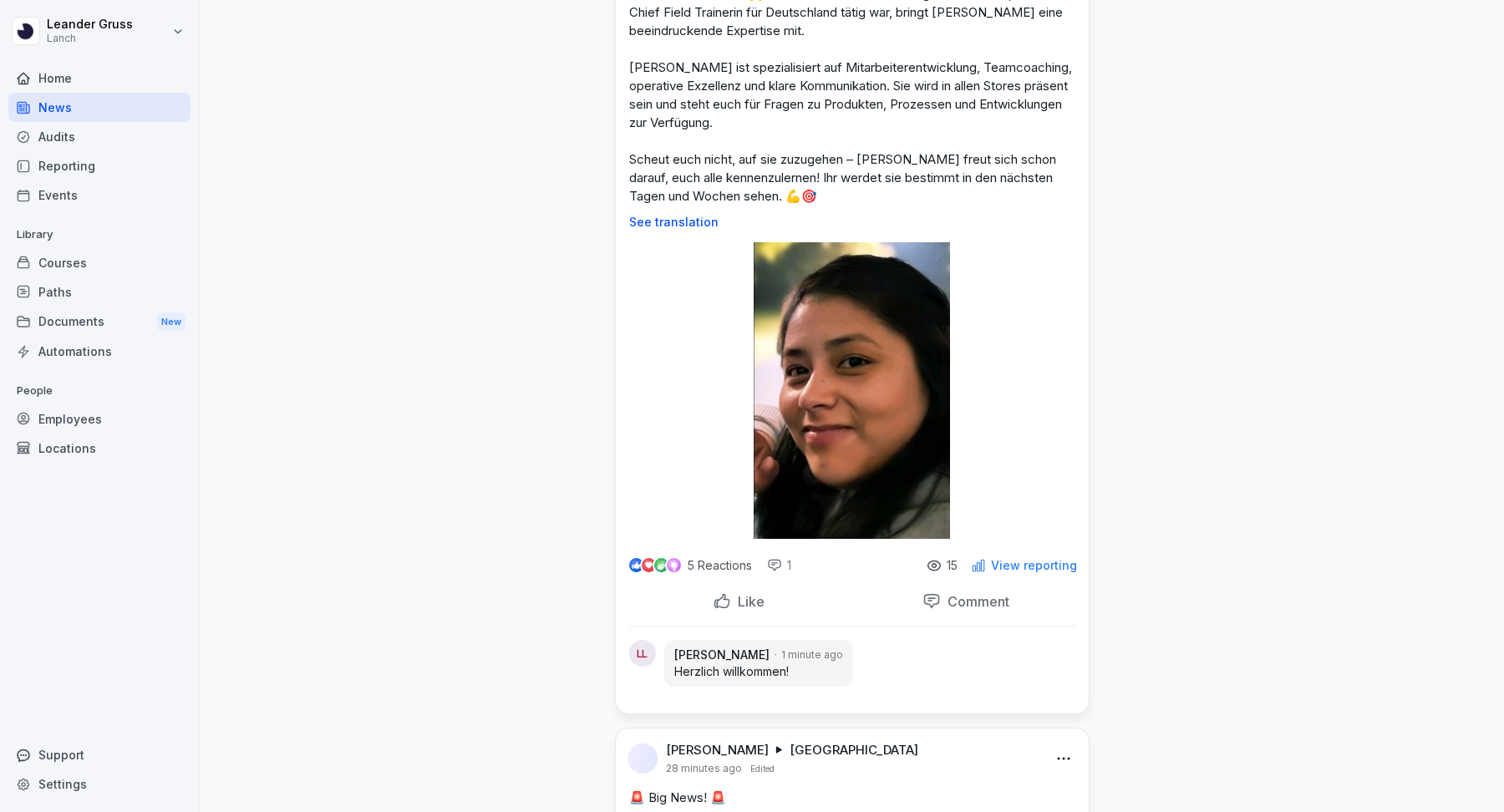
scroll to position [239, 0]
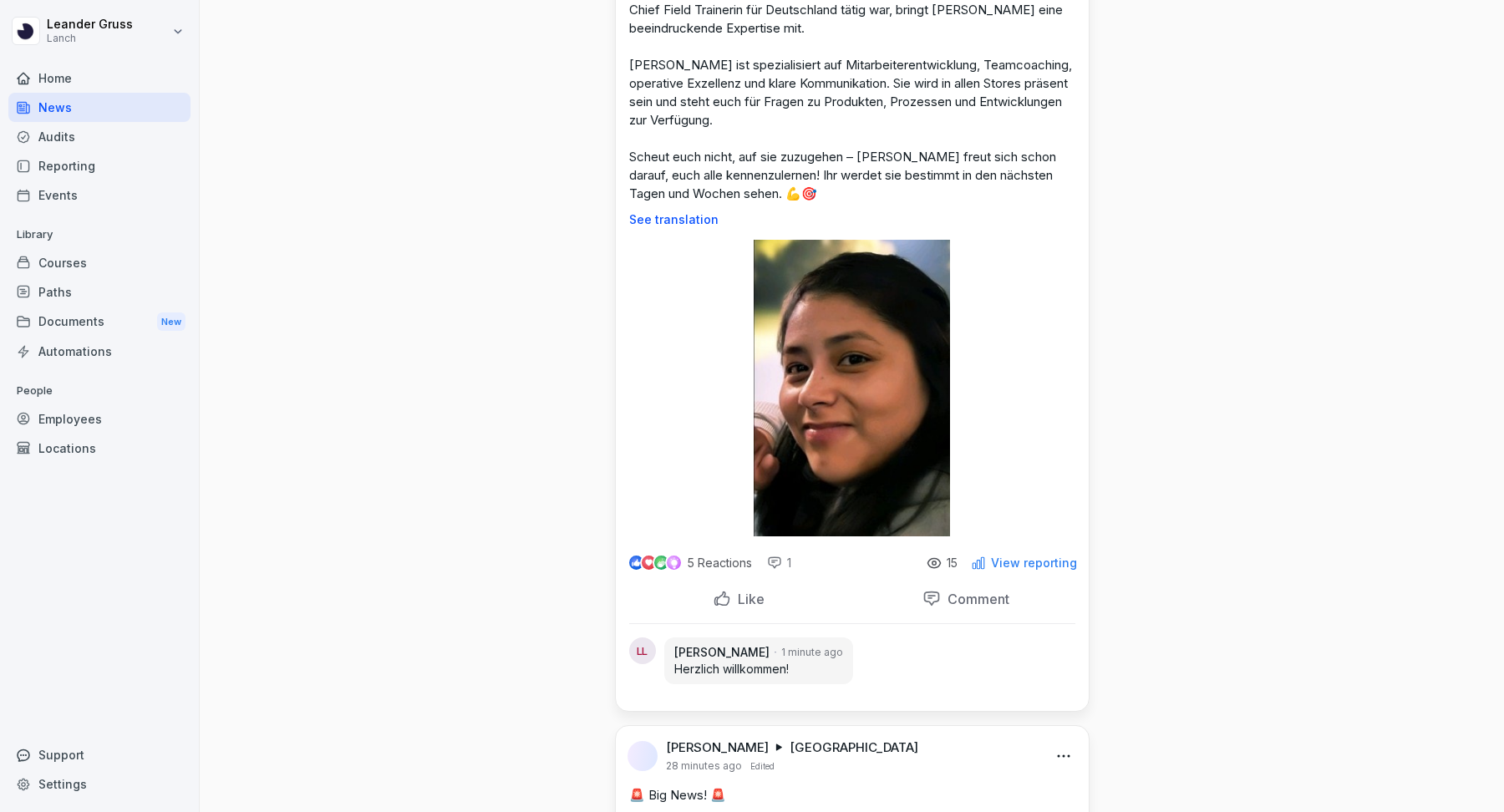
click at [1036, 560] on p "View reporting" at bounding box center [1034, 563] width 86 height 14
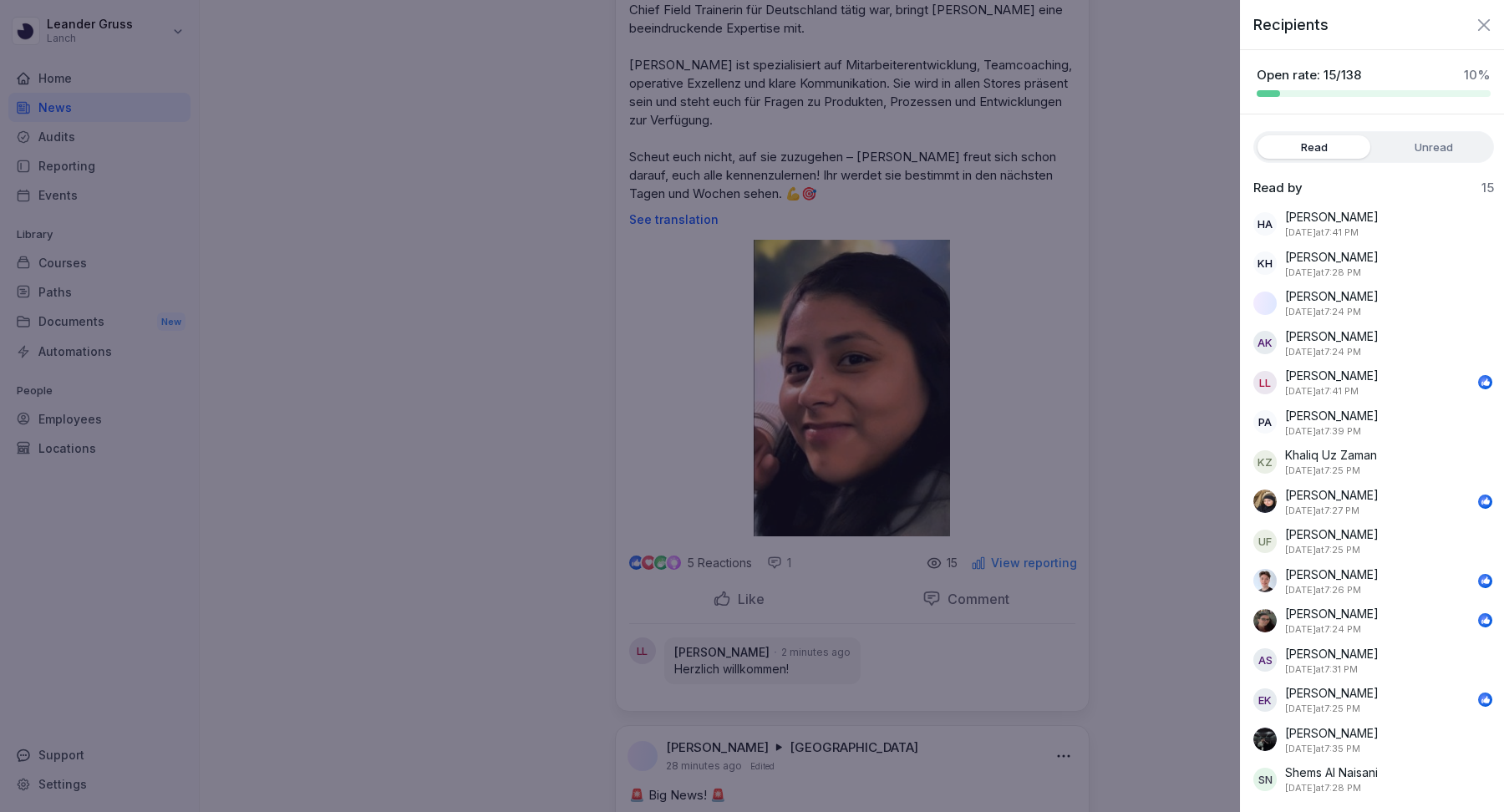
click at [1167, 561] on div at bounding box center [752, 406] width 1504 height 812
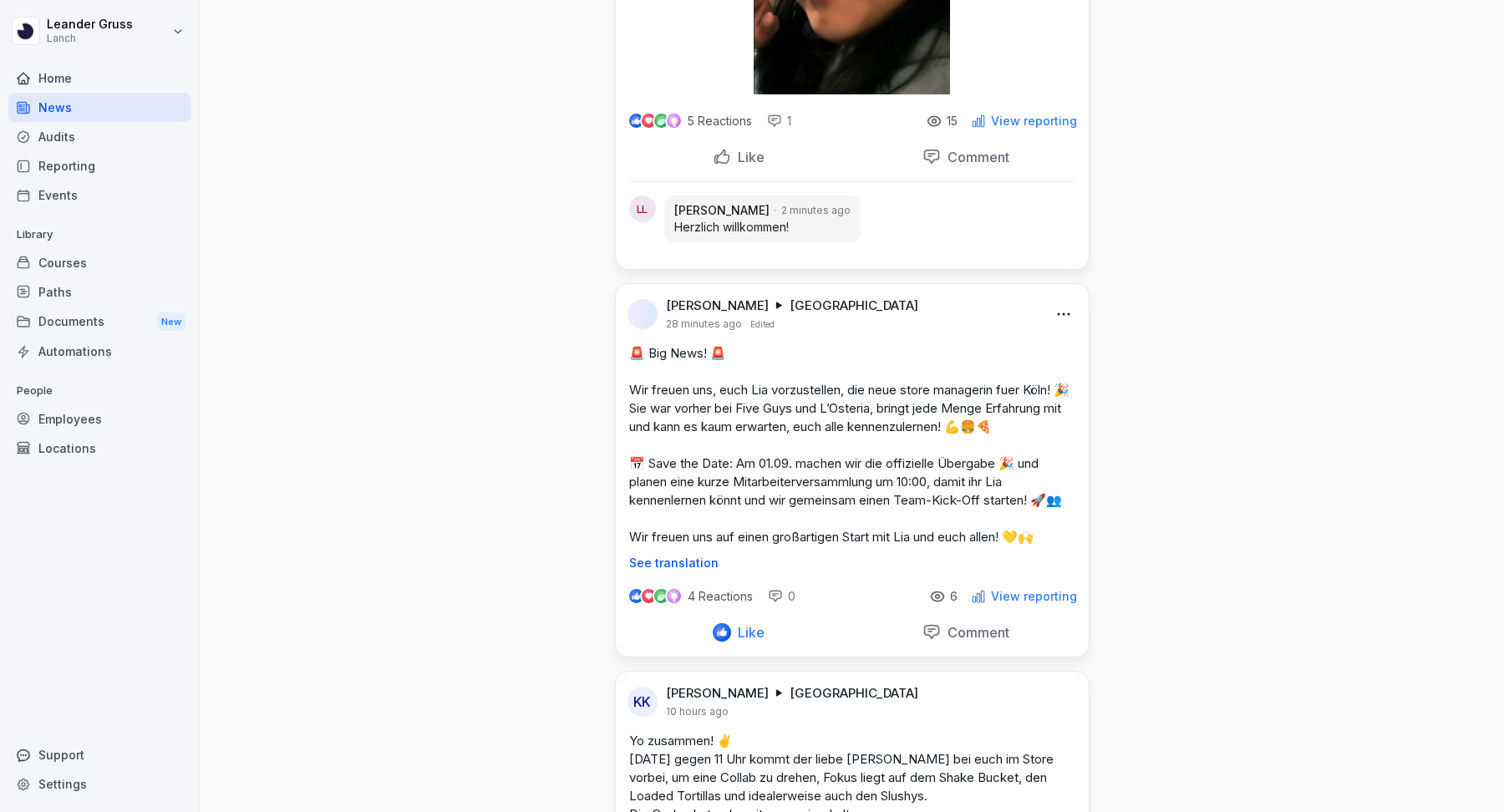
scroll to position [858, 0]
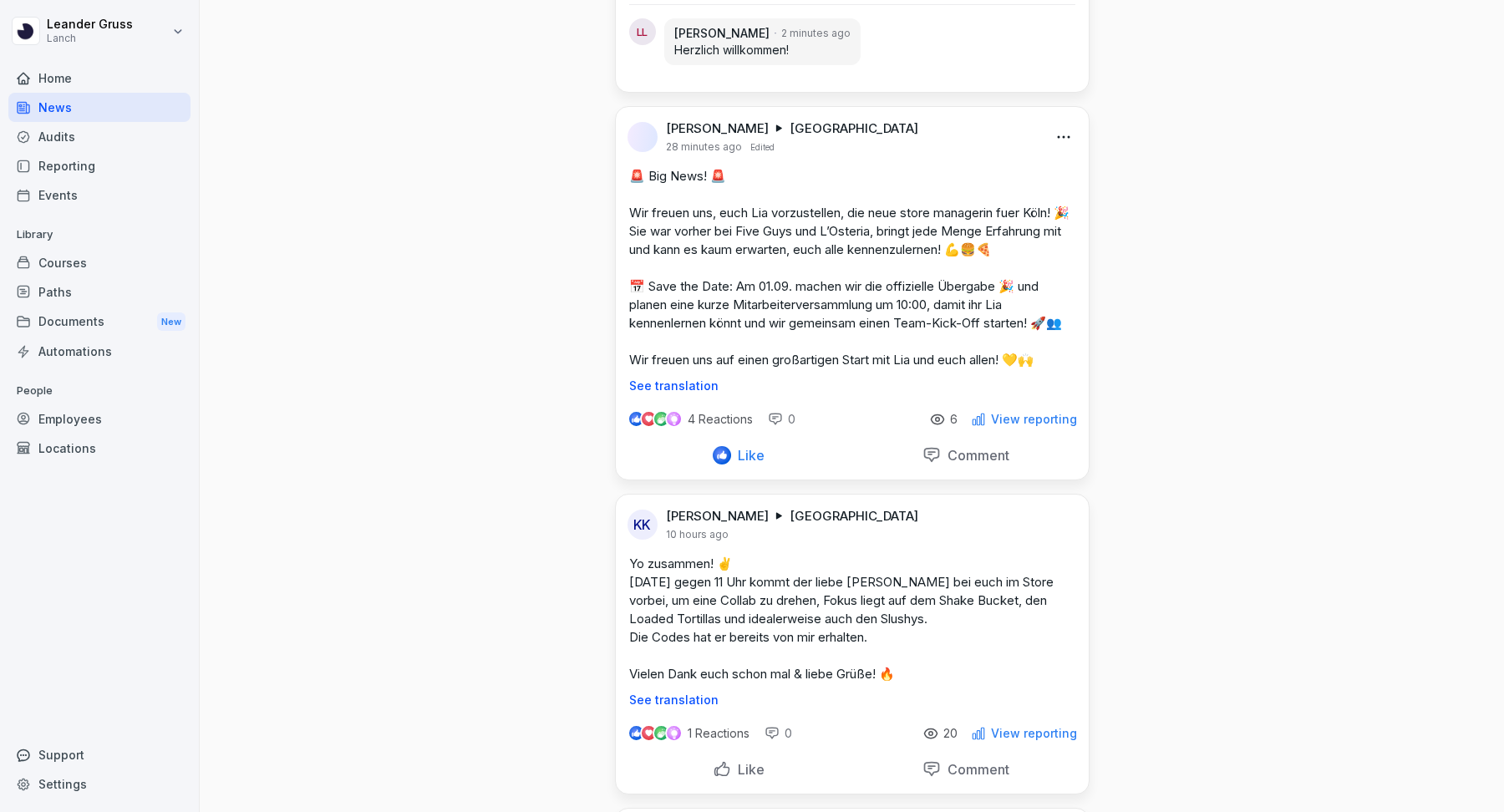
click at [1061, 415] on p "View reporting" at bounding box center [1034, 420] width 86 height 14
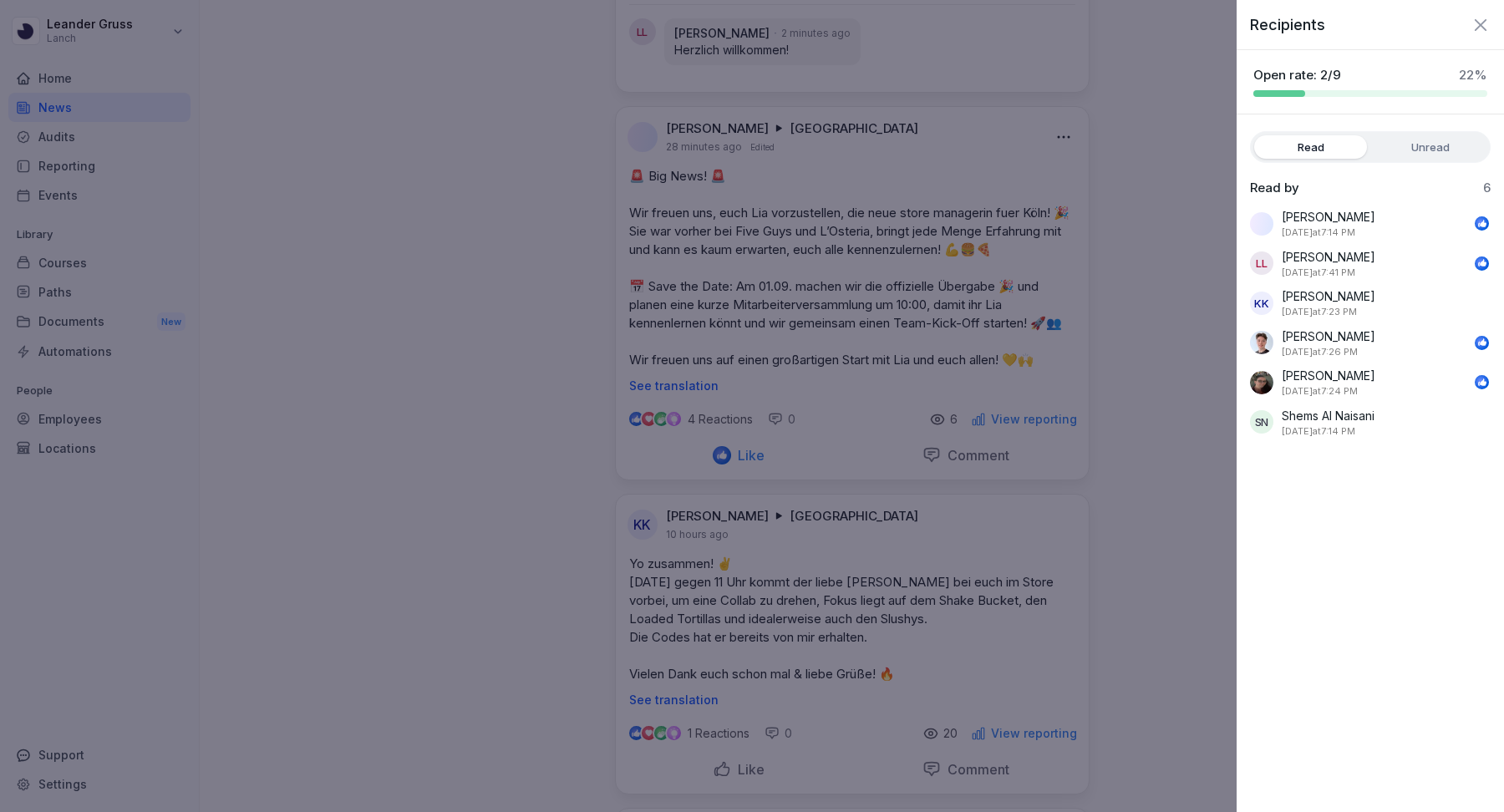
click at [1164, 398] on div at bounding box center [752, 406] width 1504 height 812
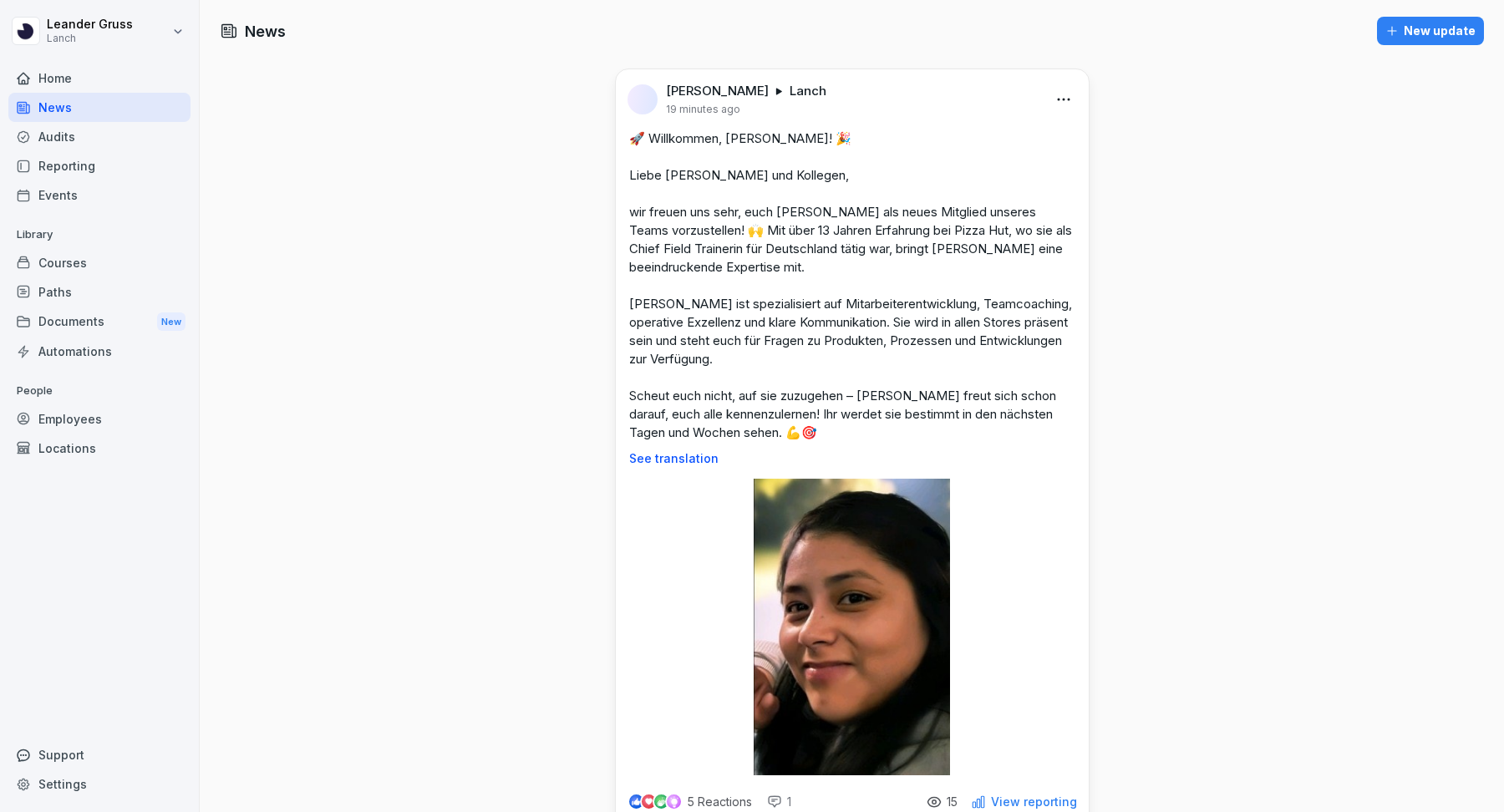
scroll to position [270, 0]
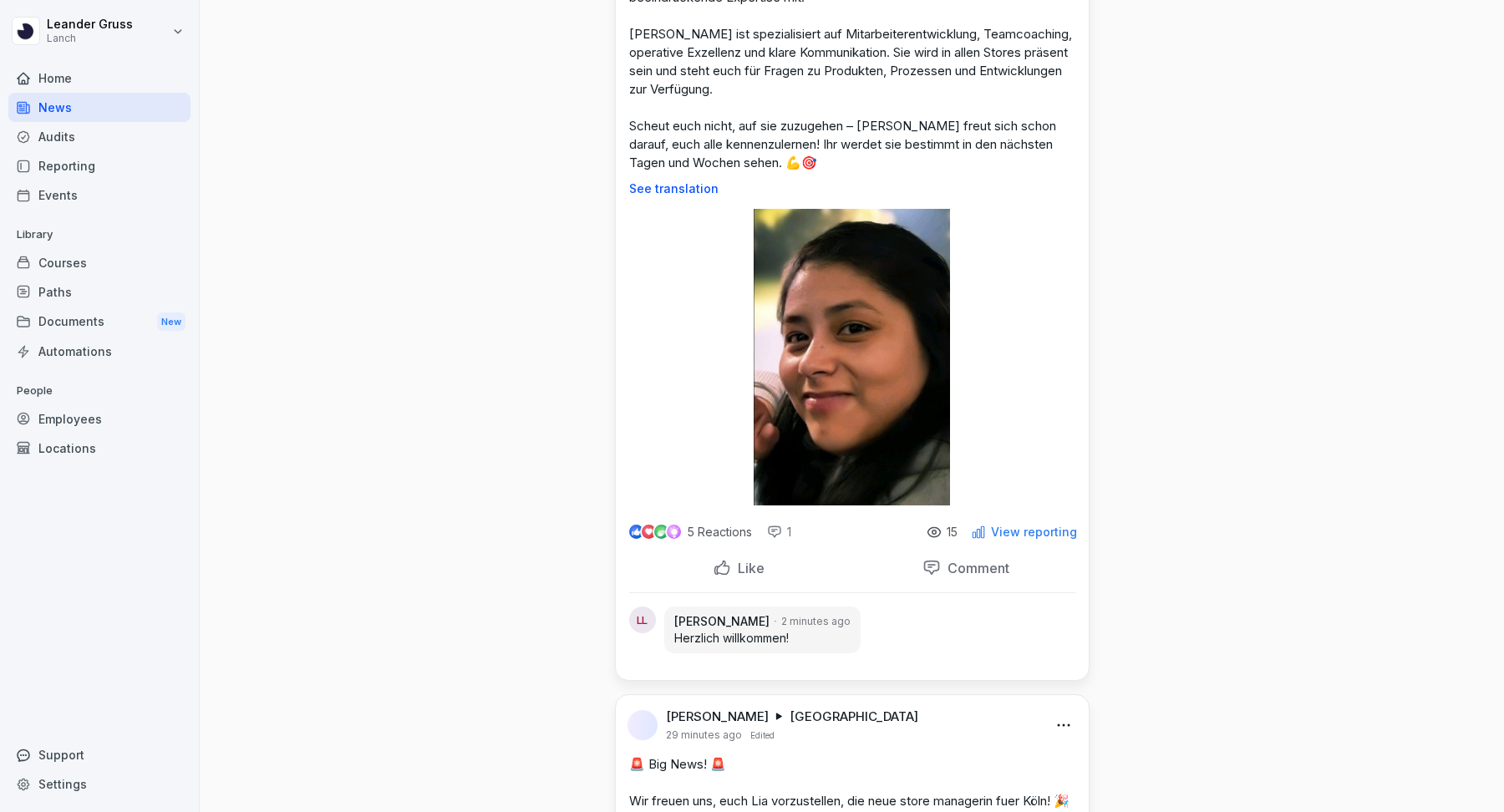
click at [1041, 528] on p "View reporting" at bounding box center [1034, 532] width 86 height 14
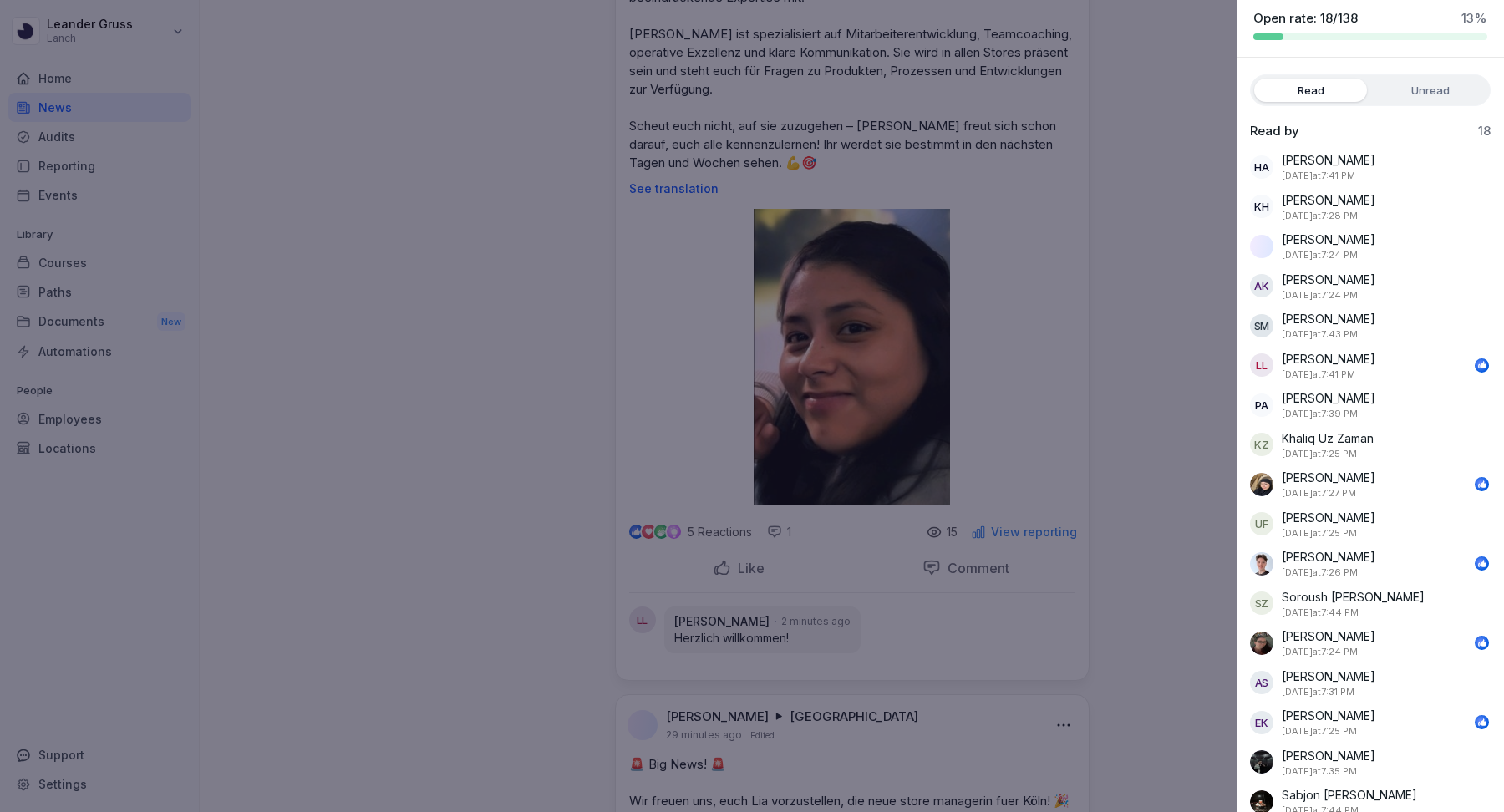
scroll to position [109, 0]
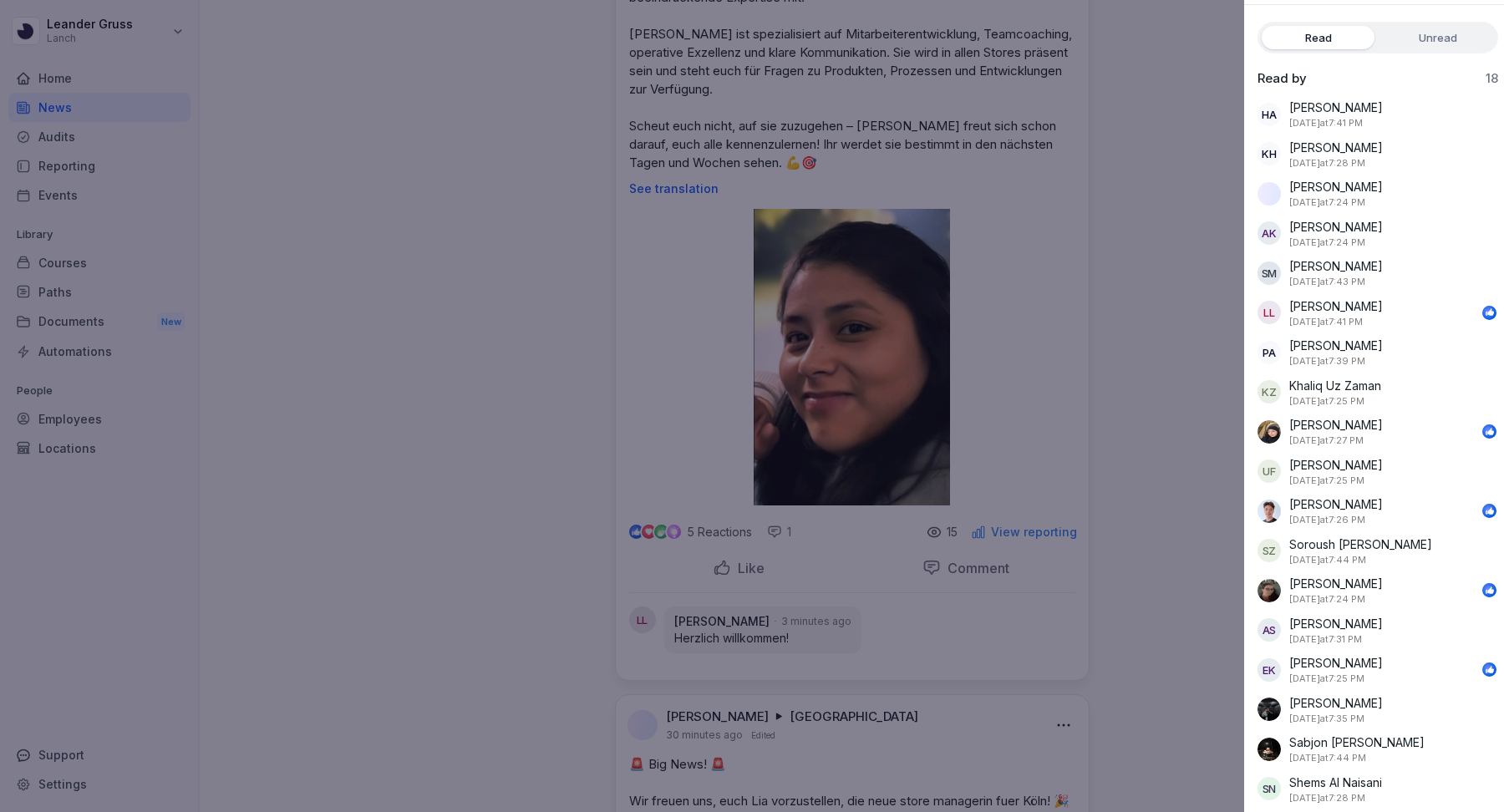
click at [1227, 680] on div at bounding box center [752, 406] width 1504 height 812
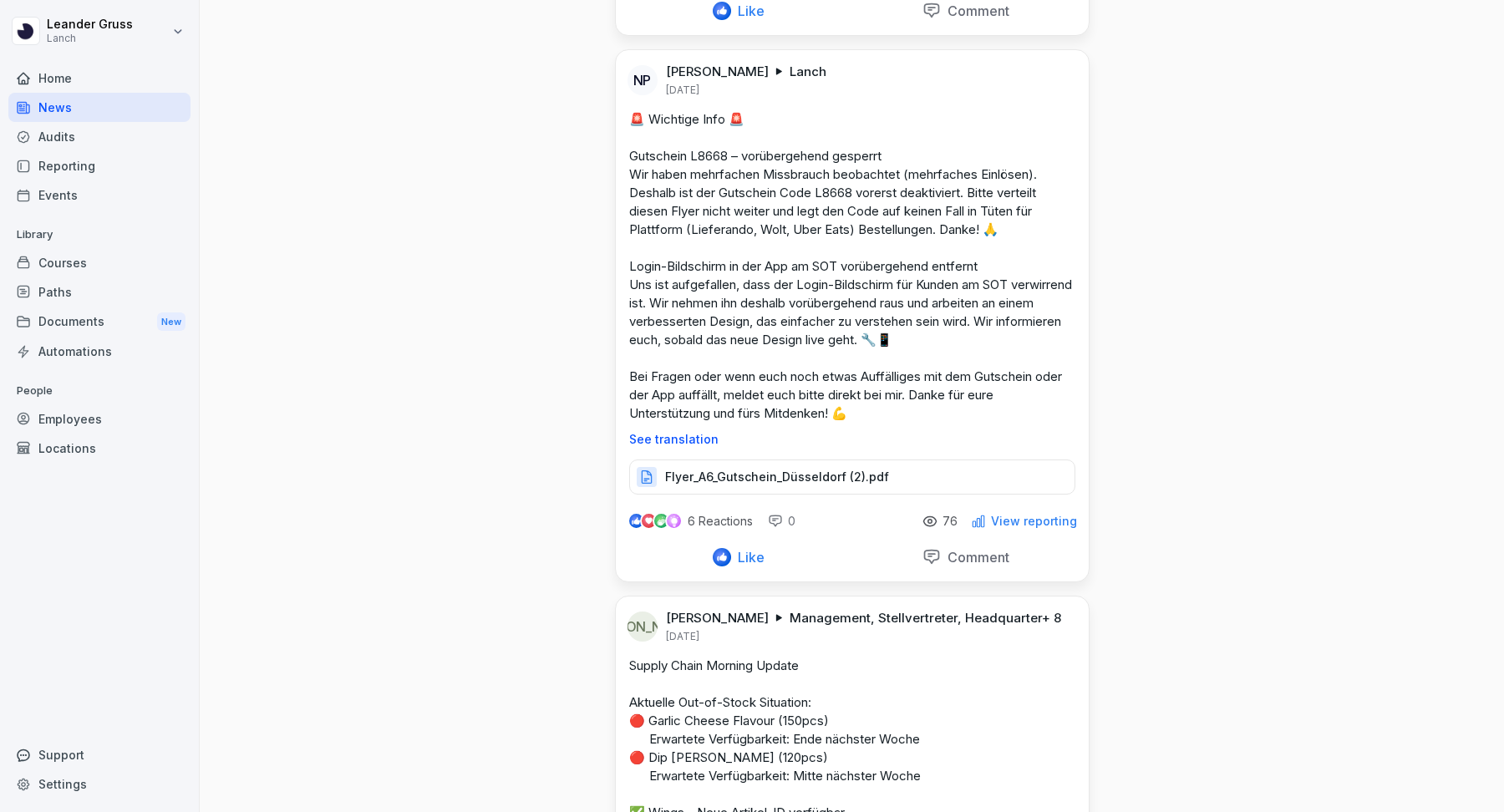
scroll to position [3010, 0]
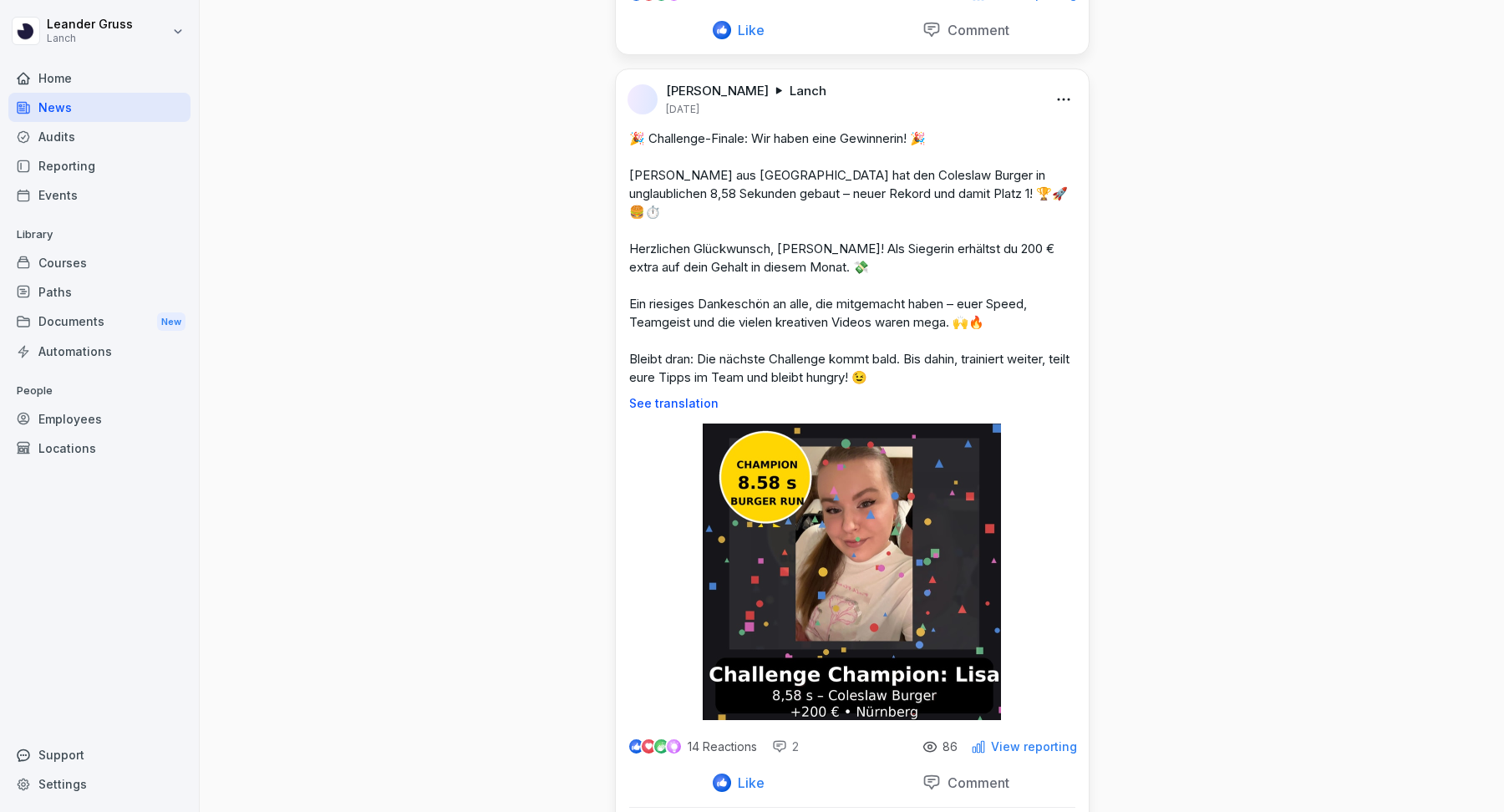
scroll to position [3945, 0]
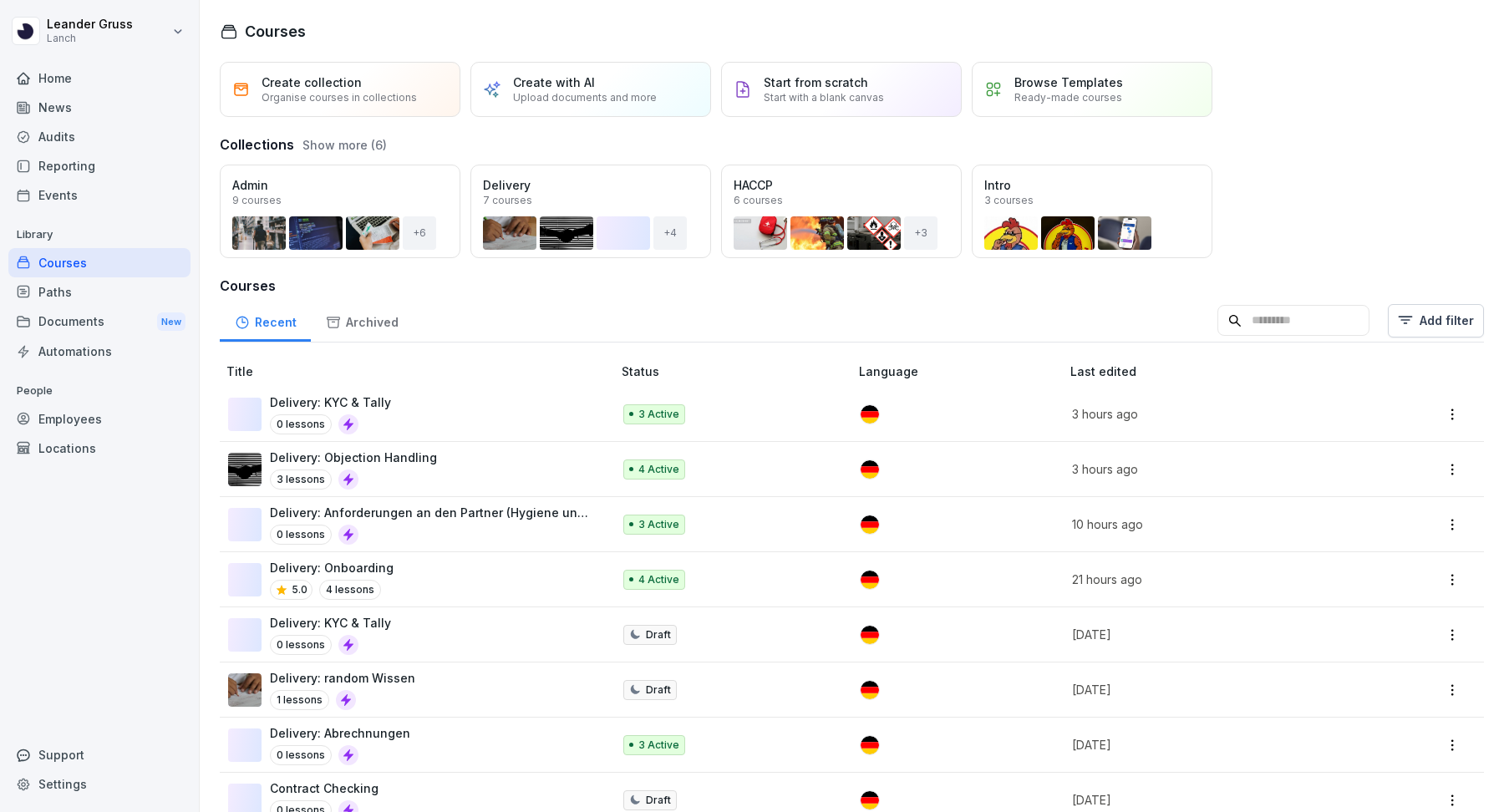
click at [97, 97] on div "News" at bounding box center [99, 107] width 182 height 29
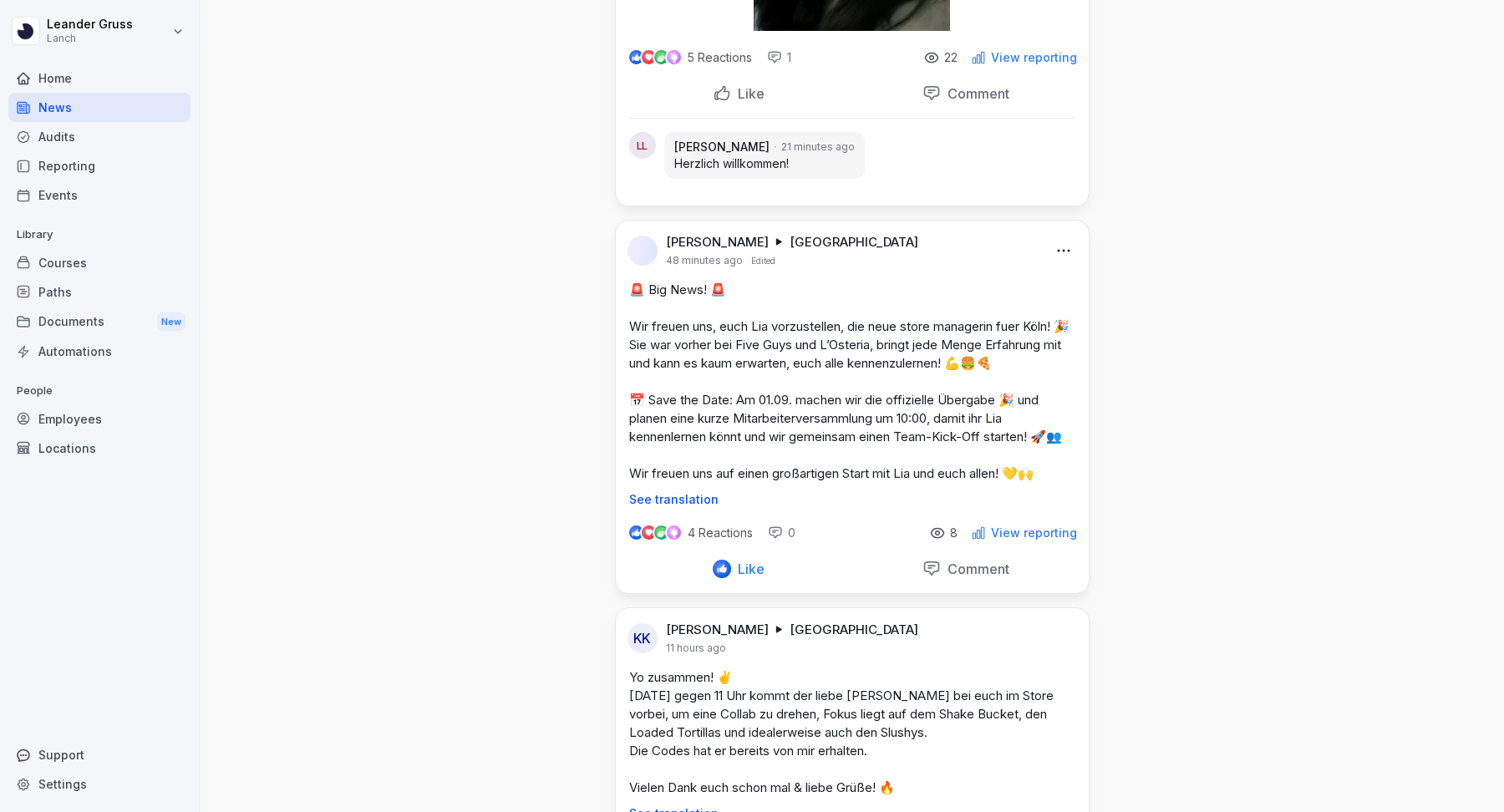
scroll to position [746, 0]
click at [1067, 239] on html "Leander Gruss Lanch Home News Audits Reporting Events Library Courses Paths Doc…" at bounding box center [752, 406] width 1504 height 812
click at [1039, 286] on div "Edit" at bounding box center [995, 282] width 161 height 33
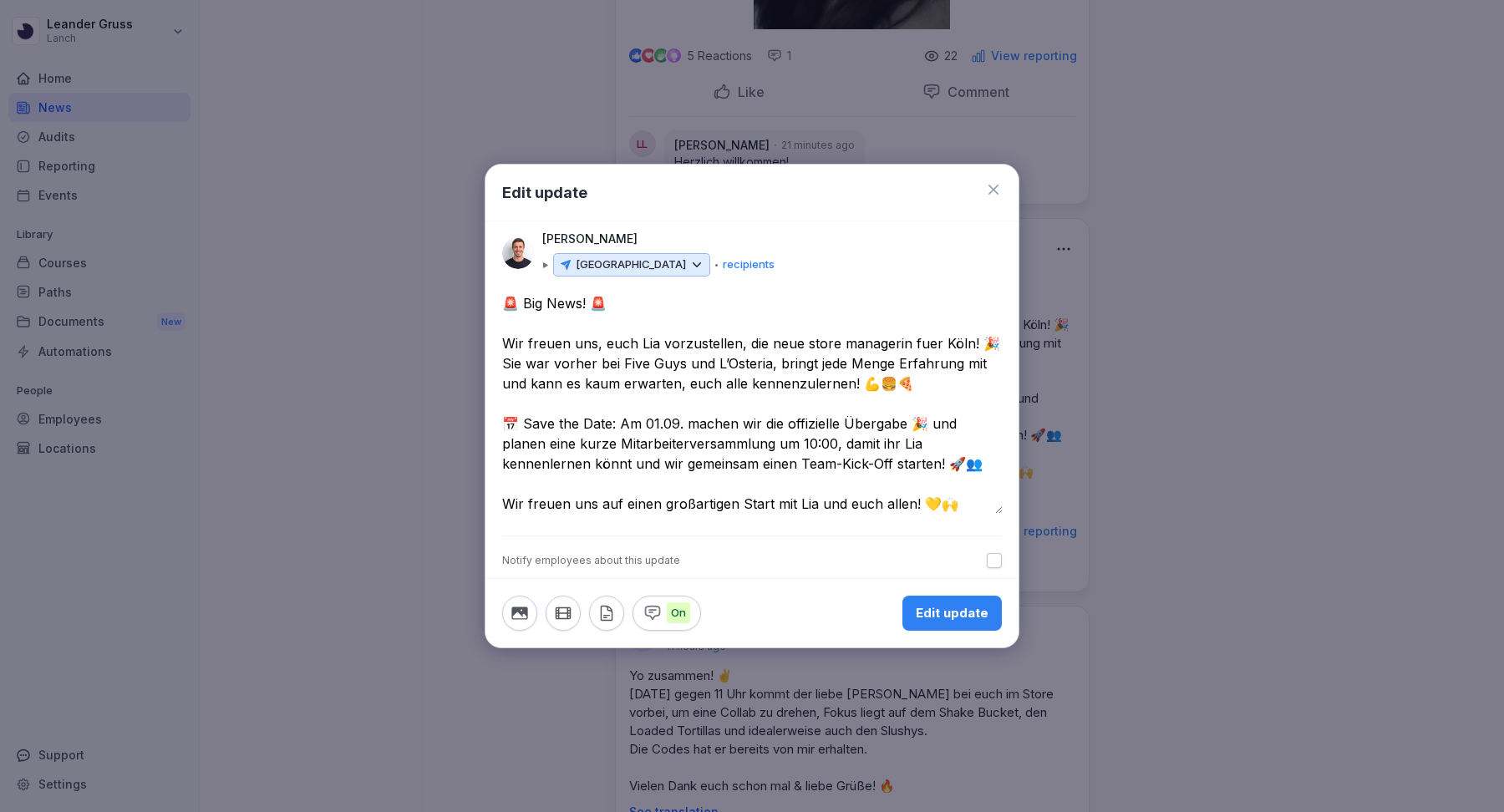
click at [681, 364] on textarea "**********" at bounding box center [752, 403] width 501 height 221
type textarea "**********"
click at [936, 615] on div "Edit update" at bounding box center [952, 614] width 73 height 18
click at [947, 615] on div "Edit update" at bounding box center [952, 614] width 73 height 18
click at [971, 508] on textarea "**********" at bounding box center [752, 403] width 501 height 221
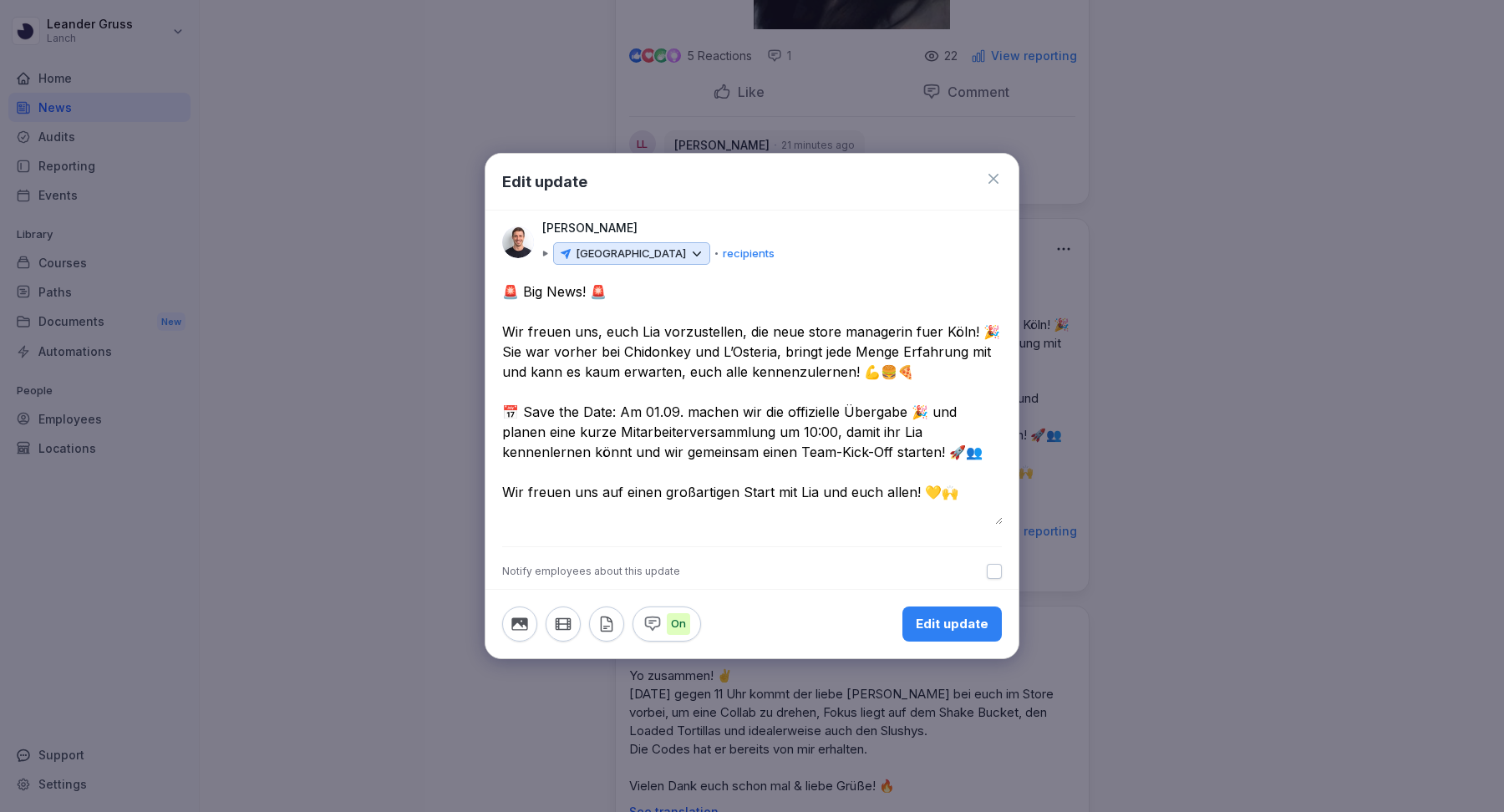
drag, startPoint x: 996, startPoint y: 510, endPoint x: 996, endPoint y: 528, distance: 18.0
click at [996, 528] on div "**********" at bounding box center [752, 414] width 500 height 265
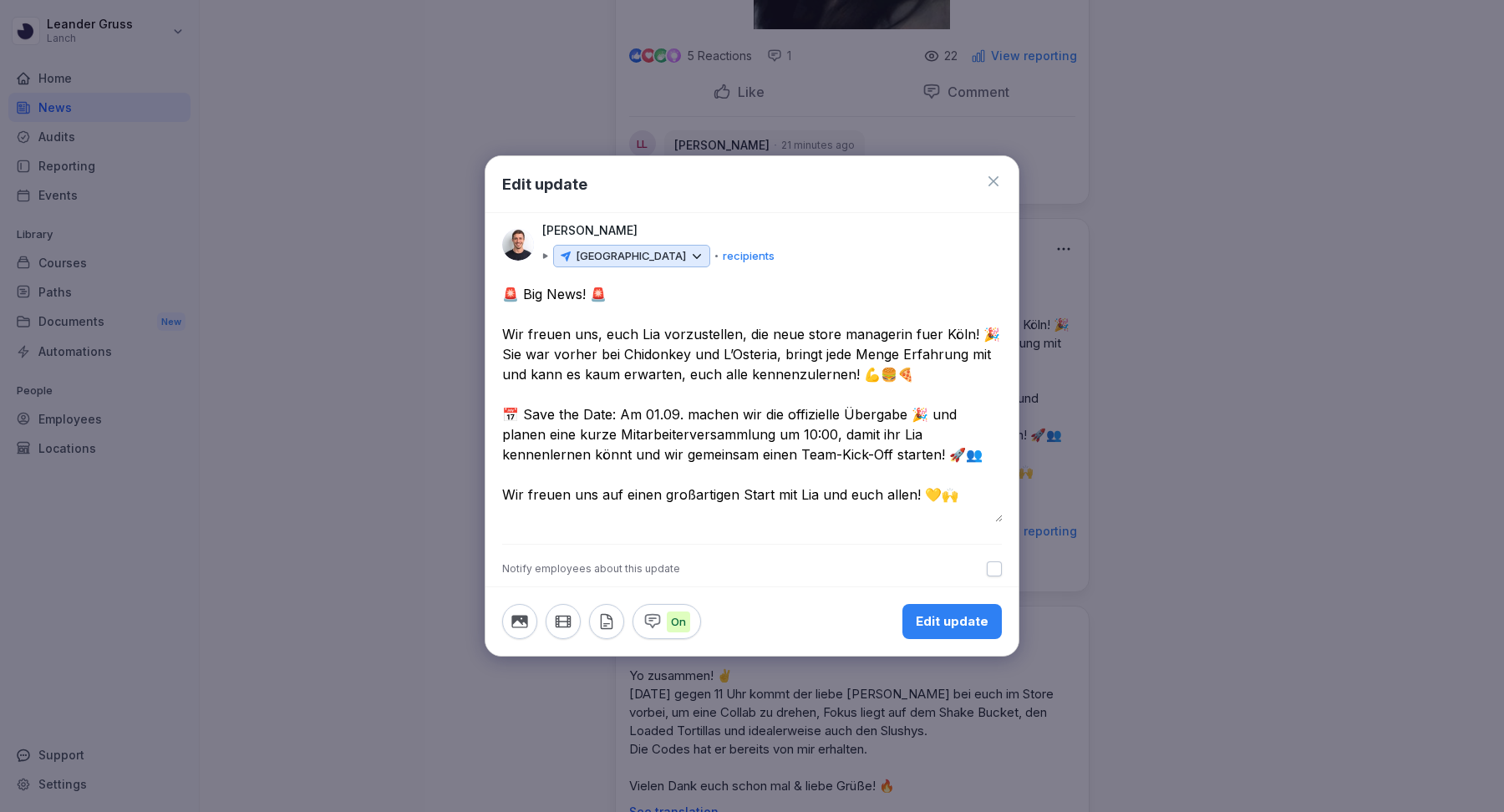
click at [966, 618] on div "Edit update" at bounding box center [952, 622] width 73 height 18
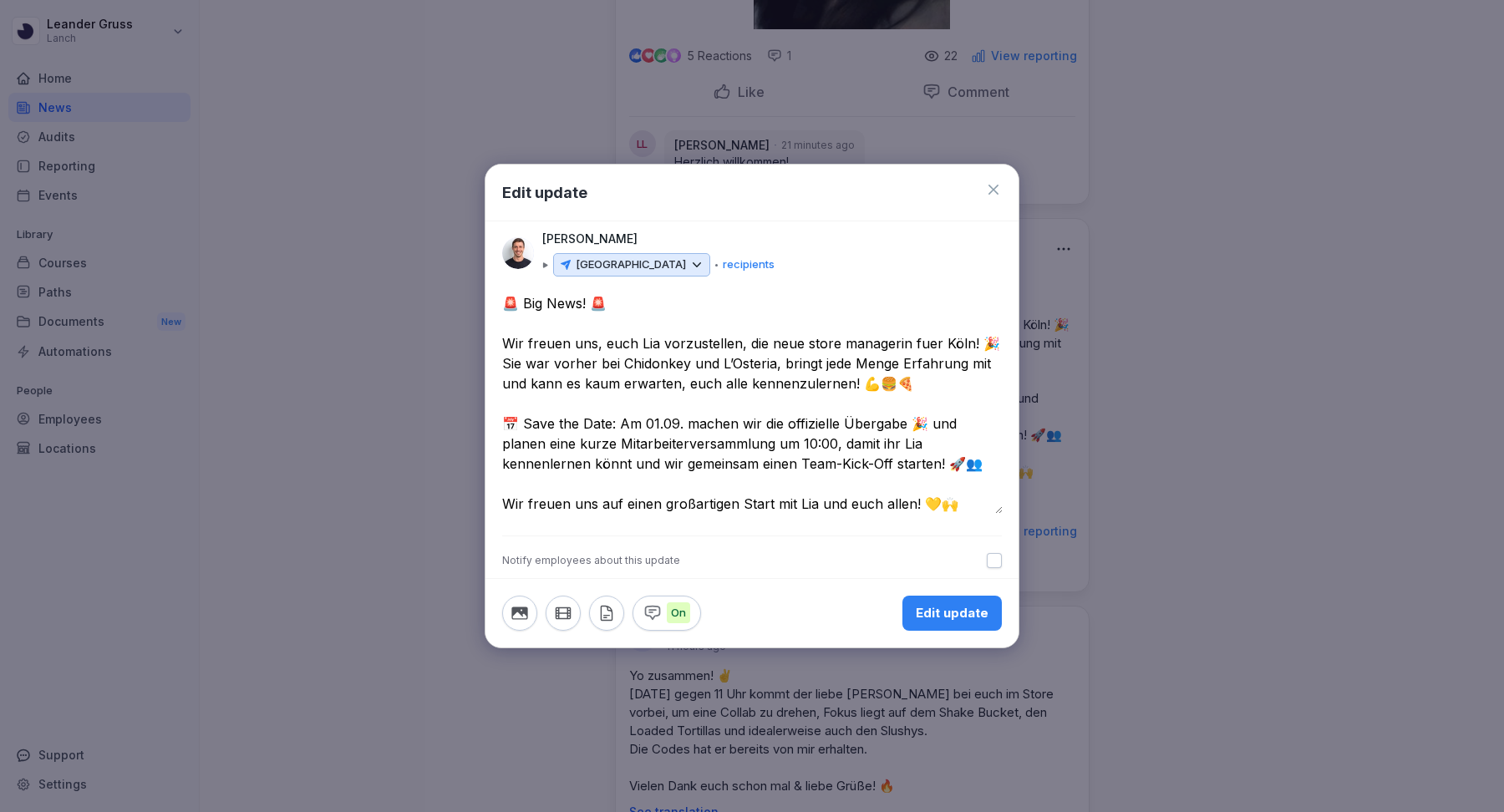
click at [973, 604] on div "Edit update" at bounding box center [952, 614] width 73 height 18
click at [822, 516] on div "**********" at bounding box center [752, 414] width 500 height 243
click at [835, 491] on textarea "**********" at bounding box center [752, 403] width 501 height 221
click at [966, 618] on div "Edit update" at bounding box center [952, 614] width 73 height 18
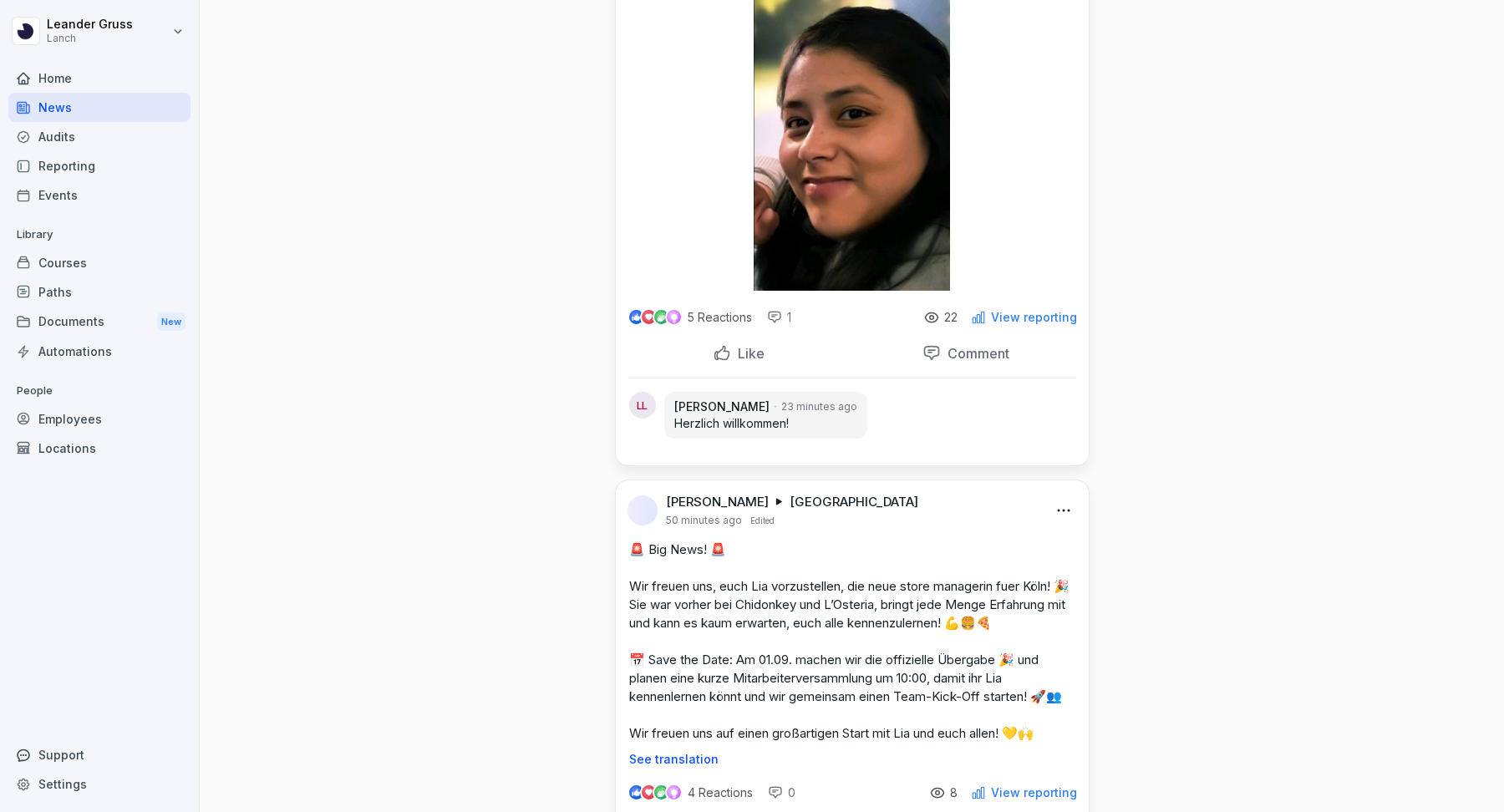
scroll to position [512, 0]
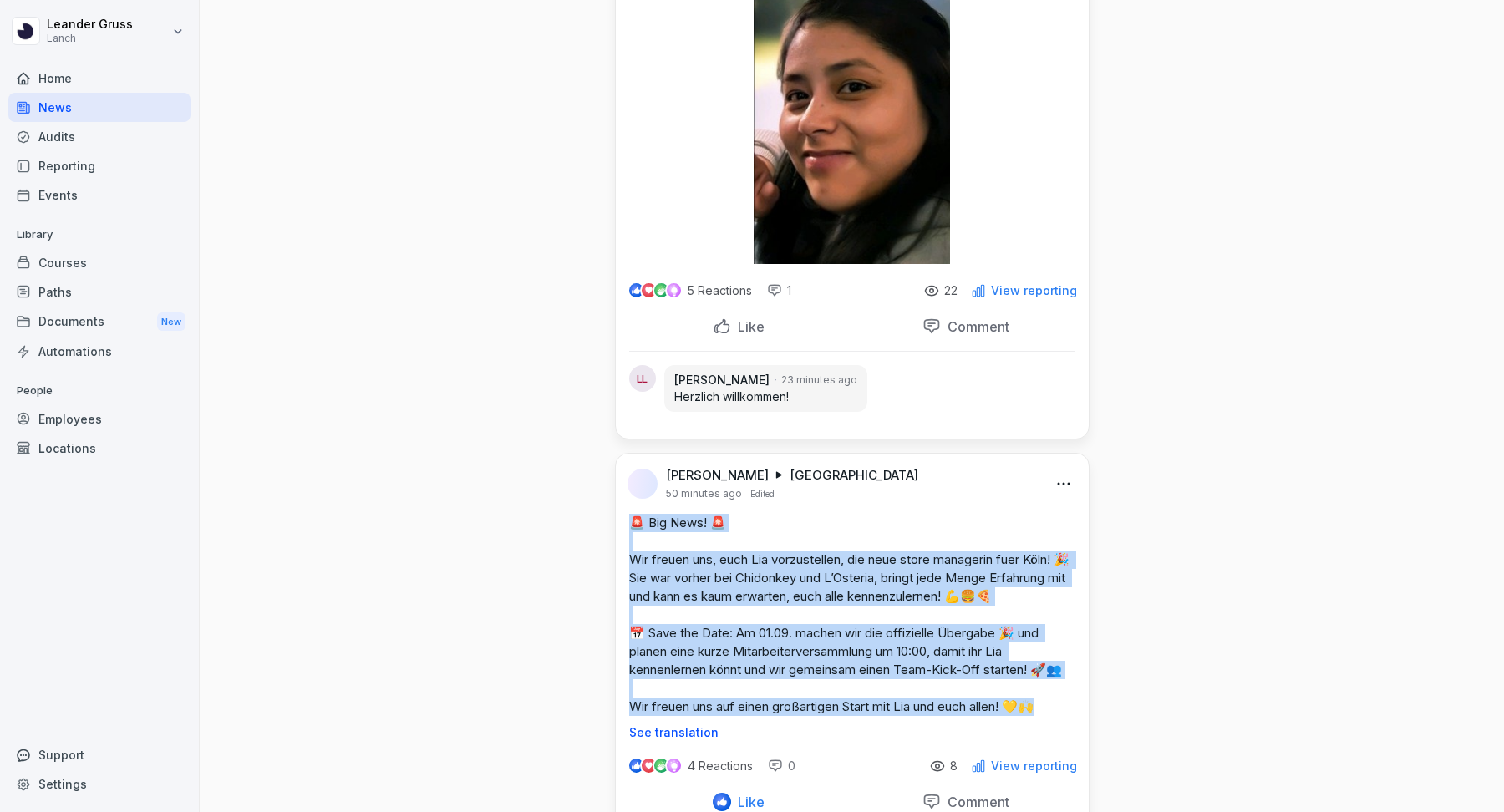
drag, startPoint x: 1056, startPoint y: 718, endPoint x: 629, endPoint y: 525, distance: 468.6
click at [629, 525] on p "🚨 Big News! 🚨 Wir freuen uns, euch Lia vorzustellen, die neue store managerin f…" at bounding box center [852, 615] width 447 height 202
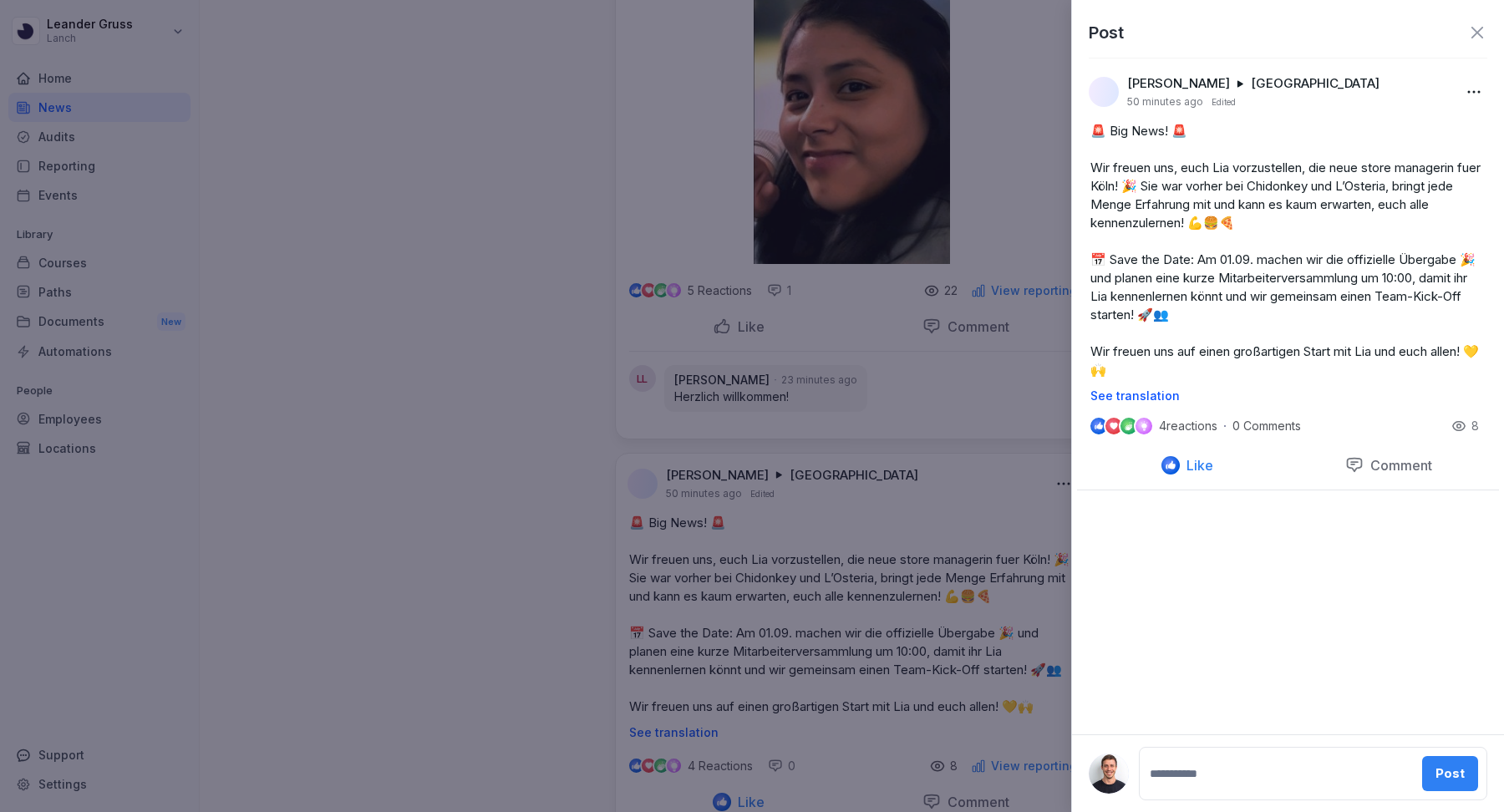
click at [965, 531] on div at bounding box center [752, 406] width 1504 height 812
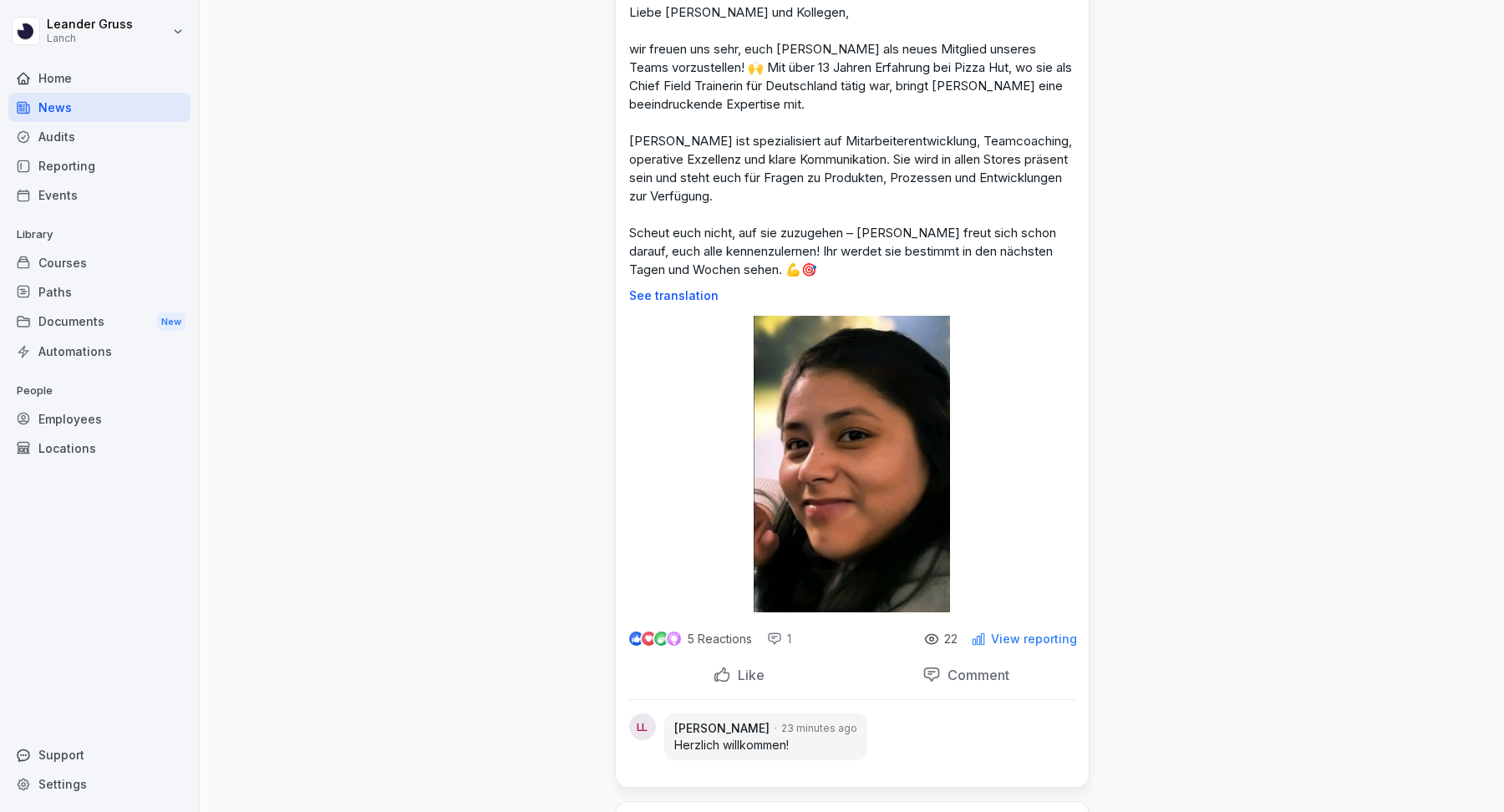
scroll to position [0, 0]
